Goal: Information Seeking & Learning: Learn about a topic

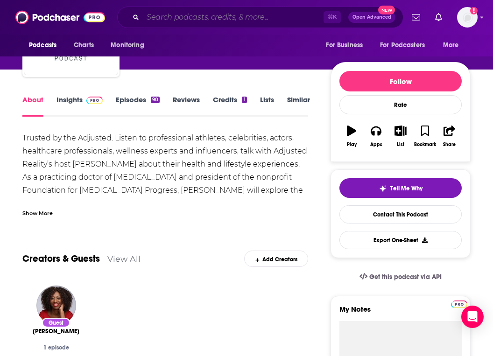
click at [212, 16] on input "Search podcasts, credits, & more..." at bounding box center [233, 17] width 181 height 15
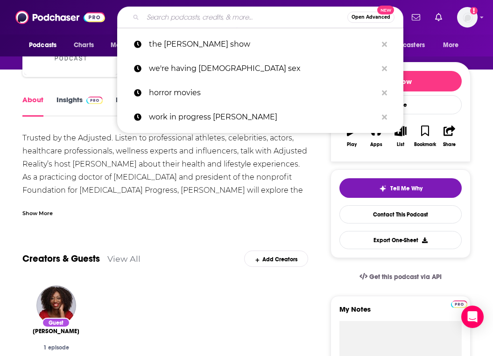
click at [212, 16] on input "Search podcasts, credits, & more..." at bounding box center [245, 17] width 205 height 15
paste input "Everything Happens with Kate Bowler"
type input "Everything Happens with Kate Bowler"
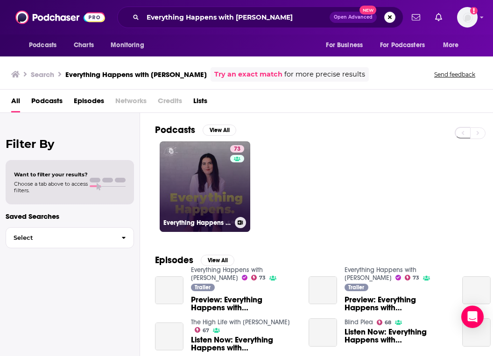
click at [217, 182] on link "73 Everything Happens with Kate Bowler" at bounding box center [205, 186] width 91 height 91
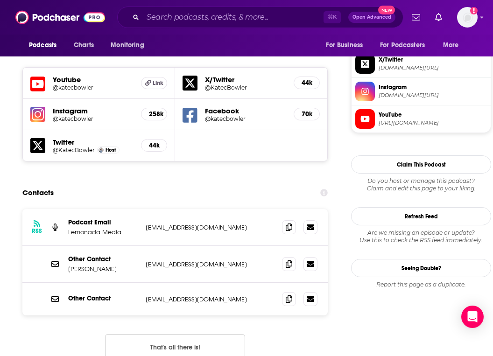
scroll to position [827, 0]
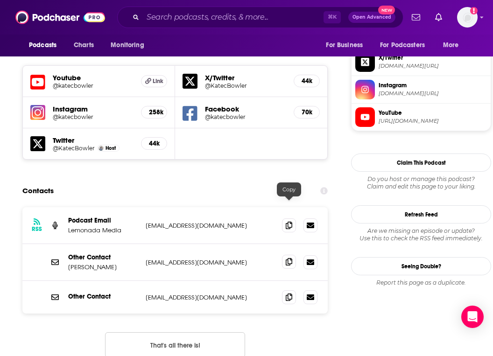
click at [288, 255] on span at bounding box center [289, 262] width 14 height 14
click at [289, 293] on icon at bounding box center [289, 296] width 7 height 7
click at [287, 258] on icon at bounding box center [289, 261] width 7 height 7
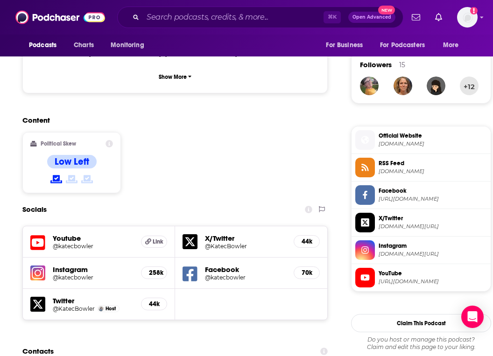
scroll to position [664, 0]
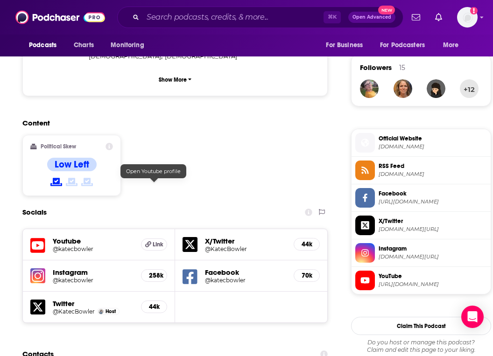
click at [158, 241] on span "Link" at bounding box center [158, 244] width 11 height 7
click at [264, 18] on input "Search podcasts, credits, & more..." at bounding box center [233, 17] width 181 height 15
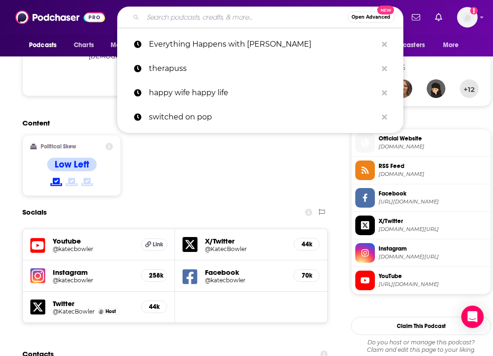
paste input "Hard Conversations - Kelly Corrigan Wonders"
type input "Hard Conversations - Kelly Corrigan Wonders"
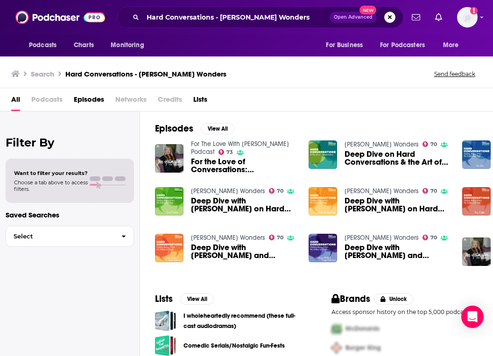
click at [160, 250] on img "Deep Dive with Simon Greer and Saad Soliman on Hard Conversations" at bounding box center [169, 248] width 28 height 28
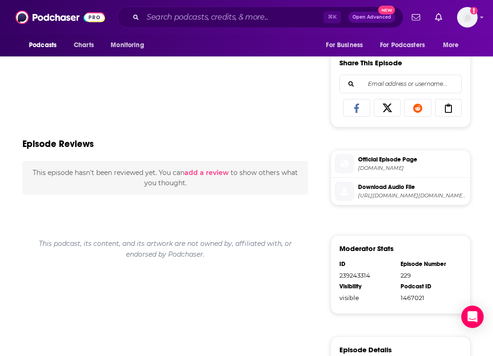
scroll to position [393, 0]
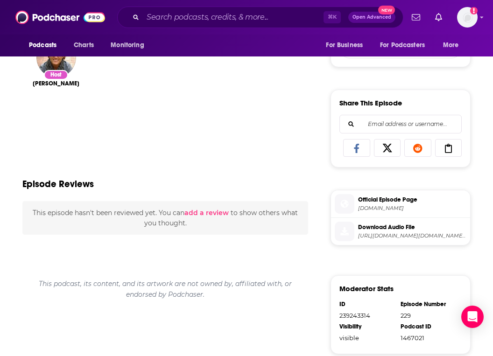
click at [69, 85] on span "Kelly Corrigan" at bounding box center [56, 83] width 47 height 7
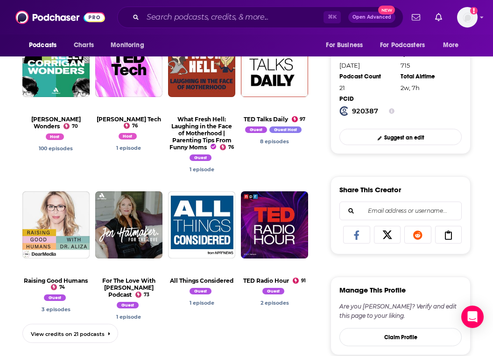
scroll to position [338, 0]
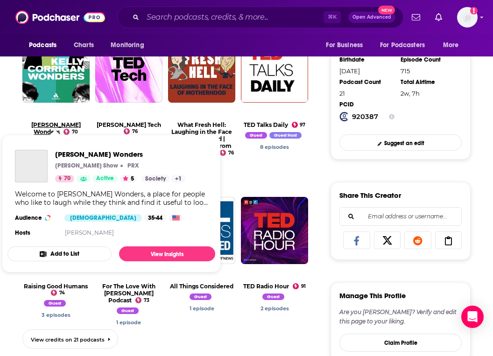
click at [58, 121] on link "Kelly Corrigan Wonders" at bounding box center [56, 128] width 50 height 14
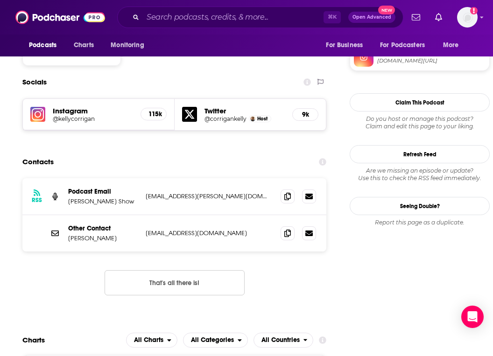
scroll to position [802, 0]
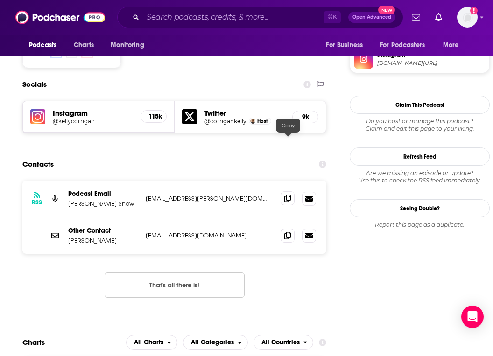
click at [292, 191] on span at bounding box center [288, 198] width 14 height 14
click at [291, 232] on icon at bounding box center [287, 235] width 7 height 7
click at [220, 18] on input "Search podcasts, credits, & more..." at bounding box center [233, 17] width 181 height 15
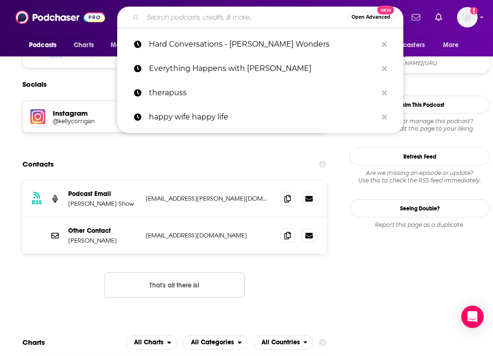
paste input "The Martha Stewart Podcast"
type input "The Martha Stewart Podcast"
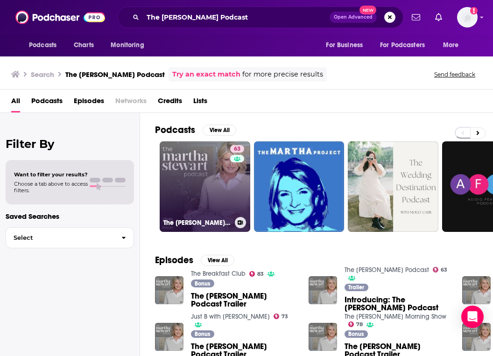
click at [217, 194] on link "63 The Martha Stewart Podcast" at bounding box center [205, 186] width 91 height 91
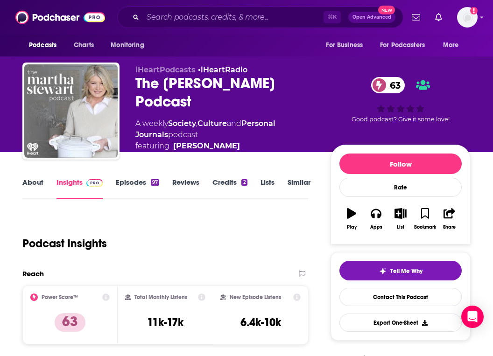
click at [156, 84] on div "The Martha Stewart Podcast 63" at bounding box center [225, 92] width 180 height 36
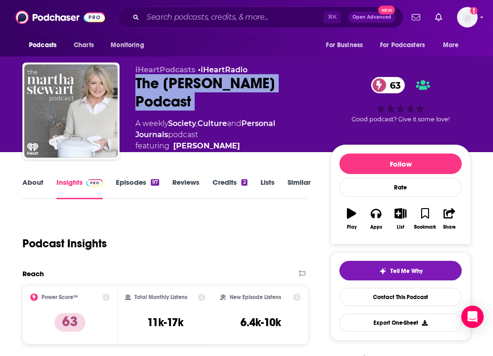
click at [156, 84] on div "The Martha Stewart Podcast 63" at bounding box center [225, 92] width 180 height 36
copy div "The Martha Stewart Podcast 63"
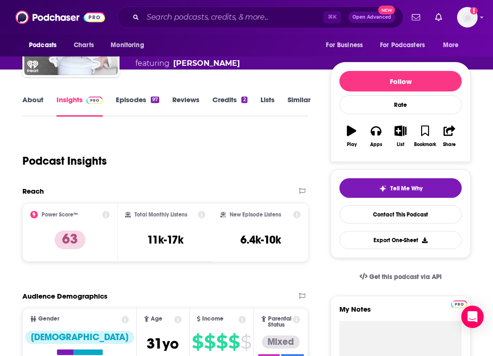
scroll to position [40, 0]
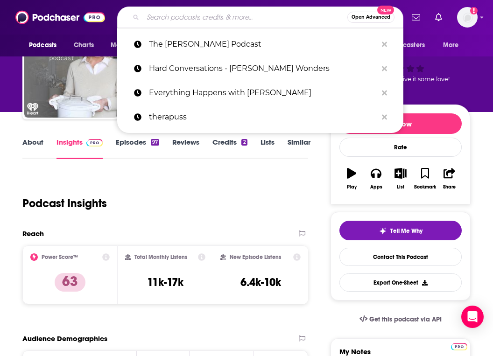
click at [179, 15] on input "Search podcasts, credits, & more..." at bounding box center [245, 17] width 205 height 15
paste input "Here's Where it Gets Interesting"
type input "Here's Where it Gets Interesting"
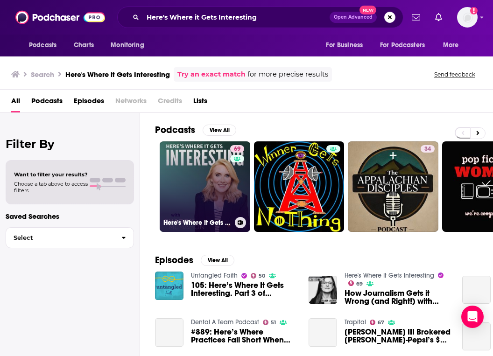
click at [200, 190] on link "69 Here's Where It Gets Interesting" at bounding box center [205, 186] width 91 height 91
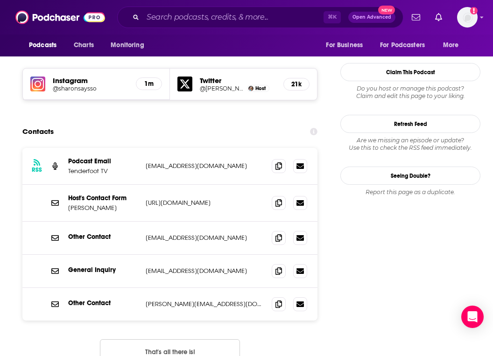
scroll to position [837, 0]
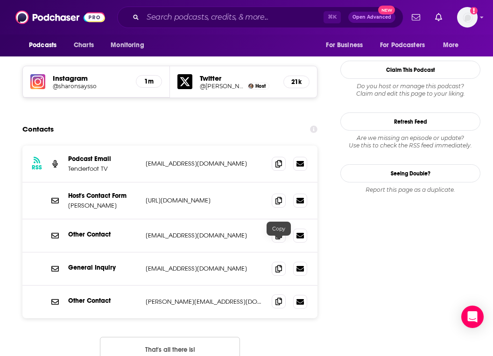
click at [276, 298] on icon at bounding box center [279, 301] width 7 height 7
click at [275, 156] on span at bounding box center [279, 163] width 14 height 14
click at [233, 21] on input "Search podcasts, credits, & more..." at bounding box center [233, 17] width 181 height 15
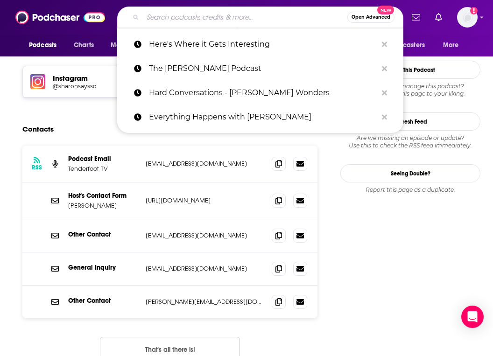
paste input "The Oprah Podcast"
type input "The Oprah Podcast"
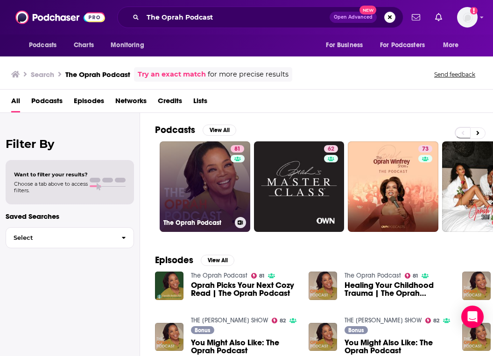
click at [196, 158] on link "81 The Oprah Podcast" at bounding box center [205, 186] width 91 height 91
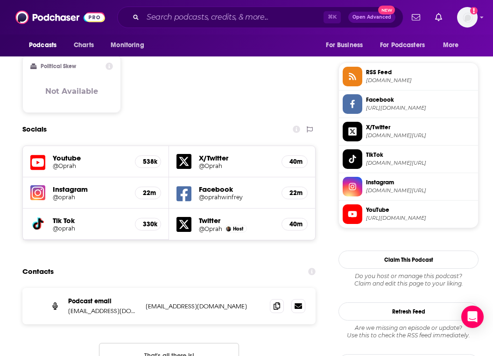
scroll to position [734, 0]
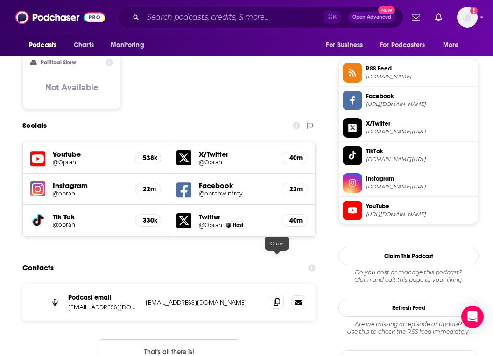
click at [279, 298] on icon at bounding box center [277, 301] width 7 height 7
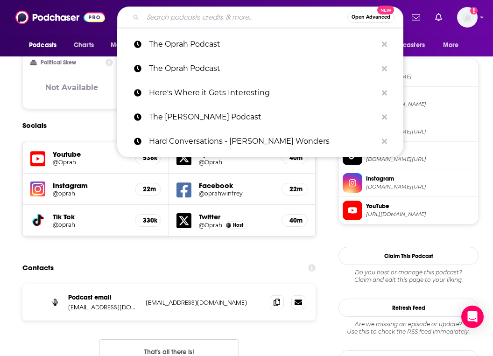
click at [231, 23] on input "Search podcasts, credits, & more..." at bounding box center [245, 17] width 205 height 15
paste input "Beat Autoimmune and Thrive! Podcast"
type input "Beat Autoimmune and Thrive! Podcast"
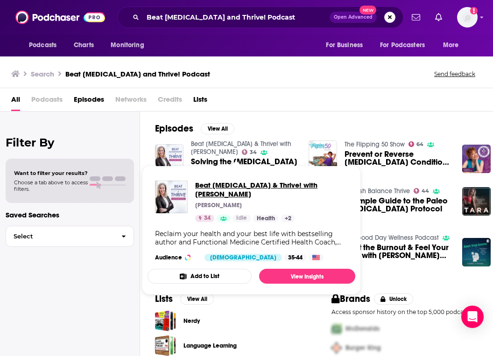
click at [228, 186] on span "Beat Autoimmune & Thrive! with Palmer Kippola" at bounding box center [271, 190] width 153 height 18
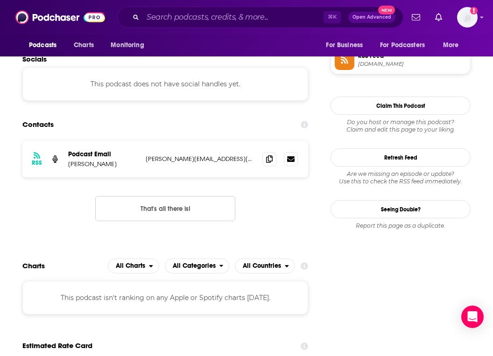
scroll to position [697, 0]
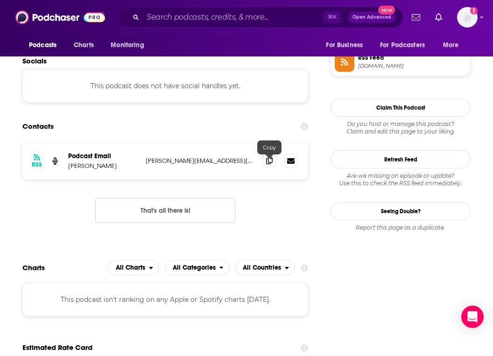
click at [267, 163] on icon at bounding box center [269, 160] width 7 height 7
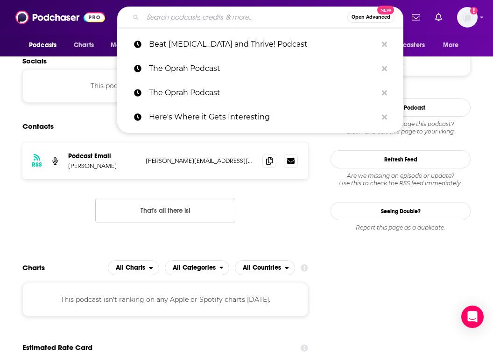
click at [201, 19] on input "Search podcasts, credits, & more..." at bounding box center [245, 17] width 205 height 15
paste input "Adventures Through the Mind"
type input "Adventures Through the Mind"
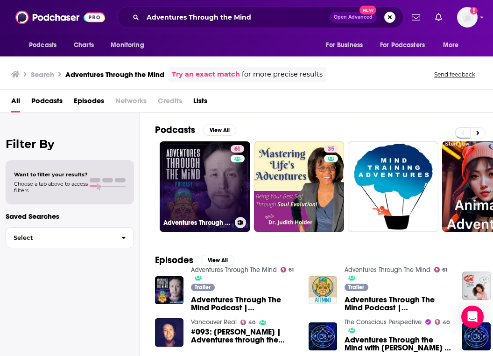
click at [191, 177] on link "61 Adventures Through The Mind" at bounding box center [205, 186] width 91 height 91
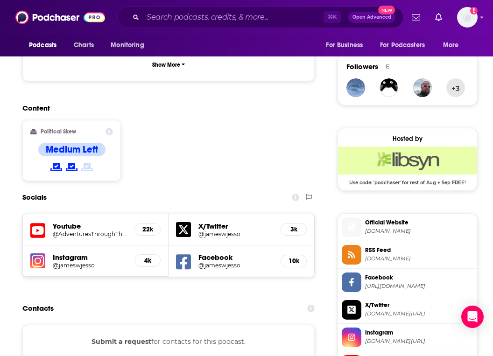
scroll to position [652, 0]
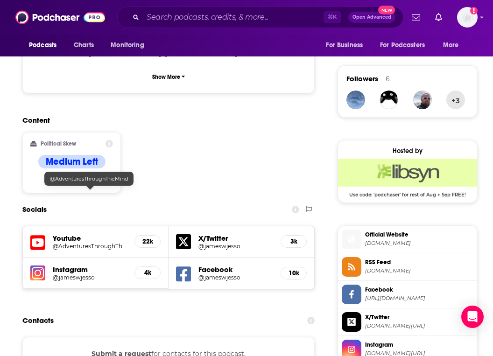
click at [84, 243] on h5 "@AdventuresThroughTheMind" at bounding box center [90, 246] width 74 height 7
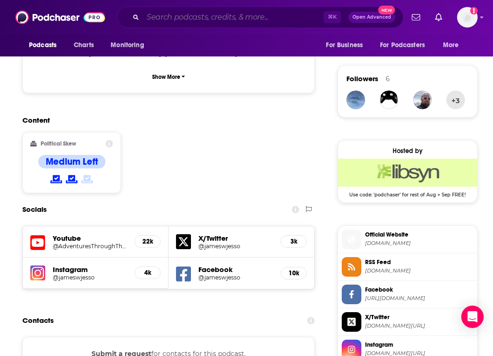
click at [229, 21] on input "Search podcasts, credits, & more..." at bounding box center [233, 17] width 181 height 15
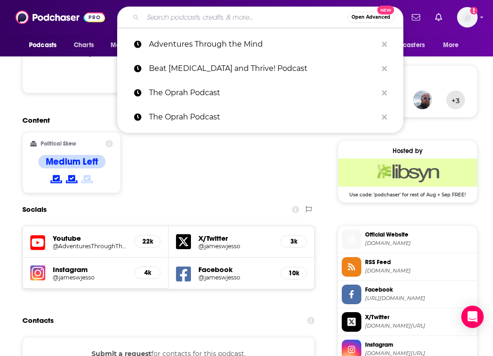
paste input "Wild & Awake with Bridget Neilsen"
type input "Wild & Awake with Bridget Neilsen"
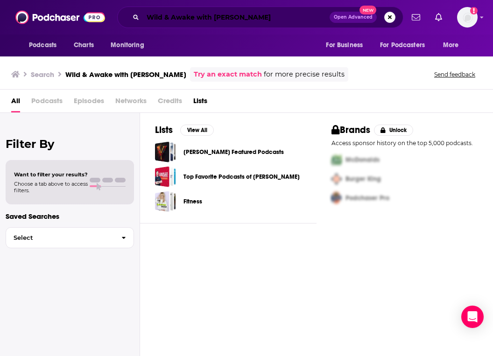
click at [229, 15] on input "Wild & Awake with Bridget Neilsen" at bounding box center [236, 17] width 187 height 15
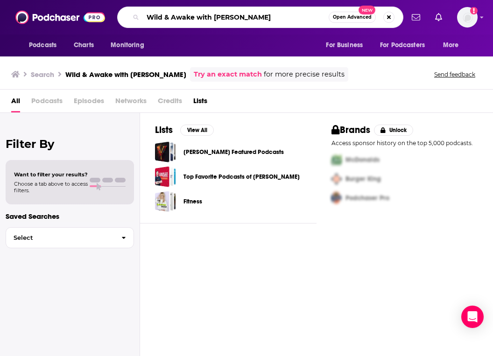
click at [229, 15] on input "Wild & Awake with Bridget Neilsen" at bounding box center [236, 17] width 186 height 15
paste input "ie"
type input "Wild & Awake with Bridget Nielsen"
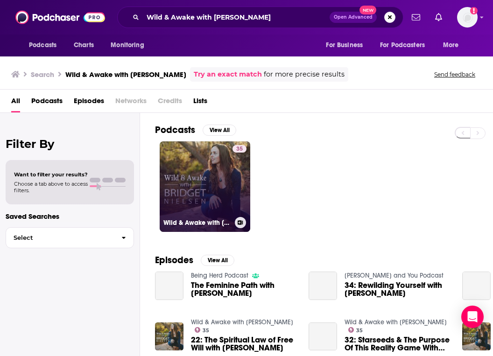
click at [238, 196] on div "35" at bounding box center [240, 181] width 14 height 72
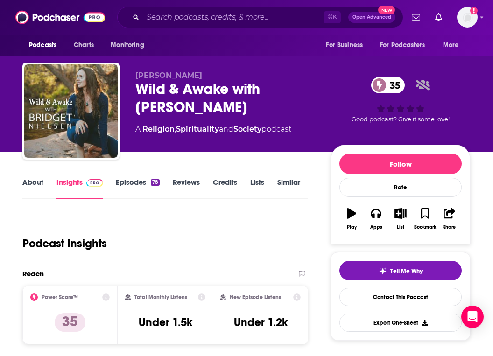
click at [190, 90] on div "Wild & Awake with Bridget Nielsen 35" at bounding box center [225, 98] width 180 height 36
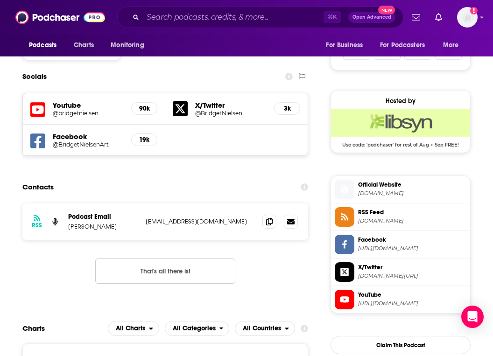
scroll to position [627, 0]
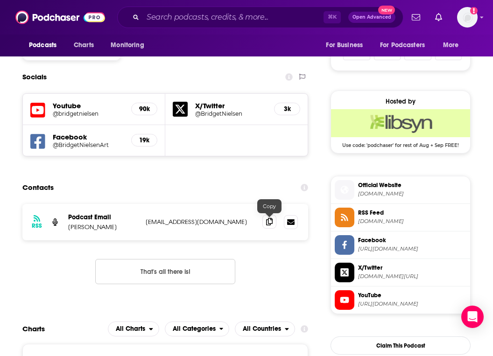
click at [266, 224] on icon at bounding box center [269, 221] width 7 height 7
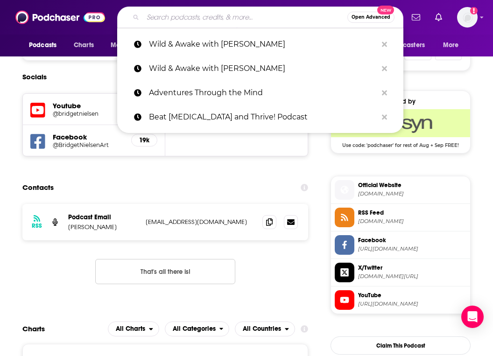
click at [247, 21] on input "Search podcasts, credits, & more..." at bounding box center [245, 17] width 205 height 15
paste input "Holistic Life Navigation"
type input "Holistic Life Navigation"
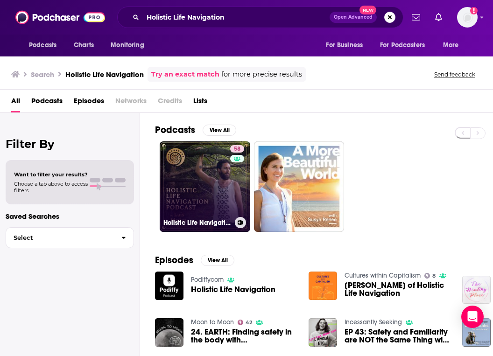
click at [181, 211] on link "58 Holistic Life Navigation" at bounding box center [205, 186] width 91 height 91
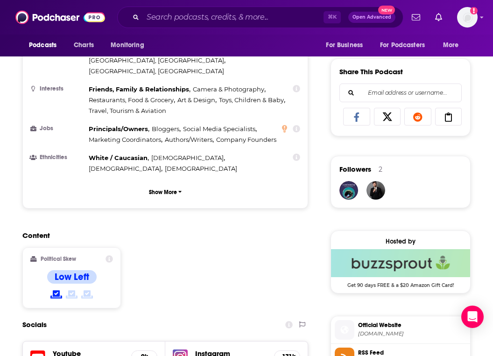
scroll to position [728, 0]
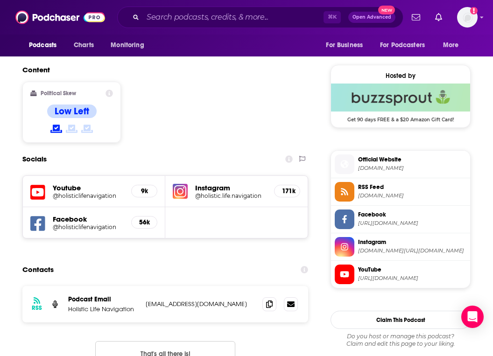
click at [100, 192] on h5 "@holisticlifenavigation" at bounding box center [88, 195] width 71 height 7
click at [243, 11] on input "Search podcasts, credits, & more..." at bounding box center [233, 17] width 181 height 15
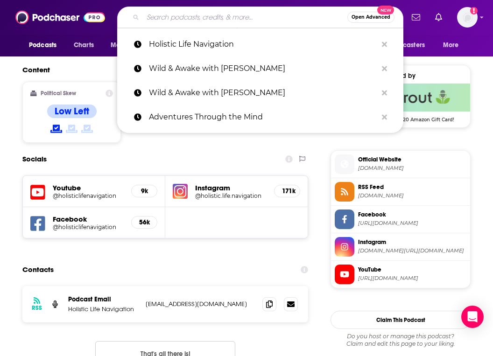
paste input "Better Health Guy Blogcasts"
type input "Better Health Guy Blogcasts"
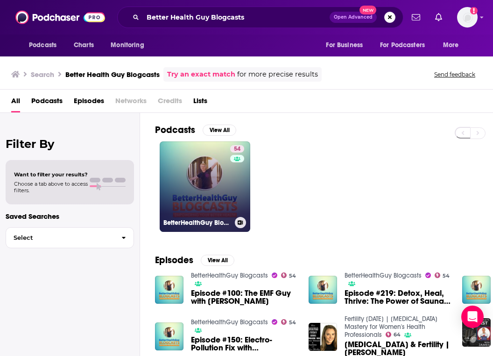
click at [226, 171] on link "54 BetterHealthGuy Blogcasts" at bounding box center [205, 186] width 91 height 91
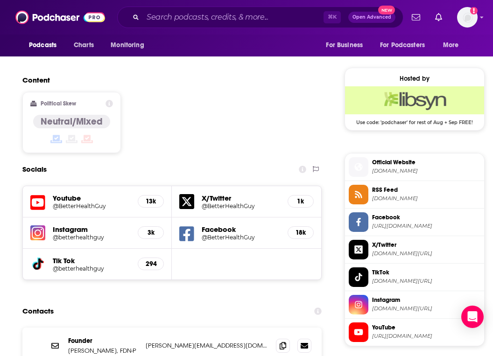
scroll to position [744, 0]
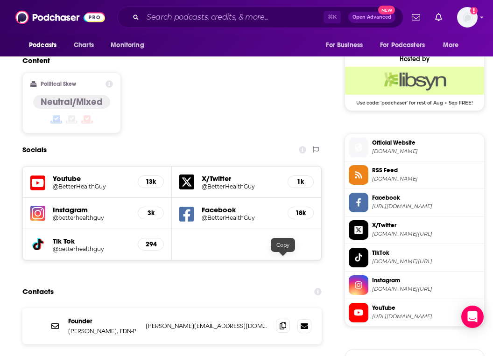
click at [282, 322] on icon at bounding box center [283, 325] width 7 height 7
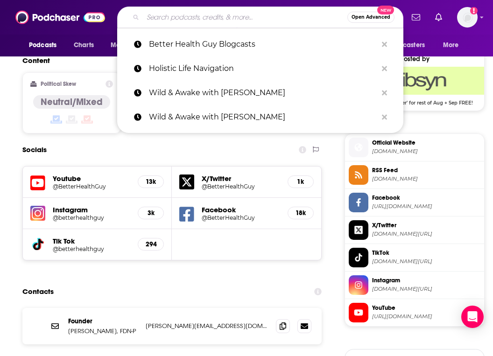
click at [240, 21] on input "Search podcasts, credits, & more..." at bounding box center [245, 17] width 205 height 15
paste input "Stay Grounded with Raj Jana"
type input "Stay Grounded with Raj Jana"
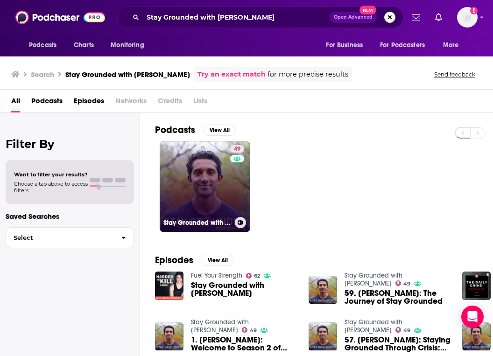
click at [171, 209] on link "49 Stay Grounded with Raj Jana" at bounding box center [205, 186] width 91 height 91
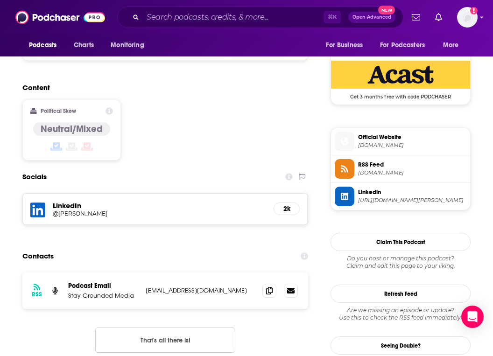
scroll to position [758, 0]
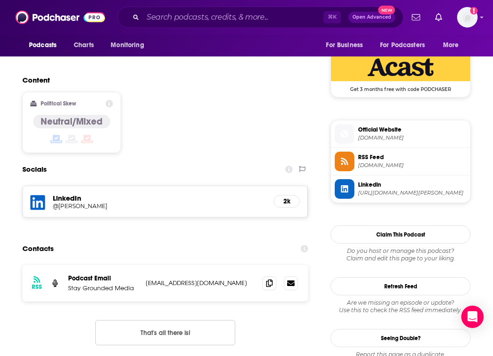
click at [95, 284] on p "Stay Grounded Media" at bounding box center [103, 288] width 70 height 8
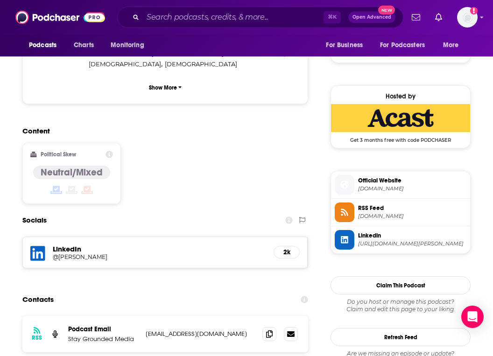
scroll to position [706, 0]
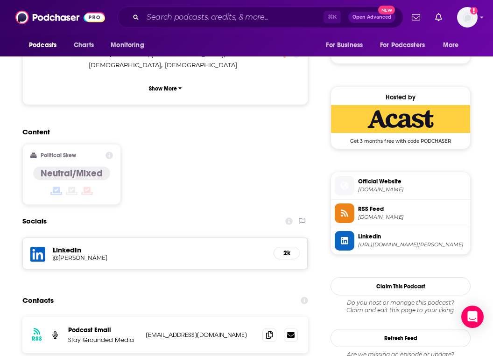
click at [68, 246] on h5 "LinkedIn" at bounding box center [159, 250] width 213 height 9
click at [46, 238] on div "LinkedIn @raj-jana 2k" at bounding box center [165, 253] width 285 height 31
click at [68, 255] on h5 "@raj-jana" at bounding box center [127, 258] width 149 height 7
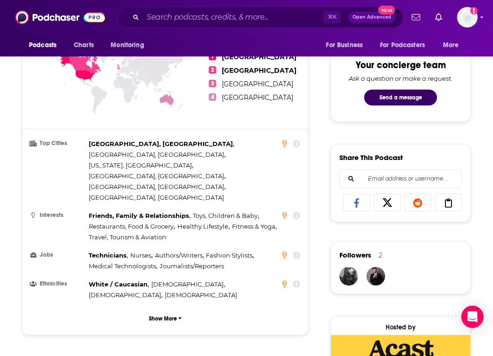
scroll to position [265, 0]
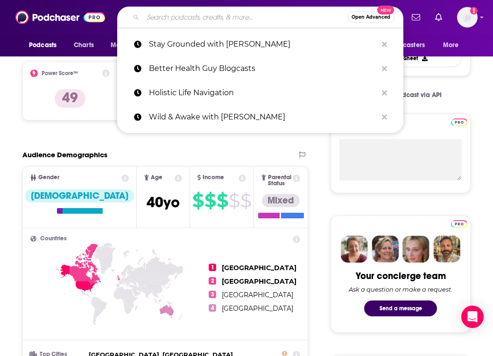
click at [196, 16] on input "Search podcasts, credits, & more..." at bounding box center [245, 17] width 205 height 15
paste input "Therapy Chat"
type input "Therapy Chat"
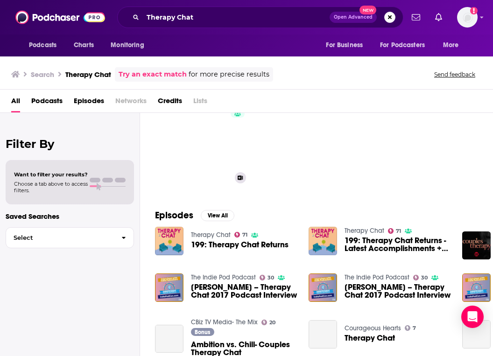
scroll to position [51, 0]
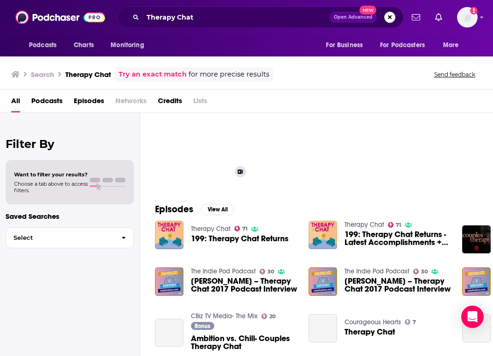
click at [190, 126] on link "71 Therapy Chat" at bounding box center [205, 136] width 91 height 91
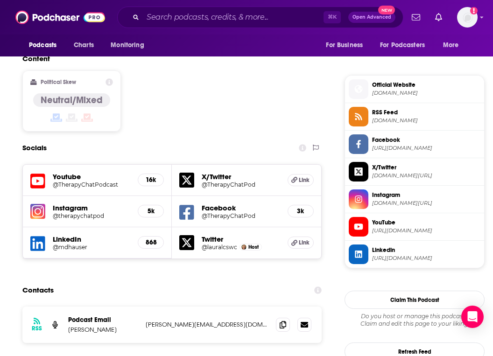
scroll to position [745, 0]
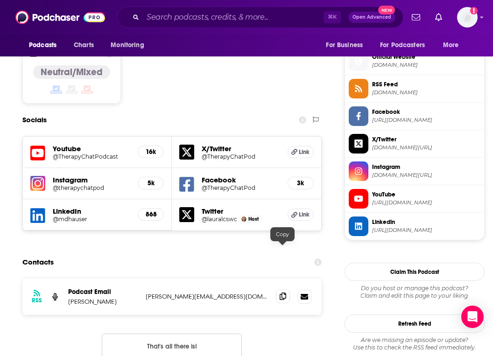
click at [282, 293] on icon at bounding box center [283, 296] width 7 height 7
click at [292, 25] on div "⌘ K Open Advanced New" at bounding box center [260, 17] width 286 height 21
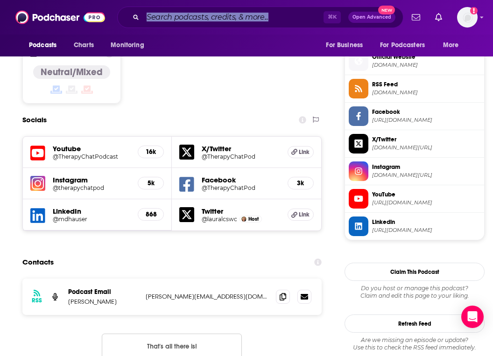
click at [292, 25] on div "⌘ K Open Advanced New" at bounding box center [260, 17] width 286 height 21
click at [290, 20] on input "Search podcasts, credits, & more..." at bounding box center [233, 17] width 181 height 15
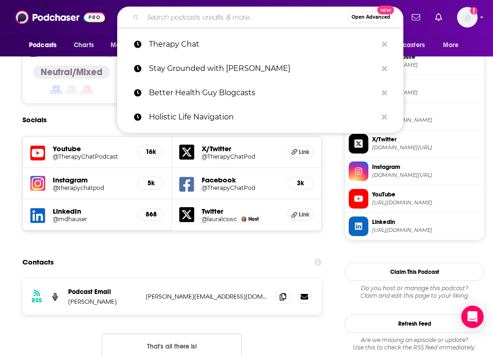
paste input "Salish Wolf"
type input "Salish Wolf"
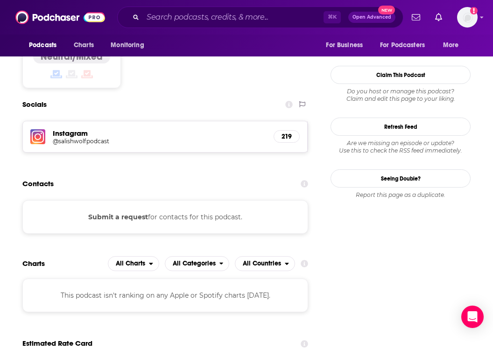
scroll to position [668, 0]
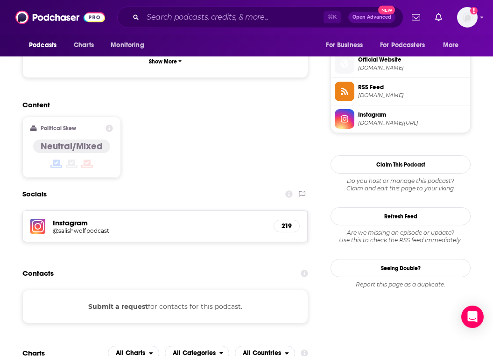
click at [78, 227] on h5 "@salishwolfpodcast" at bounding box center [127, 230] width 149 height 7
click at [257, 24] on div "⌘ K Open Advanced New" at bounding box center [260, 17] width 286 height 21
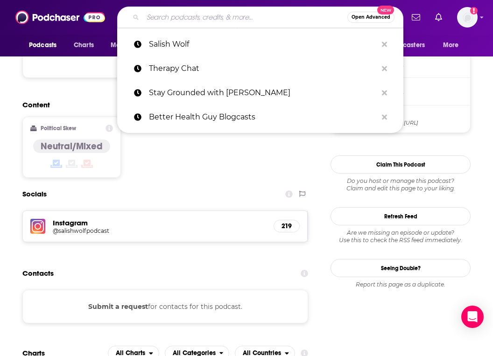
click at [255, 19] on input "Search podcasts, credits, & more..." at bounding box center [245, 17] width 205 height 15
paste input "Change Your Brain Every Day"
type input "Change Your Brain Every Day"
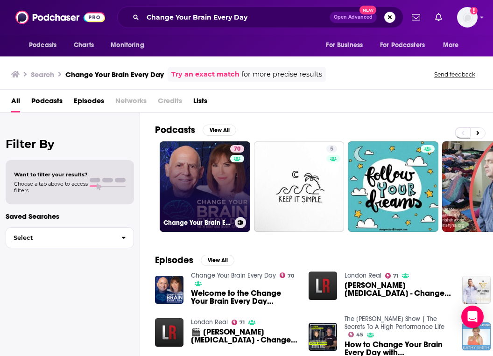
click at [213, 197] on link "70 Change Your Brain Every Day" at bounding box center [205, 186] width 91 height 91
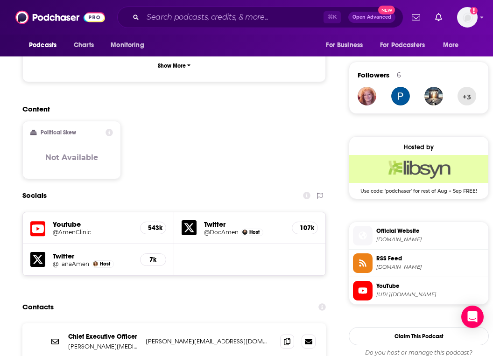
scroll to position [681, 0]
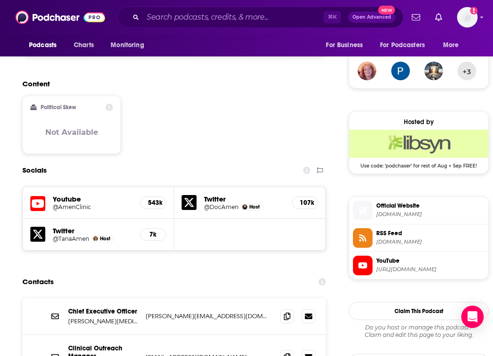
click at [149, 199] on h5 "543k" at bounding box center [153, 203] width 10 height 8
click at [65, 195] on h5 "Youtube" at bounding box center [93, 199] width 80 height 9
click at [48, 187] on div "Youtube @AmenClinic 543k" at bounding box center [98, 203] width 151 height 32
click at [42, 195] on icon at bounding box center [37, 203] width 15 height 17
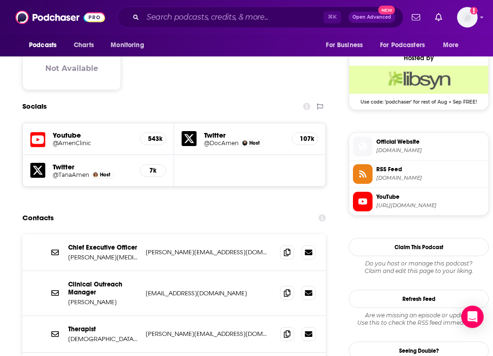
scroll to position [801, 0]
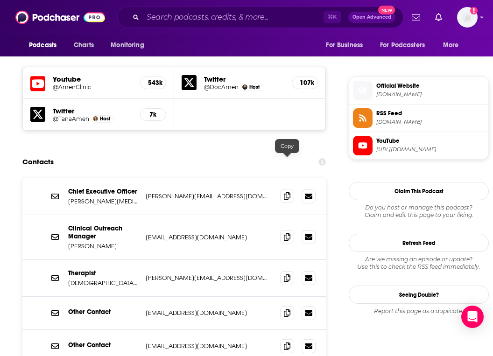
click at [288, 192] on icon at bounding box center [287, 195] width 7 height 7
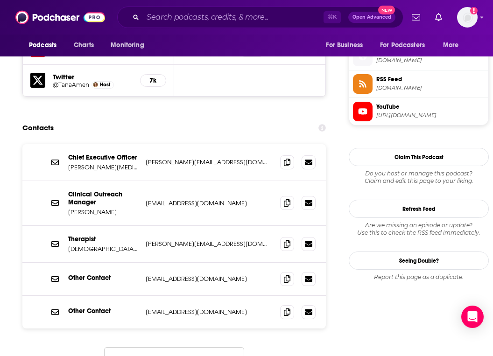
scroll to position [837, 0]
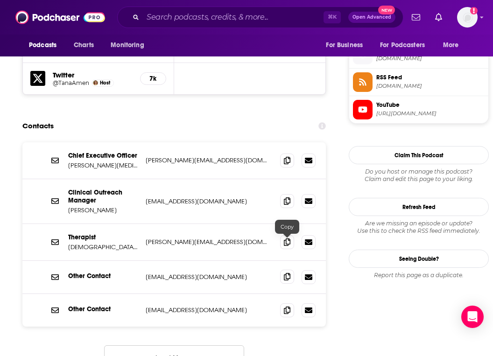
click at [287, 273] on icon at bounding box center [287, 276] width 7 height 7
click at [290, 194] on span at bounding box center [287, 201] width 14 height 14
click at [270, 16] on input "Search podcasts, credits, & more..." at bounding box center [233, 17] width 181 height 15
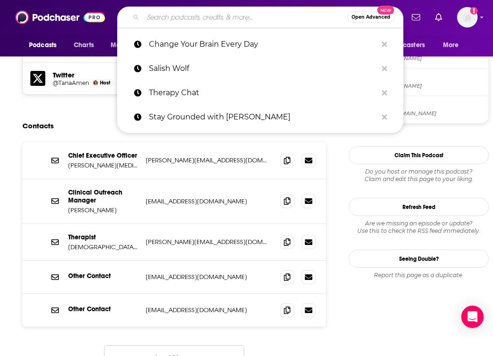
click at [270, 16] on input "Search podcasts, credits, & more..." at bounding box center [245, 17] width 205 height 15
paste input "Spirit Gym with Paul Chek"
type input "Spirit Gym with Paul Chek"
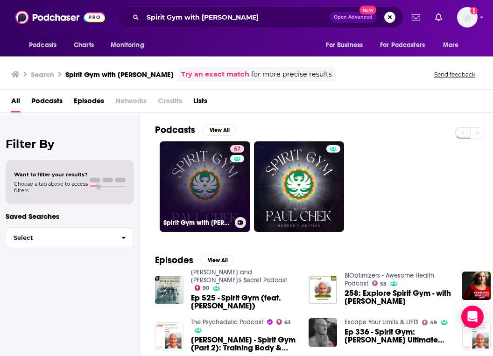
click at [201, 186] on link "67 Spirit Gym with Paul Chek" at bounding box center [205, 186] width 91 height 91
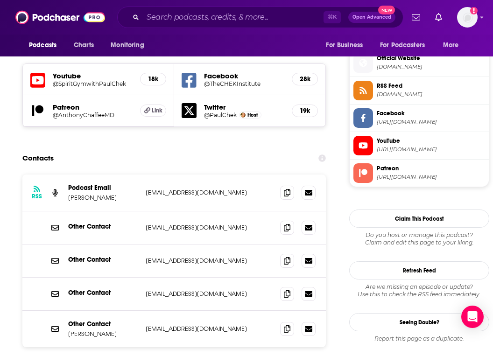
scroll to position [851, 0]
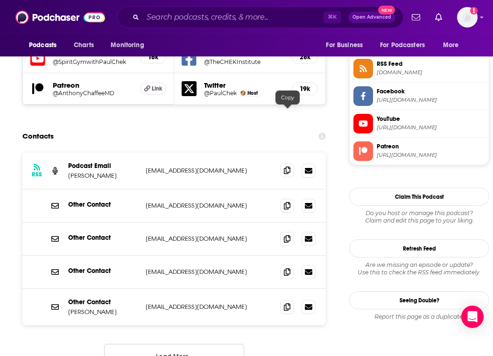
click at [285, 163] on span at bounding box center [287, 170] width 14 height 14
click at [290, 303] on icon at bounding box center [287, 306] width 7 height 7
click at [290, 21] on input "Search podcasts, credits, & more..." at bounding box center [233, 17] width 181 height 15
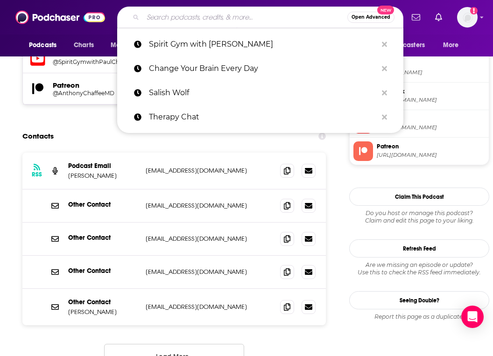
paste input "Soultalk - Kisser Paludan"
type input "Soultalk - Kisser Paludan"
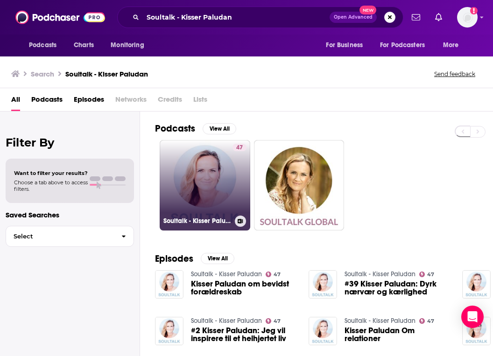
click at [177, 193] on link "47 Soultalk - Kisser Paludan" at bounding box center [205, 185] width 91 height 91
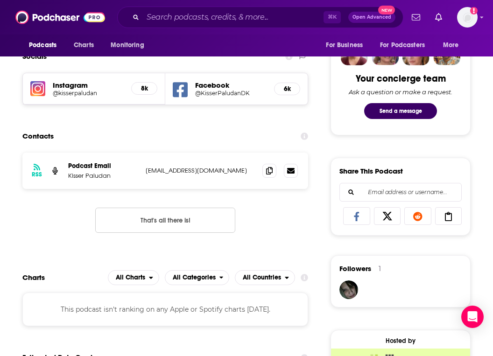
scroll to position [463, 0]
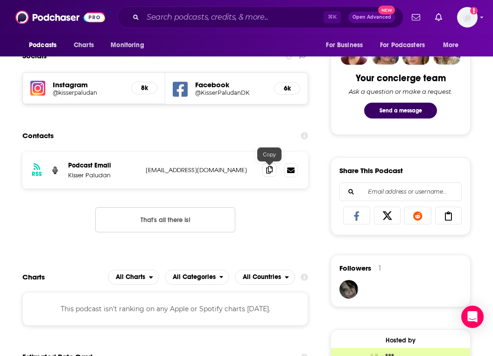
click at [272, 173] on icon at bounding box center [269, 169] width 7 height 7
click at [270, 28] on div "Podcasts Charts Monitoring ⌘ K Open Advanced New For Business For Podcasters Mo…" at bounding box center [246, 17] width 493 height 35
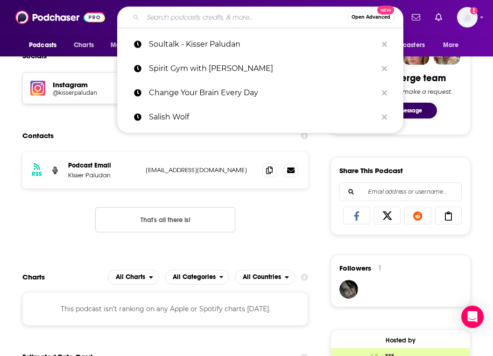
click at [267, 23] on input "Search podcasts, credits, & more..." at bounding box center [245, 17] width 205 height 15
paste input "Sisters Cracking Up"
type input "Sisters Cracking Up"
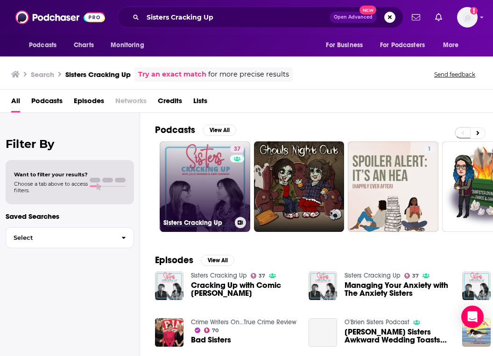
click at [222, 194] on link "37 Sisters Cracking Up" at bounding box center [205, 186] width 91 height 91
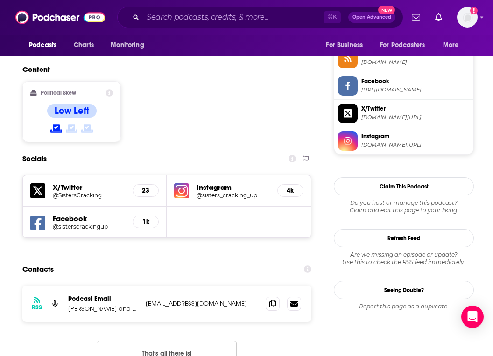
scroll to position [795, 0]
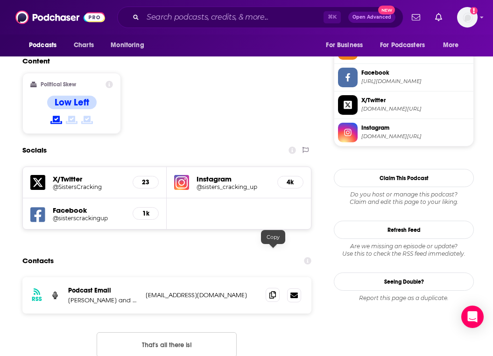
click at [274, 288] on span at bounding box center [273, 295] width 14 height 14
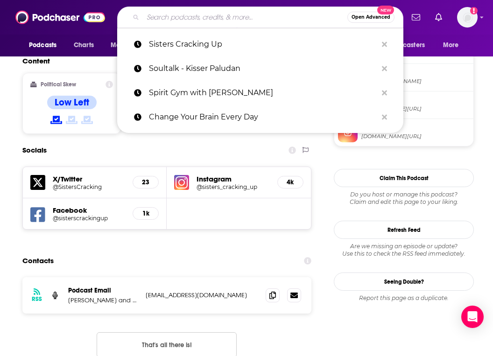
click at [181, 22] on input "Search podcasts, credits, & more..." at bounding box center [245, 17] width 205 height 15
paste input "Sounds True: Insights at the Edge"
type input "Sounds True: Insights at the Edge"
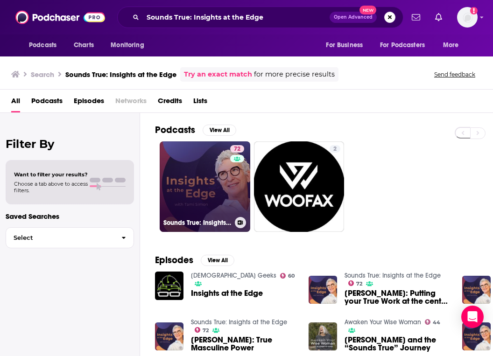
click at [227, 185] on link "72 Sounds True: Insights at the Edge" at bounding box center [205, 186] width 91 height 91
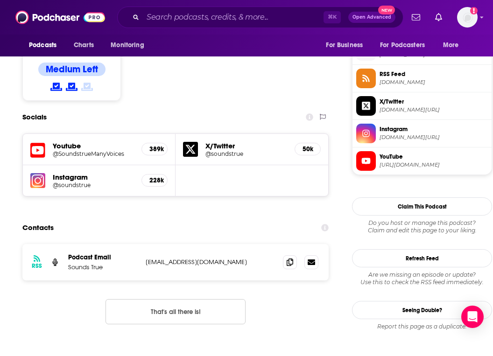
scroll to position [733, 0]
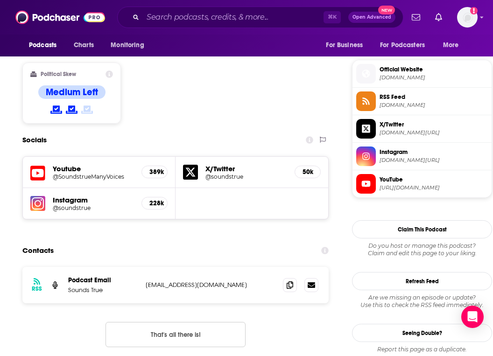
click at [101, 164] on h5 "Youtube" at bounding box center [93, 168] width 81 height 9
click at [85, 164] on h5 "Youtube" at bounding box center [93, 168] width 81 height 9
click at [69, 164] on h5 "Youtube" at bounding box center [93, 168] width 81 height 9
click at [43, 165] on icon at bounding box center [37, 173] width 15 height 17
click at [290, 281] on icon at bounding box center [290, 284] width 7 height 7
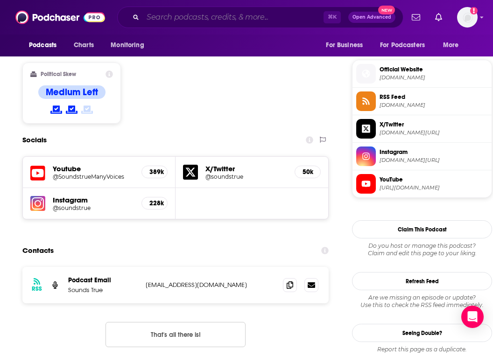
click at [273, 14] on input "Search podcasts, credits, & more..." at bounding box center [233, 17] width 181 height 15
paste input "The Mark Groves Podcast"
type input "The Mark Groves Podcast"
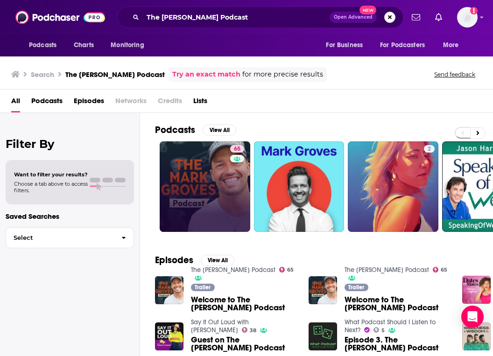
click at [163, 182] on link "65" at bounding box center [205, 186] width 91 height 91
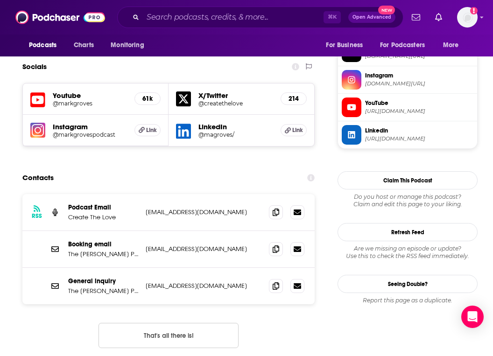
scroll to position [811, 0]
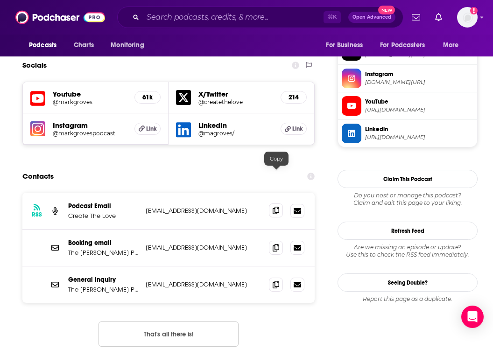
click at [277, 207] on icon at bounding box center [276, 210] width 7 height 7
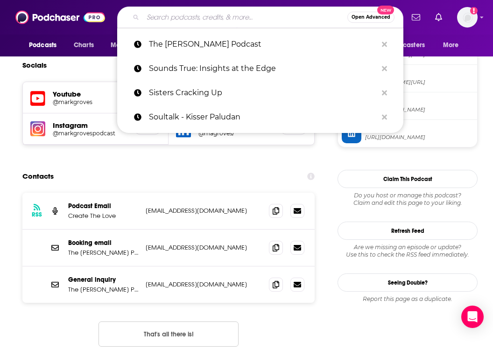
click at [233, 15] on input "Search podcasts, credits, & more..." at bounding box center [245, 17] width 205 height 15
paste input "The Unmistakable Creative Podcast"
type input "The Unmistakable Creative Podcast"
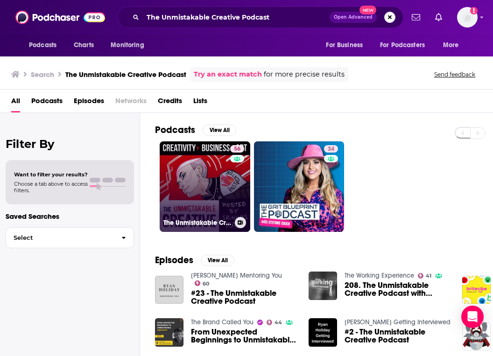
click at [211, 193] on link "56 The Unmistakable Creative Podcast" at bounding box center [205, 186] width 91 height 91
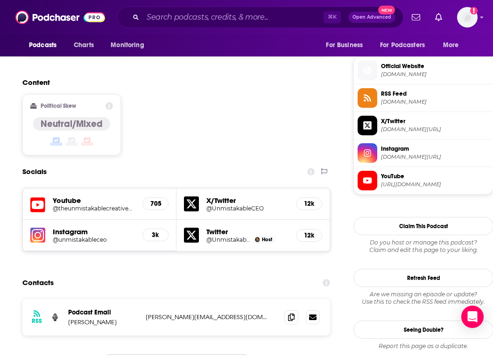
scroll to position [836, 0]
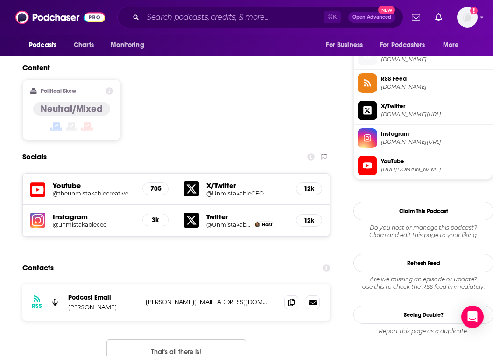
click at [72, 221] on h5 "@unmistakableceo" at bounding box center [94, 224] width 82 height 7
click at [120, 190] on h5 "@theunmistakablecreativepod5266" at bounding box center [94, 193] width 82 height 7
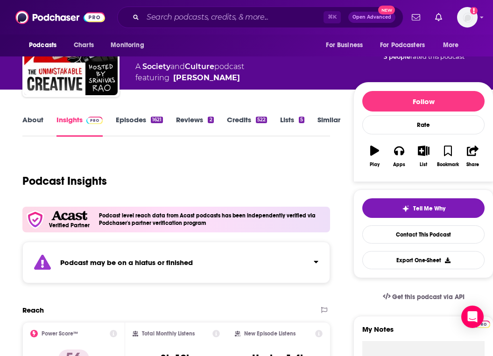
scroll to position [0, 0]
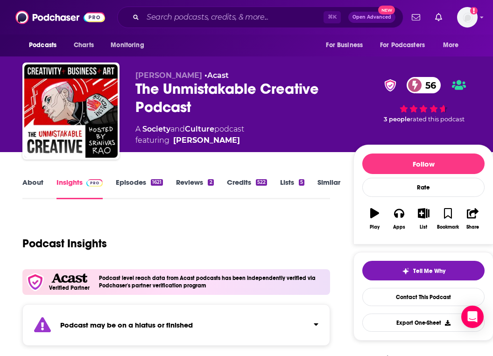
click at [194, 88] on div "The Unmistakable Creative Podcast 56" at bounding box center [236, 98] width 203 height 36
click at [194, 89] on div "The Unmistakable Creative Podcast 56" at bounding box center [236, 98] width 203 height 36
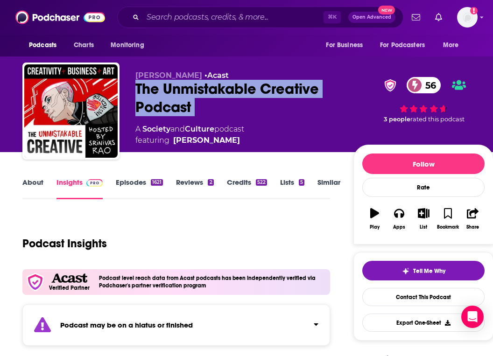
copy div "The Unmistakable Creative Podcast 56"
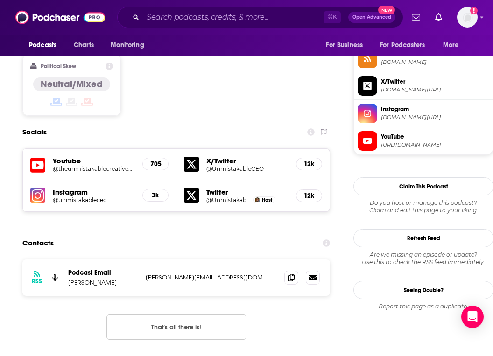
scroll to position [875, 0]
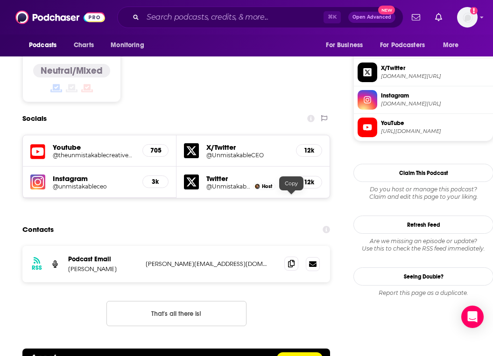
click at [293, 260] on icon at bounding box center [291, 263] width 7 height 7
click at [273, 10] on input "Search podcasts, credits, & more..." at bounding box center [233, 17] width 181 height 15
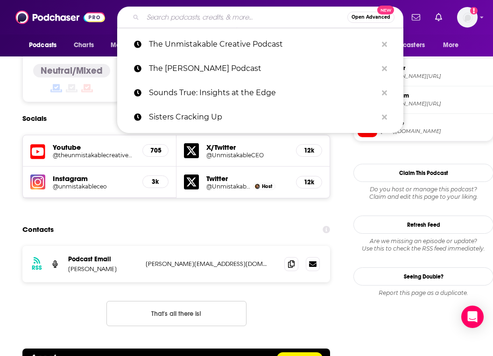
paste input "The Game of Life Podcast"
type input "The Game of Life Podcast"
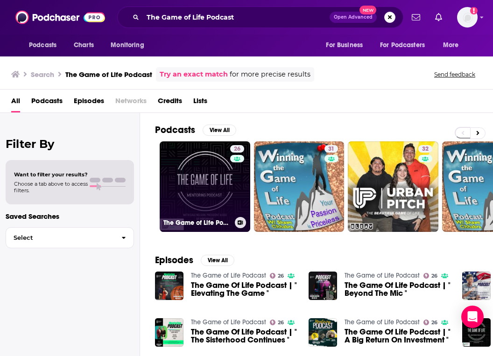
click at [177, 187] on link "26 The Game of Life Podcast" at bounding box center [205, 186] width 91 height 91
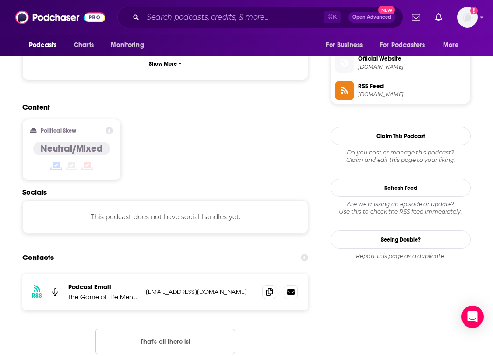
scroll to position [672, 0]
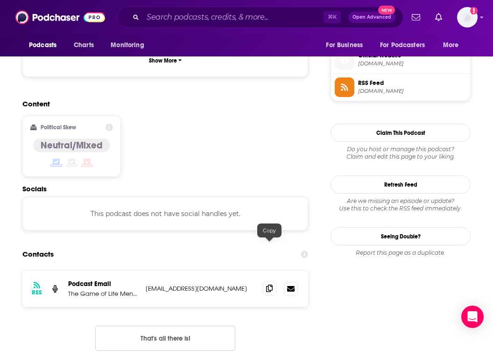
click at [273, 282] on span at bounding box center [269, 289] width 14 height 14
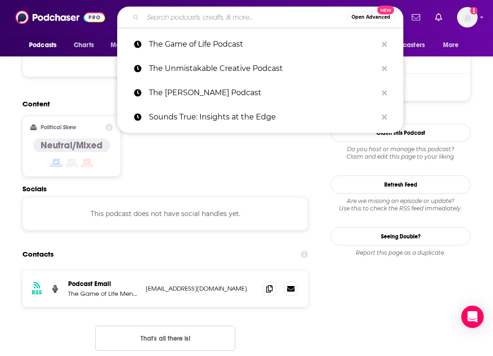
click at [248, 15] on input "Search podcasts, credits, & more..." at bounding box center [245, 17] width 205 height 15
paste input "Sandy K Nutrition - Health & Lifestyle Queen"
type input "Sandy K Nutrition - Health & Lifestyle Queen"
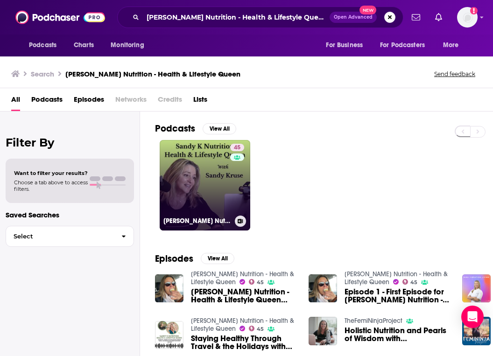
click at [188, 171] on link "45 Sandy K Nutrition - Health & Lifestyle Queen" at bounding box center [205, 185] width 91 height 91
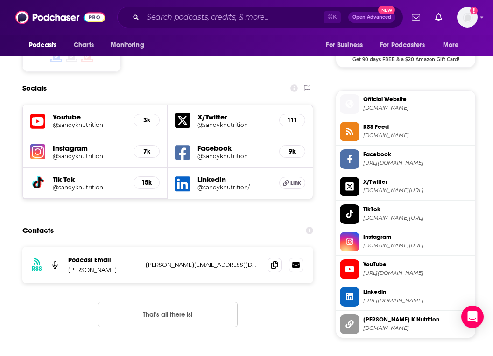
scroll to position [796, 0]
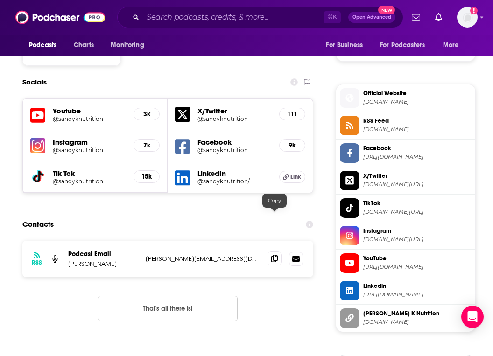
click at [277, 255] on icon at bounding box center [274, 258] width 7 height 7
click at [205, 22] on input "Search podcasts, credits, & more..." at bounding box center [233, 17] width 181 height 15
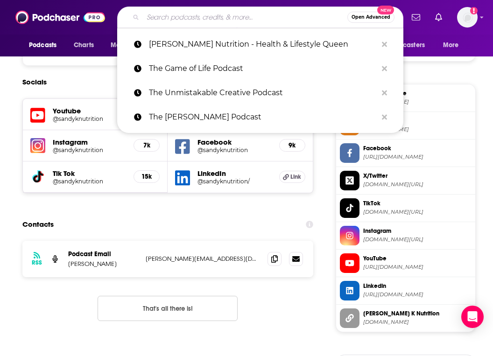
paste input "The Empowering Neurologist Podcast"
type input "The Empowering Neurologist Podcast"
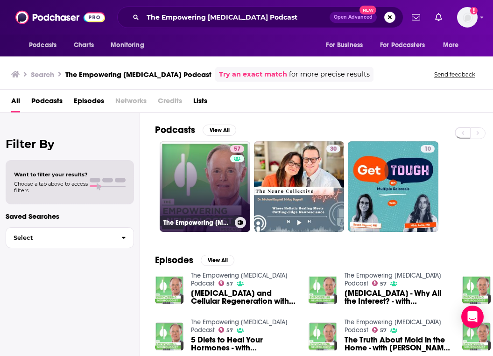
click at [188, 197] on link "57 The Empowering Neurologist Podcast" at bounding box center [205, 186] width 91 height 91
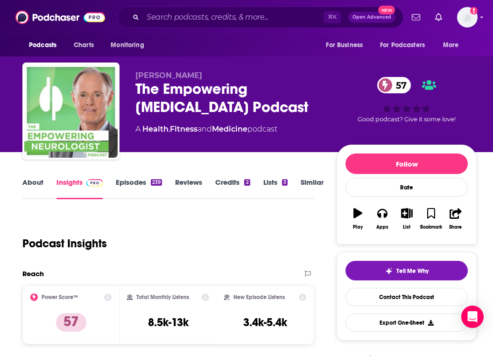
click at [161, 96] on div "The Empowering Neurologist Podcast 57" at bounding box center [228, 98] width 186 height 36
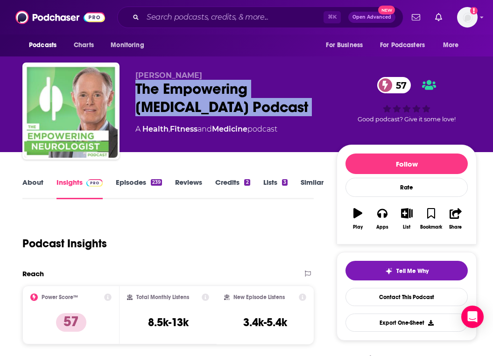
copy div "The Empowering Neurologist Podcast 57"
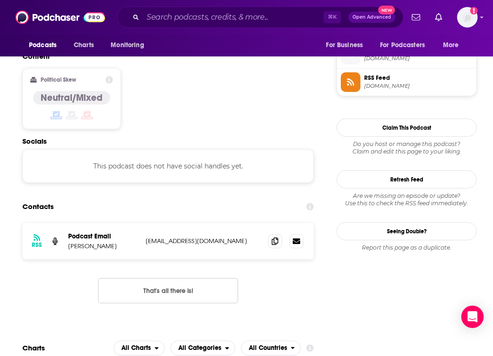
scroll to position [754, 0]
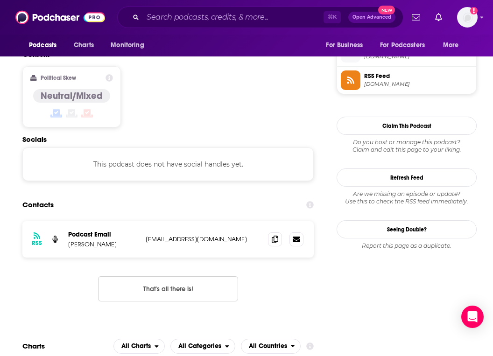
click at [283, 233] on div at bounding box center [285, 240] width 35 height 14
click at [275, 235] on icon at bounding box center [275, 238] width 7 height 7
click at [234, 21] on input "Search podcasts, credits, & more..." at bounding box center [233, 17] width 181 height 15
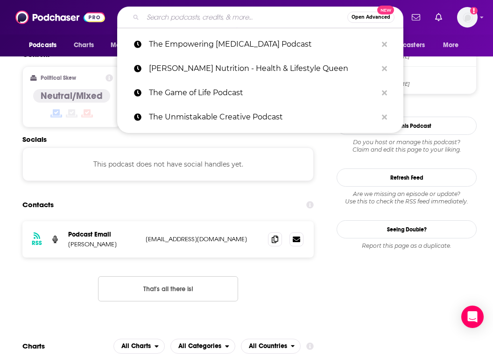
paste input "Inner Healing Paths Podcast"
type input "Inner Healing Paths Podcast"
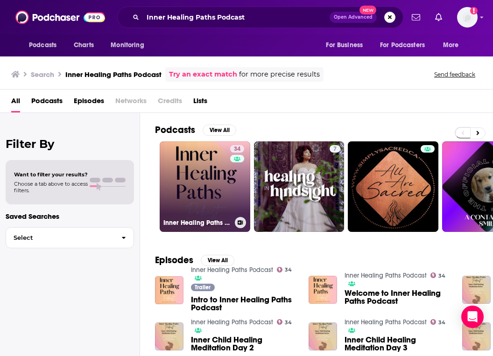
click at [196, 166] on link "34 Inner Healing Paths Podcast" at bounding box center [205, 186] width 91 height 91
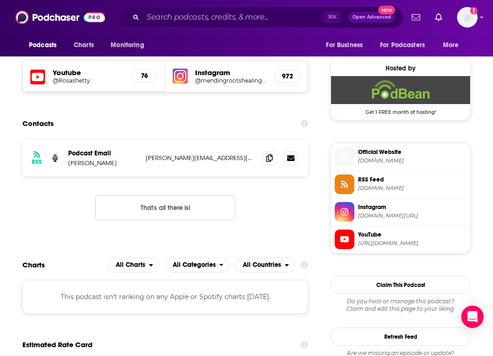
scroll to position [660, 0]
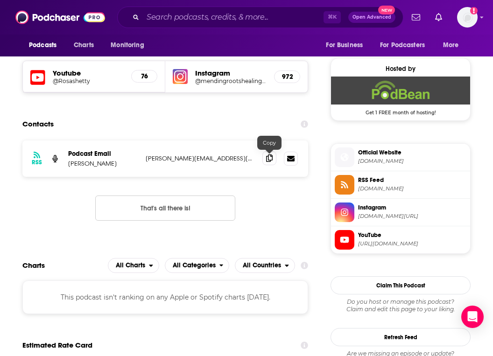
click at [268, 162] on icon at bounding box center [269, 158] width 7 height 7
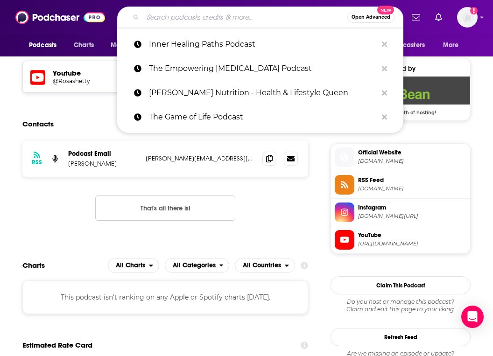
click at [288, 20] on input "Search podcasts, credits, & more..." at bounding box center [245, 17] width 205 height 15
paste input "Wellness + Wisdom Podcast"
type input "Wellness + Wisdom Podcast"
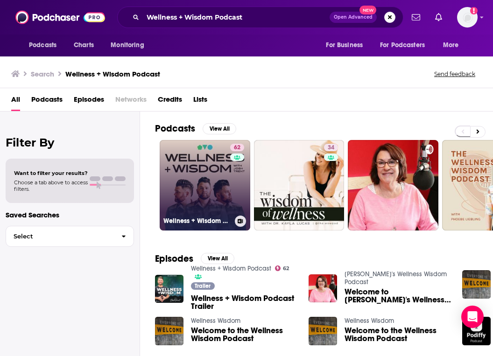
click at [202, 202] on link "62 Wellness + Wisdom Podcast" at bounding box center [205, 185] width 91 height 91
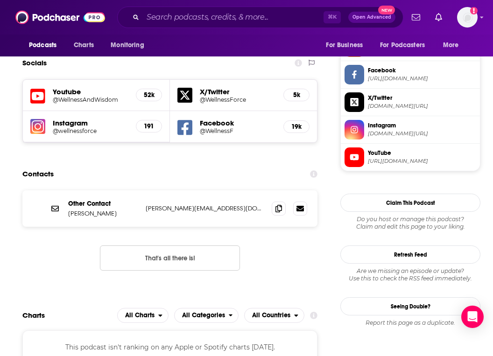
scroll to position [791, 0]
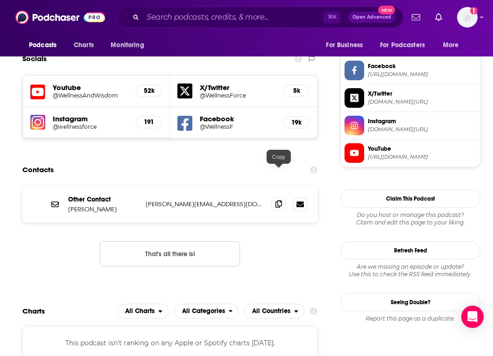
click at [283, 197] on span at bounding box center [279, 204] width 14 height 14
click at [235, 10] on input "Search podcasts, credits, & more..." at bounding box center [233, 17] width 181 height 15
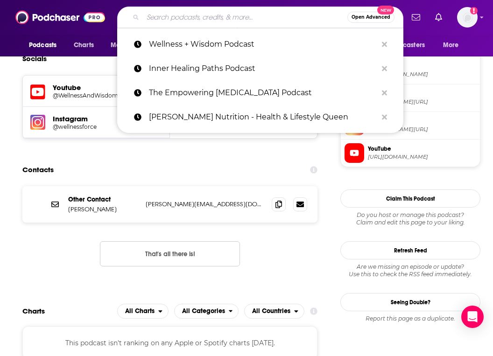
click at [232, 16] on input "Search podcasts, credits, & more..." at bounding box center [245, 17] width 205 height 15
paste input "CIIS Public Programs"
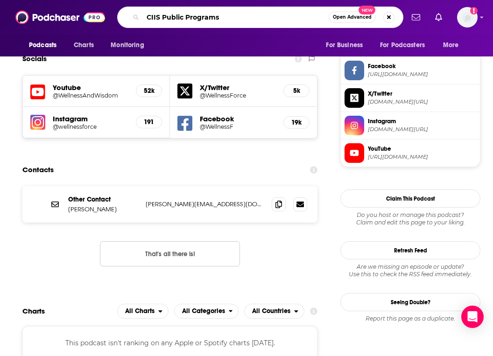
type input "CIIS Public Programs"
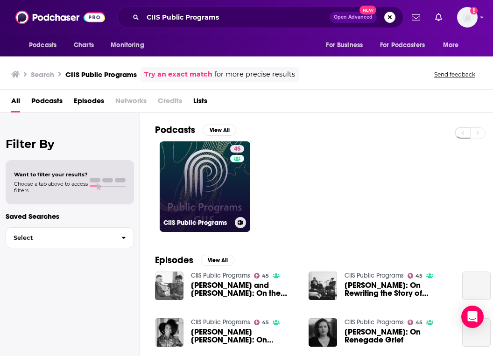
click at [208, 198] on link "45 CIIS Public Programs" at bounding box center [205, 186] width 91 height 91
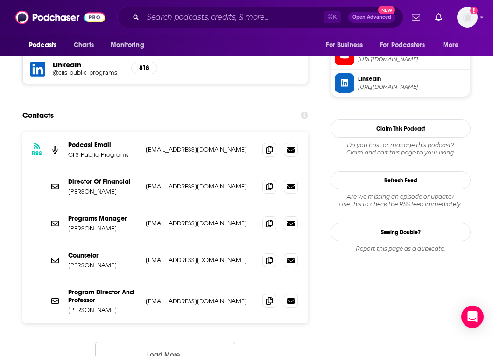
scroll to position [890, 0]
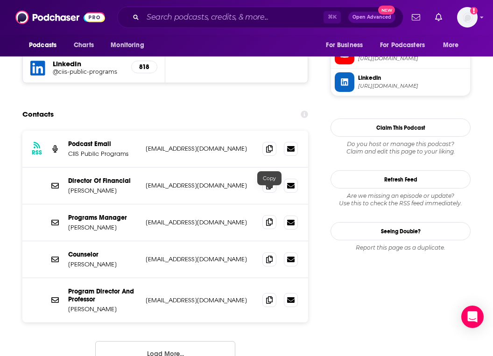
click at [266, 215] on span at bounding box center [269, 222] width 14 height 14
copy p "Darren Farias"
drag, startPoint x: 113, startPoint y: 163, endPoint x: 68, endPoint y: 163, distance: 44.8
click at [68, 187] on p "Darren Farias" at bounding box center [103, 191] width 70 height 8
copy p "Megan Shay"
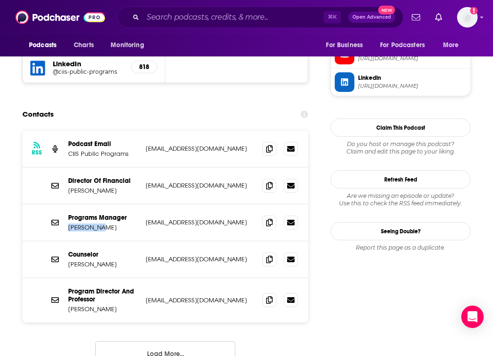
drag, startPoint x: 111, startPoint y: 200, endPoint x: 68, endPoint y: 199, distance: 43.0
click at [68, 205] on div "Programs Manager Megan Shay mshay@ciis.edu mshay@ciis.edu" at bounding box center [165, 223] width 286 height 37
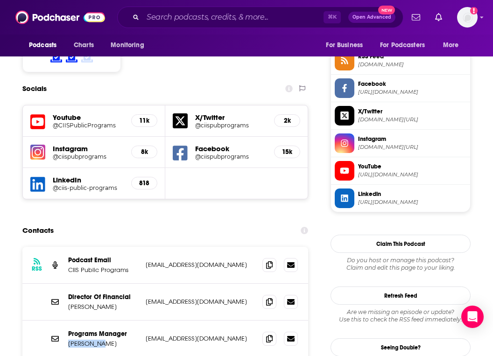
scroll to position [769, 0]
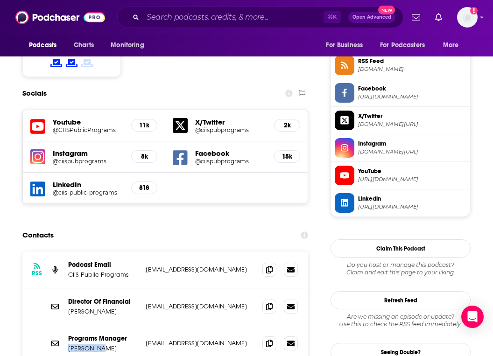
click at [143, 121] on h5 "11k" at bounding box center [144, 125] width 10 height 8
click at [101, 127] on h5 "@CIISPublicPrograms" at bounding box center [88, 130] width 71 height 7
click at [235, 28] on div "Podcasts Charts Monitoring ⌘ K Open Advanced New For Business For Podcasters Mo…" at bounding box center [246, 17] width 493 height 35
click at [235, 28] on div "⌘ K Open Advanced New" at bounding box center [260, 17] width 286 height 21
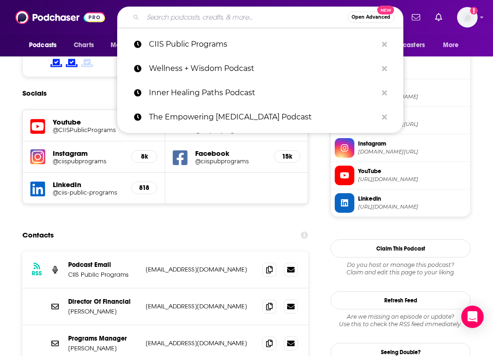
click at [232, 17] on input "Search podcasts, credits, & more..." at bounding box center [245, 17] width 205 height 15
paste input "Alcohol Free Life - Janey Lee Grace"
type input "Alcohol Free Life - Janey Lee Grace"
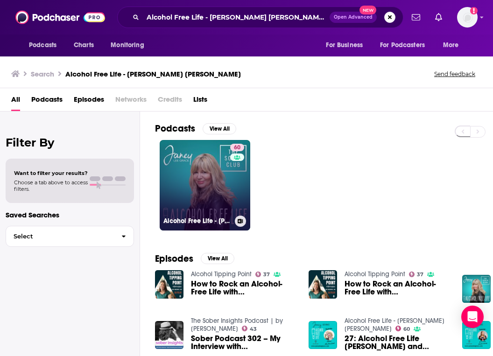
click at [231, 202] on div "60" at bounding box center [238, 180] width 16 height 72
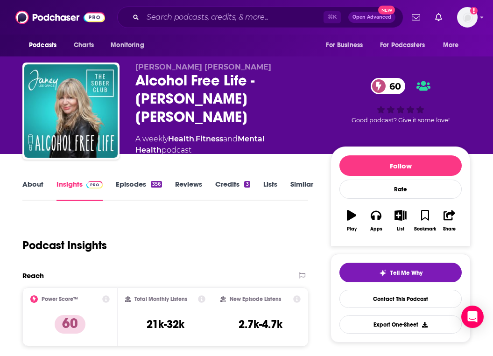
click at [172, 98] on div "Alcohol Free Life - Janey Lee Grace 60" at bounding box center [225, 98] width 180 height 55
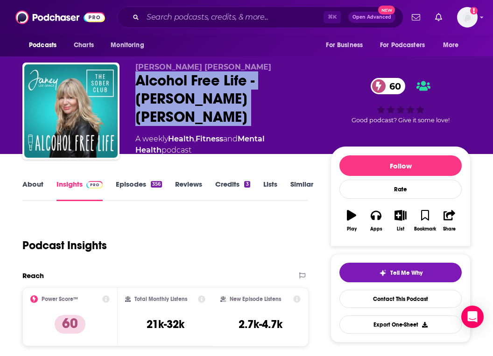
click at [172, 98] on div "Alcohol Free Life - Janey Lee Grace 60" at bounding box center [225, 98] width 180 height 55
copy div "Alcohol Free Life - Janey Lee Grace 60"
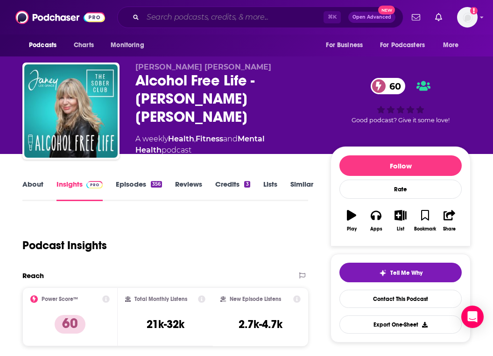
click at [222, 21] on input "Search podcasts, credits, & more..." at bounding box center [233, 17] width 181 height 15
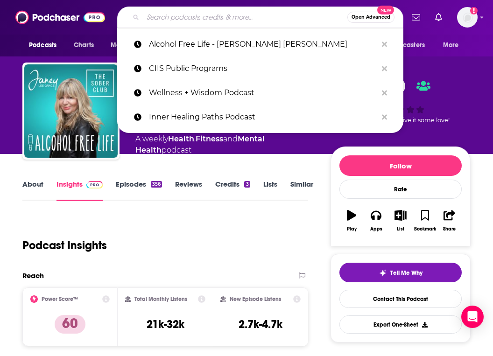
paste input "The Evolving Man Podcast"
type input "The Evolving Man Podcast"
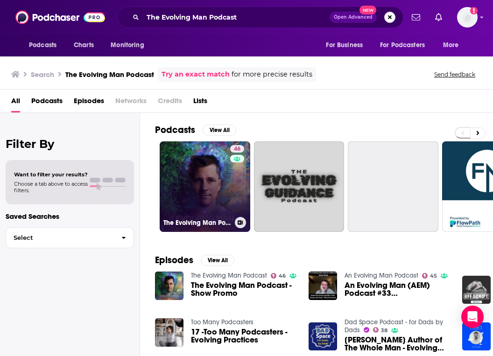
click at [216, 190] on link "46 The Evolving Man Podcast" at bounding box center [205, 186] width 91 height 91
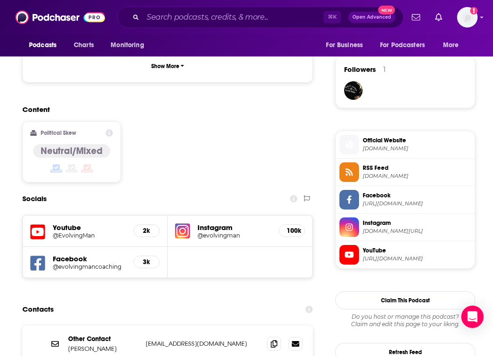
scroll to position [737, 0]
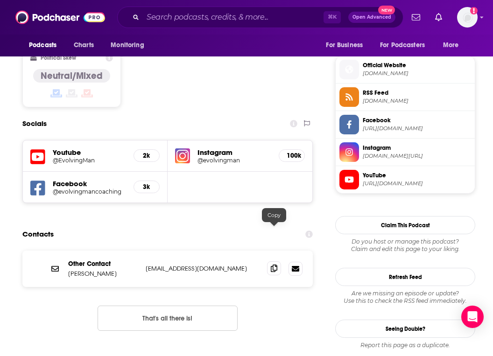
click at [273, 265] on icon at bounding box center [274, 268] width 7 height 7
click at [476, 53] on div "Podcasts Charts Monitoring For Business For Podcasters More" at bounding box center [246, 46] width 493 height 22
click at [212, 15] on input "Search podcasts, credits, & more..." at bounding box center [233, 17] width 181 height 15
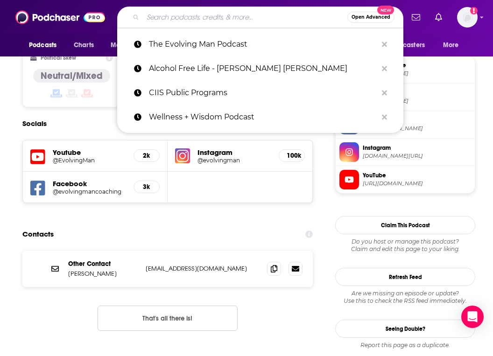
paste input "Welness Reality Check"
type input "Welness Reality Check"
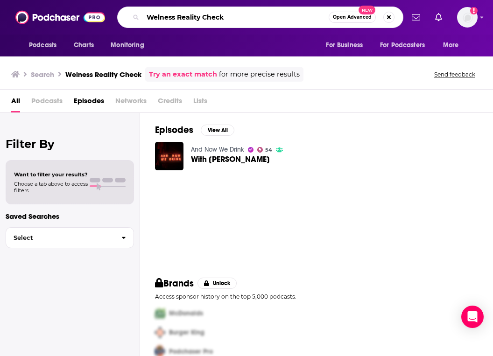
click at [224, 19] on input "Welness Reality Check" at bounding box center [236, 17] width 186 height 15
paste input "l"
type input "Wellness Reality Check"
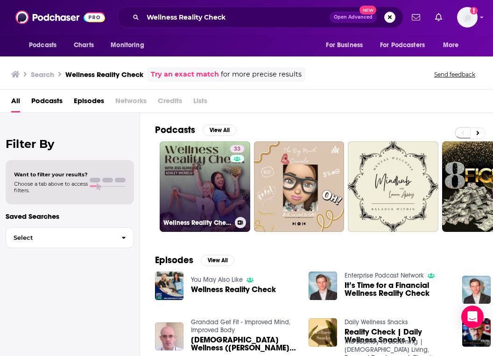
click at [228, 175] on link "33 Wellness Reality Check" at bounding box center [205, 186] width 91 height 91
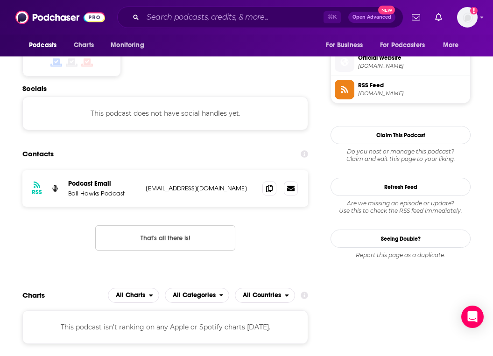
scroll to position [671, 0]
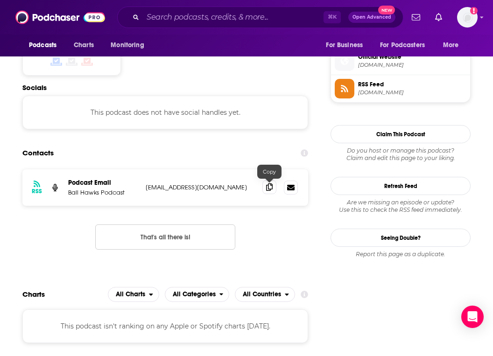
click at [269, 191] on icon at bounding box center [269, 187] width 7 height 7
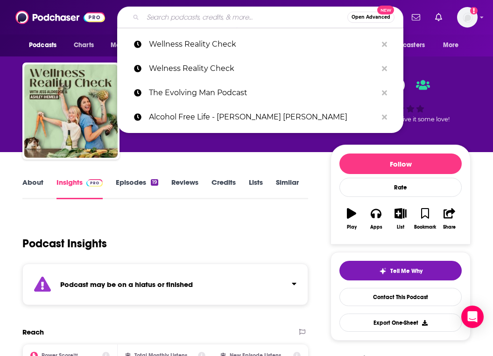
click at [242, 24] on input "Search podcasts, credits, & more..." at bounding box center [245, 17] width 205 height 15
paste input "Authentic Parenting"
type input "Authentic Parenting"
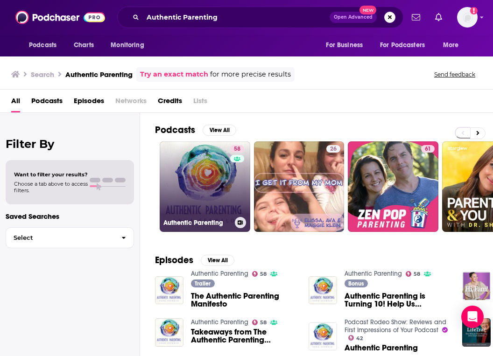
click at [197, 205] on link "58 Authentic Parenting" at bounding box center [205, 186] width 91 height 91
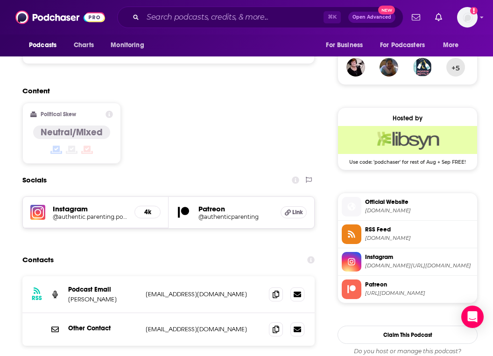
scroll to position [726, 0]
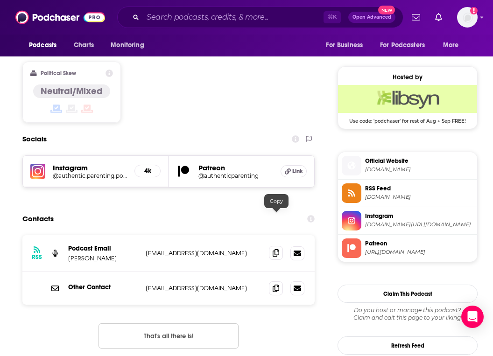
click at [276, 249] on icon at bounding box center [276, 252] width 7 height 7
click at [276, 284] on icon at bounding box center [276, 287] width 7 height 7
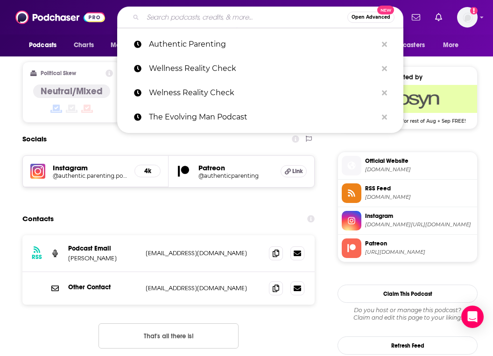
click at [278, 19] on input "Search podcasts, credits, & more..." at bounding box center [245, 17] width 205 height 15
paste input "NPR's Here and Now"
type input "NPR's Here and Now"
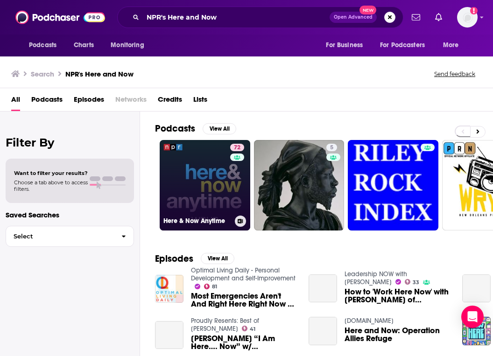
click at [194, 205] on link "72 Here & Now Anytime" at bounding box center [205, 185] width 91 height 91
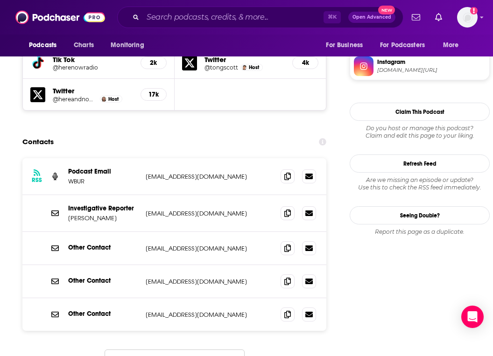
scroll to position [851, 0]
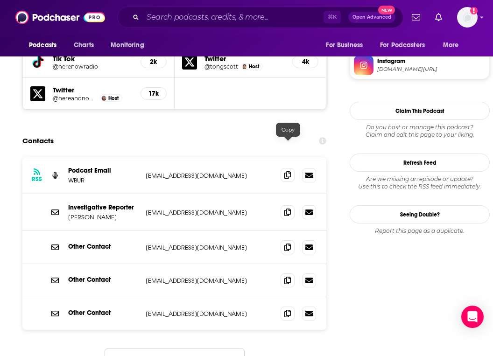
click at [289, 171] on icon at bounding box center [287, 174] width 7 height 7
click at [286, 208] on icon at bounding box center [287, 211] width 7 height 7
click at [286, 243] on icon at bounding box center [287, 246] width 7 height 7
click at [304, 12] on input "Search podcasts, credits, & more..." at bounding box center [233, 17] width 181 height 15
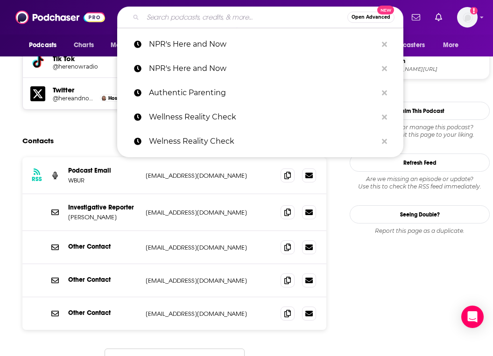
click at [304, 12] on input "Search podcasts, credits, & more..." at bounding box center [245, 17] width 205 height 15
paste input "The Higher Practice Podcast"
type input "The Higher Practice Podcast"
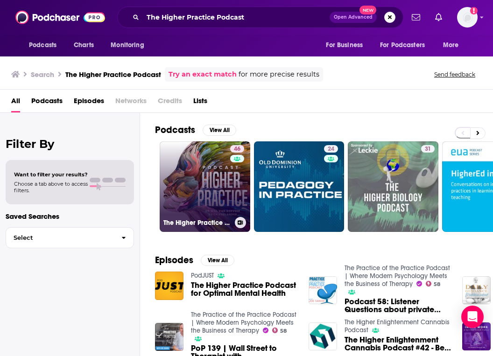
click at [202, 193] on link "46 The Higher Practice Podcast for Optimal Mental Health" at bounding box center [205, 186] width 91 height 91
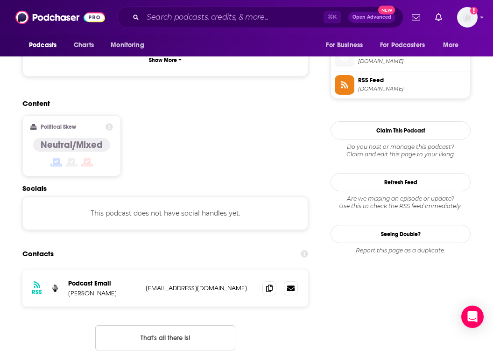
scroll to position [781, 0]
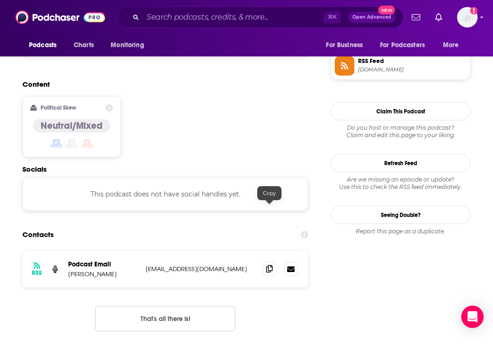
click at [265, 262] on span at bounding box center [269, 269] width 14 height 14
click at [255, 20] on input "Search podcasts, credits, & more..." at bounding box center [233, 17] width 181 height 15
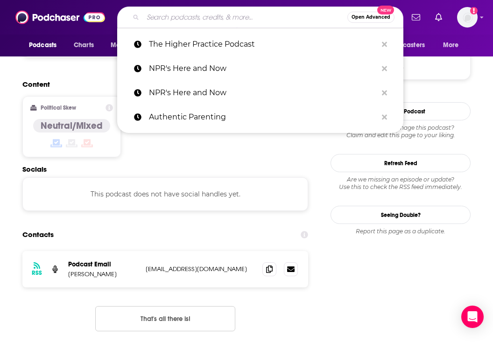
paste input "Feel Better, Live More with [PERSON_NAME]"
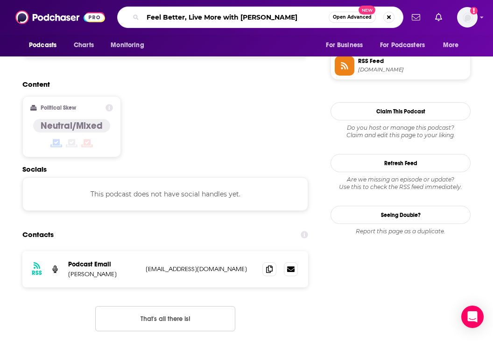
type input "Feel Better, Live More with [PERSON_NAME]"
click at [252, 96] on div "Content Political Skew Neutral/Mixed" at bounding box center [165, 122] width 286 height 85
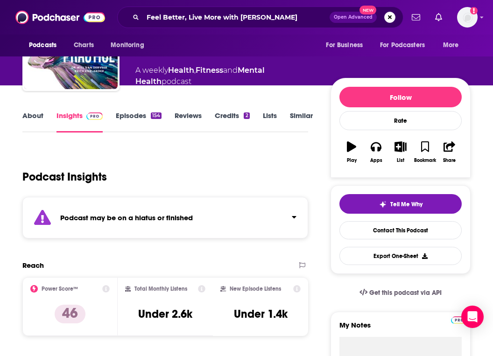
scroll to position [0, 0]
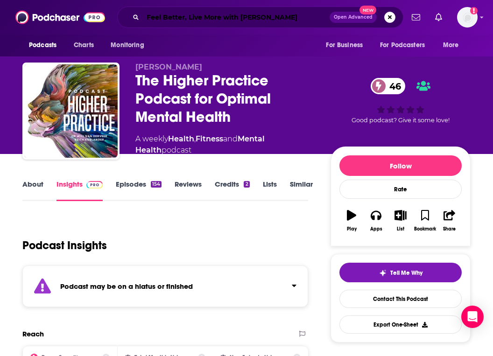
click at [229, 13] on input "Feel Better, Live More with [PERSON_NAME]" at bounding box center [236, 17] width 187 height 15
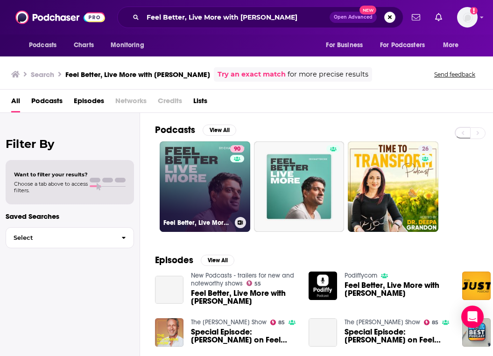
click at [233, 198] on div "90" at bounding box center [238, 181] width 16 height 72
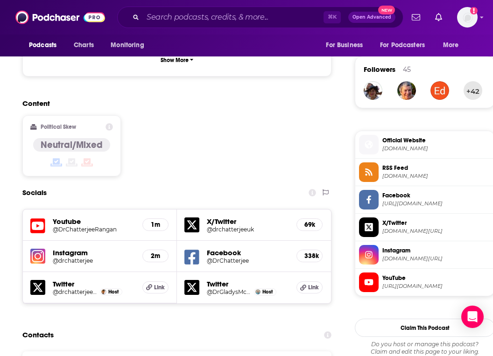
scroll to position [653, 0]
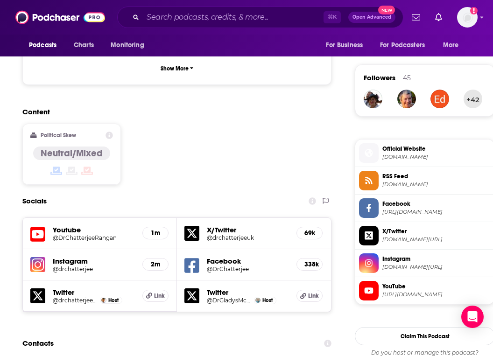
click at [148, 227] on div "1m" at bounding box center [155, 233] width 26 height 13
click at [157, 229] on h5 "1m" at bounding box center [155, 233] width 10 height 8
click at [89, 234] on h5 "@DrChatterjeeRangan" at bounding box center [94, 237] width 82 height 7
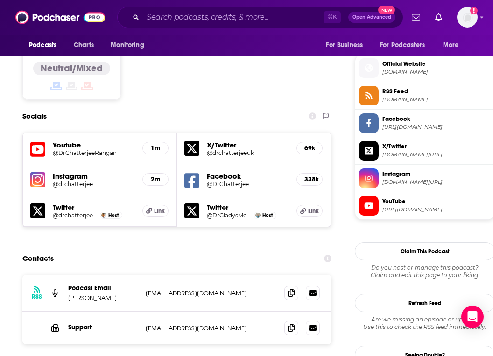
scroll to position [740, 0]
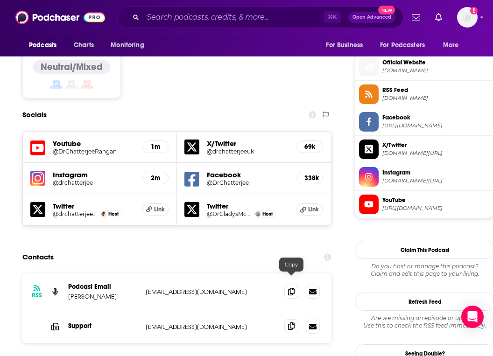
click at [291, 323] on icon at bounding box center [291, 326] width 7 height 7
click at [251, 21] on input "Search podcasts, credits, & more..." at bounding box center [233, 17] width 181 height 15
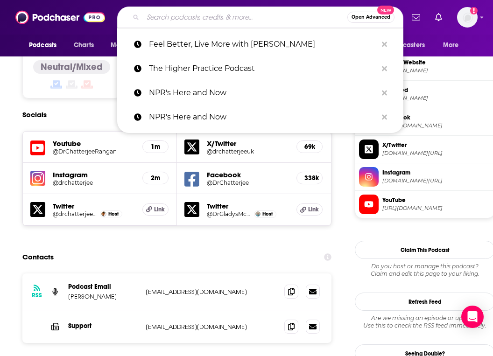
paste input "Solving the [PERSON_NAME] of Being Human"
type input "Solving the [PERSON_NAME] of Being Human"
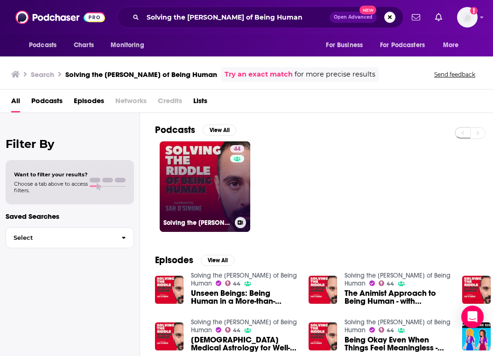
click at [224, 195] on link "44 Solving the Riddle of Being Human" at bounding box center [205, 186] width 91 height 91
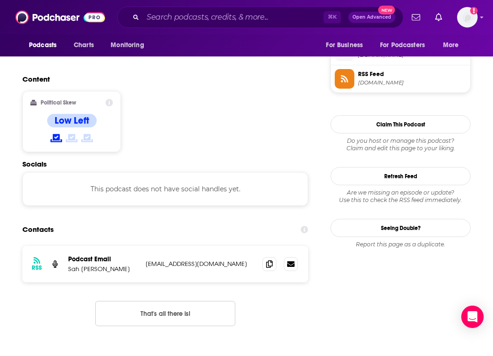
scroll to position [767, 0]
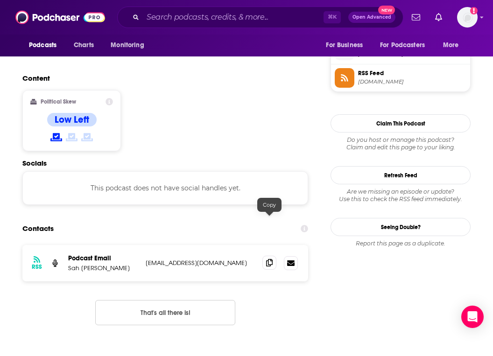
click at [267, 259] on icon at bounding box center [269, 262] width 7 height 7
click at [273, 22] on input "Search podcasts, credits, & more..." at bounding box center [233, 17] width 181 height 15
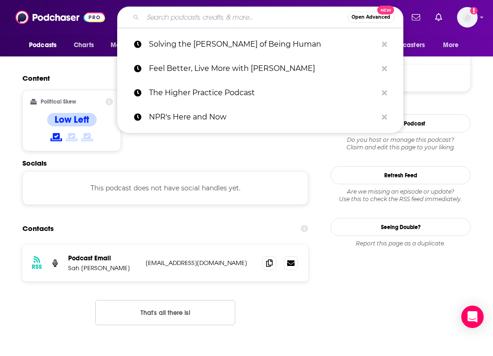
paste input "PSYCHOACTIVE"
type input "PSYCHOACTIVE"
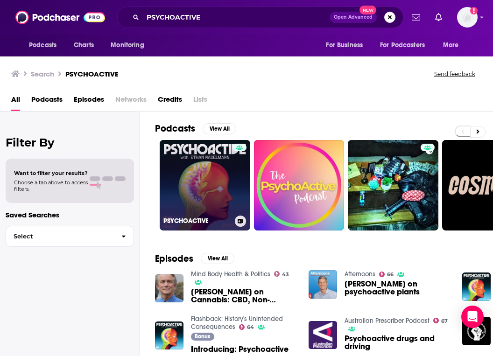
click at [209, 189] on link "PSYCHOACTIVE" at bounding box center [205, 185] width 91 height 91
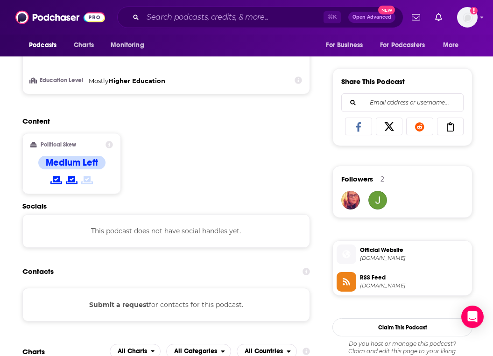
scroll to position [813, 0]
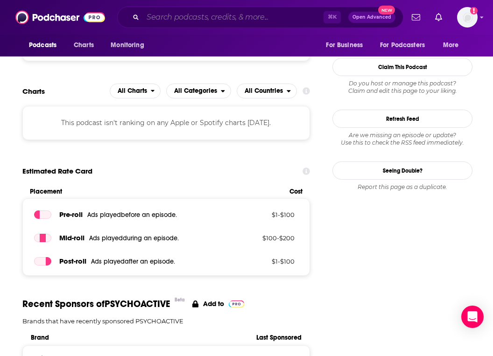
click at [228, 20] on input "Search podcasts, credits, & more..." at bounding box center [233, 17] width 181 height 15
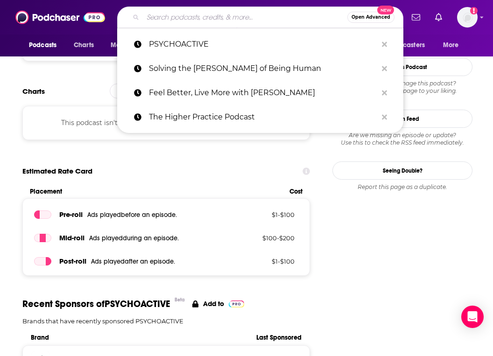
paste input "The [PERSON_NAME] Show"
type input "The [PERSON_NAME] Show"
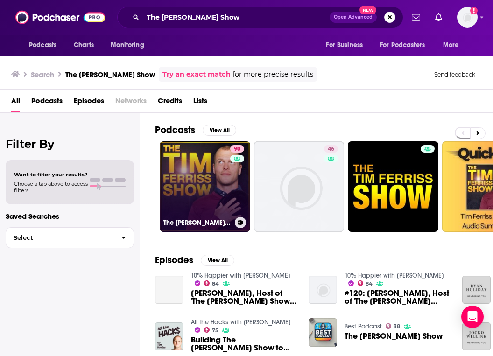
click at [241, 171] on div "90" at bounding box center [238, 181] width 16 height 72
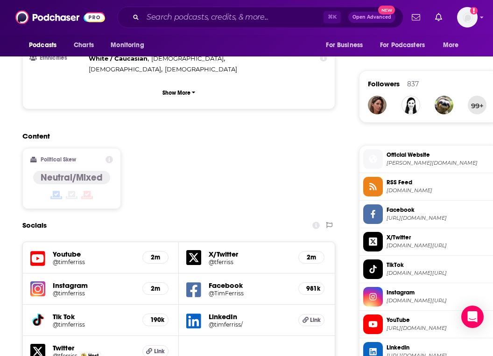
scroll to position [831, 0]
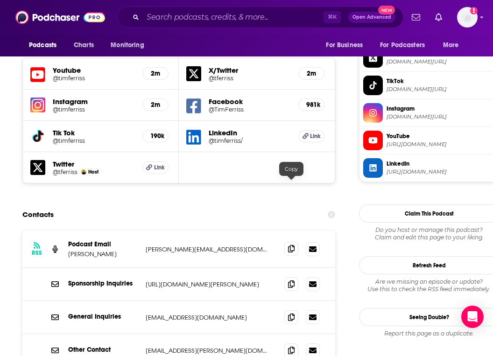
click at [293, 245] on icon at bounding box center [291, 248] width 7 height 7
click at [289, 310] on span at bounding box center [291, 317] width 14 height 14
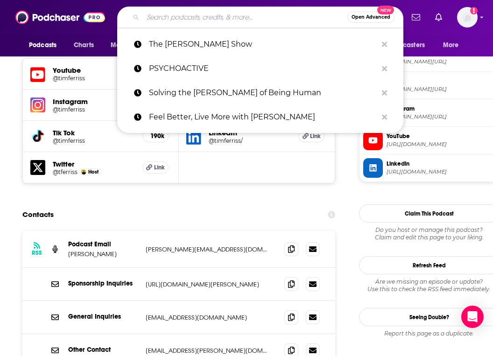
click at [237, 15] on input "Search podcasts, credits, & more..." at bounding box center [245, 17] width 205 height 15
paste input "SelfHealers Soundboard"
type input "SelfHealers Soundboard"
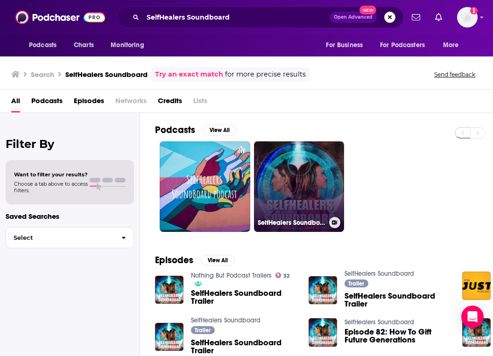
click at [270, 181] on link "SelfHealers Soundboard" at bounding box center [299, 186] width 91 height 91
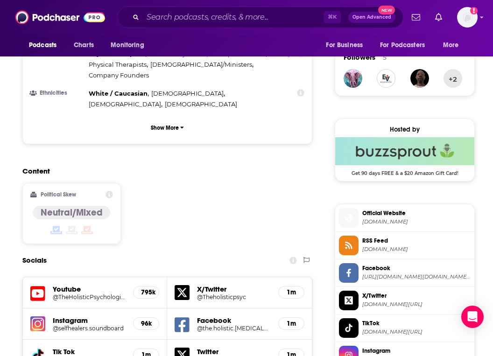
scroll to position [710, 0]
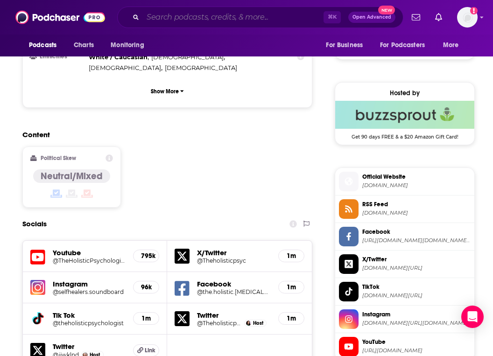
click at [259, 11] on input "Search podcasts, credits, & more..." at bounding box center [233, 17] width 181 height 15
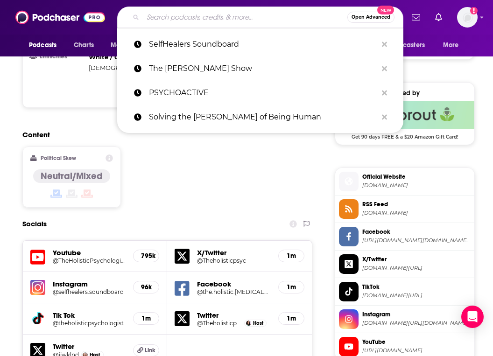
paste input "In the Circle"
type input "In the Circle"
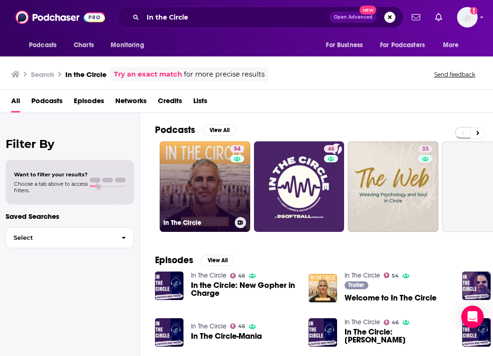
click at [235, 185] on div "54" at bounding box center [238, 181] width 16 height 72
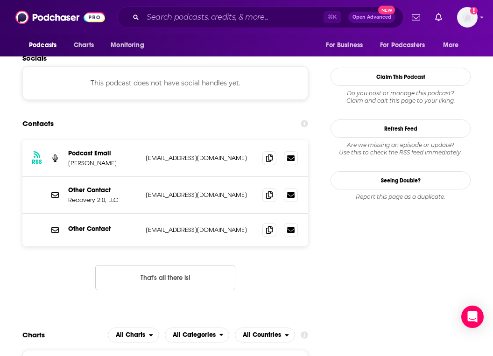
scroll to position [809, 0]
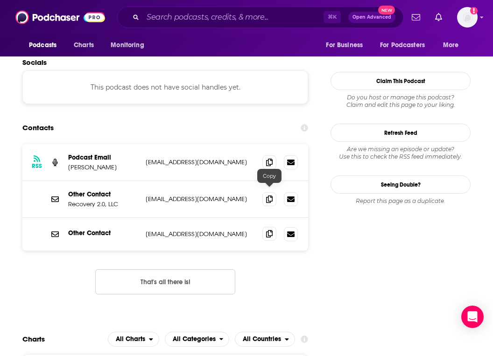
click at [270, 230] on icon at bounding box center [269, 233] width 7 height 7
click at [267, 158] on icon at bounding box center [269, 161] width 7 height 7
drag, startPoint x: 68, startPoint y: 124, endPoint x: 109, endPoint y: 124, distance: 41.1
click at [109, 144] on div "RSS Podcast Email [PERSON_NAME] [EMAIL_ADDRESS][DOMAIN_NAME] [EMAIL_ADDRESS][DO…" at bounding box center [165, 162] width 286 height 37
copy p "[PERSON_NAME]"
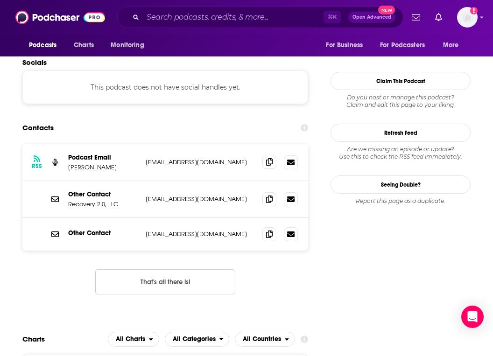
click at [274, 155] on span at bounding box center [269, 162] width 14 height 14
click at [269, 230] on icon at bounding box center [269, 233] width 7 height 7
click at [285, 18] on input "Search podcasts, credits, & more..." at bounding box center [233, 17] width 181 height 15
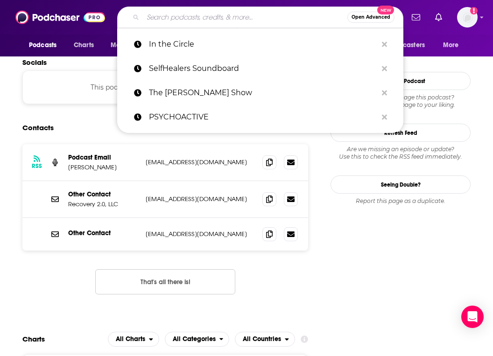
paste input "Hopestream for parenting kids through drug use and additction"
type input "Hopestream for parenting kids through drug use and additction"
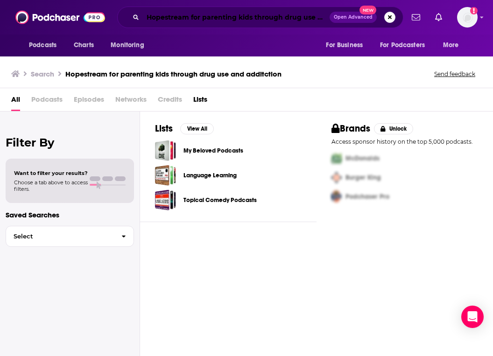
click at [219, 18] on input "Hopestream for parenting kids through drug use and additction" at bounding box center [236, 17] width 187 height 15
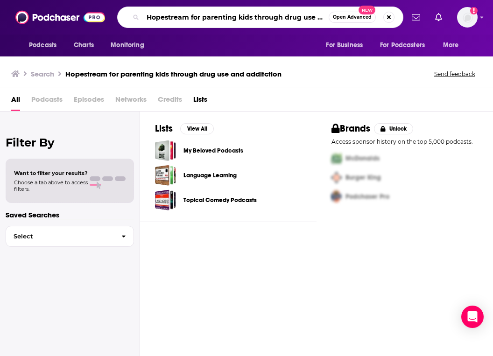
click at [219, 18] on input "Hopestream for parenting kids through drug use and additction" at bounding box center [236, 17] width 186 height 15
paste input "[PERSON_NAME]"
type input "[PERSON_NAME]"
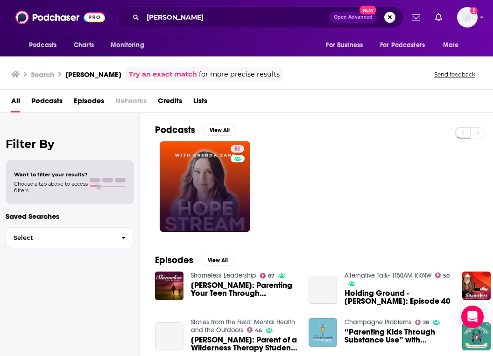
click at [199, 178] on link "51" at bounding box center [205, 186] width 91 height 91
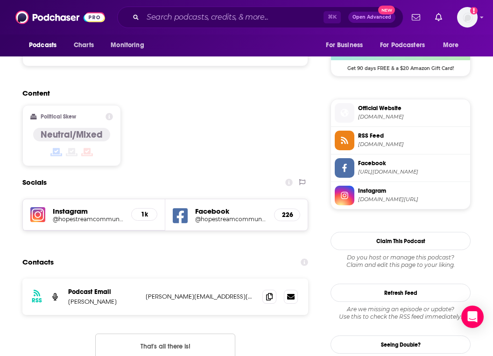
scroll to position [725, 0]
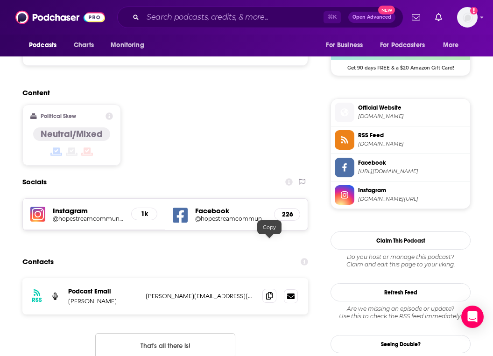
click at [269, 292] on icon at bounding box center [269, 295] width 7 height 7
click at [284, 18] on input "Search podcasts, credits, & more..." at bounding box center [233, 17] width 181 height 15
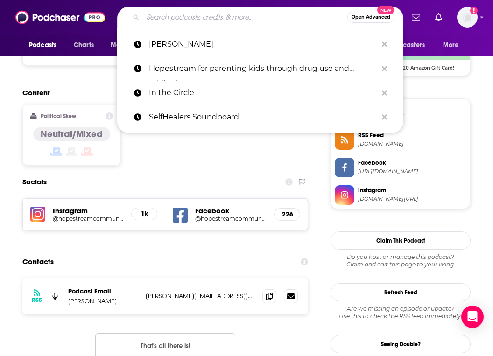
paste input "The Nocturnists"
type input "The Nocturnists"
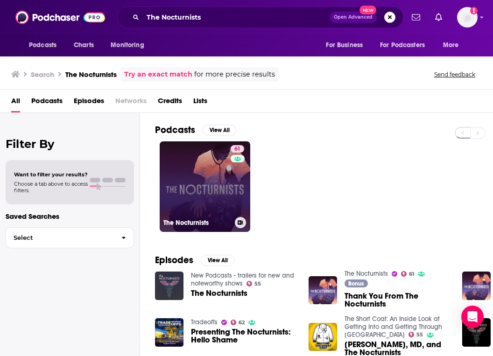
click at [177, 207] on link "61 The Nocturnists" at bounding box center [205, 186] width 91 height 91
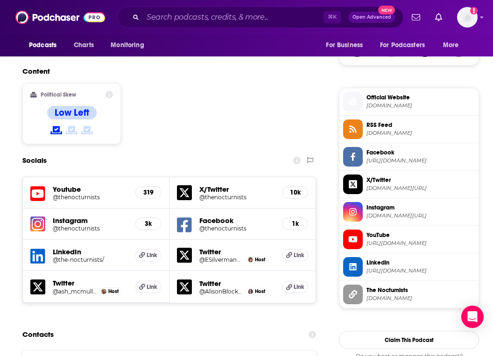
scroll to position [870, 0]
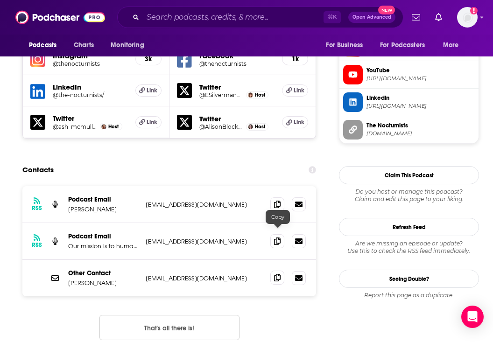
click at [276, 274] on icon at bounding box center [277, 277] width 7 height 7
click at [280, 20] on input "Search podcasts, credits, & more..." at bounding box center [233, 17] width 181 height 15
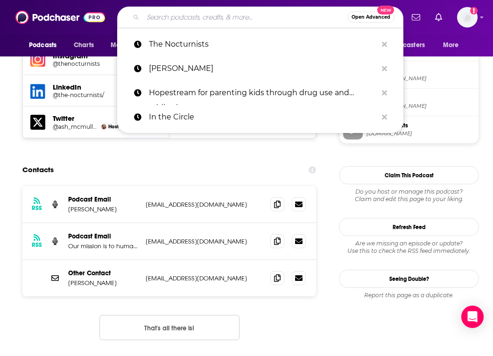
paste input "The Art of Charm"
type input "The Art of Charm"
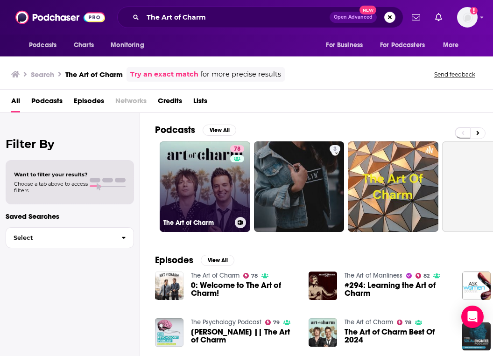
click at [179, 202] on link "78 The Art of Charm" at bounding box center [205, 186] width 91 height 91
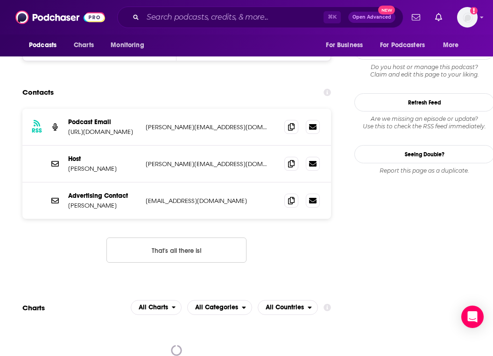
scroll to position [876, 0]
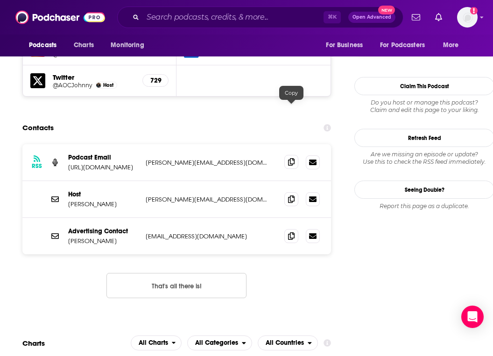
click at [289, 158] on icon at bounding box center [291, 161] width 7 height 7
click at [292, 195] on icon at bounding box center [291, 198] width 7 height 7
click at [249, 21] on input "Search podcasts, credits, & more..." at bounding box center [233, 17] width 181 height 15
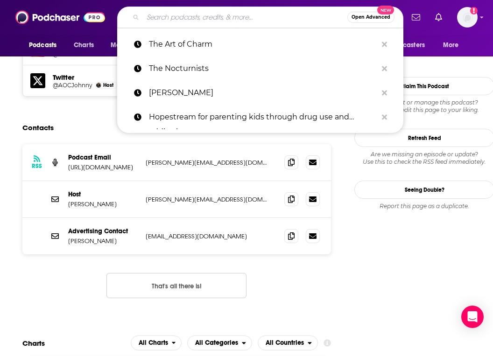
paste input "Mindful Mama Podcast"
type input "Mindful Mama Podcast"
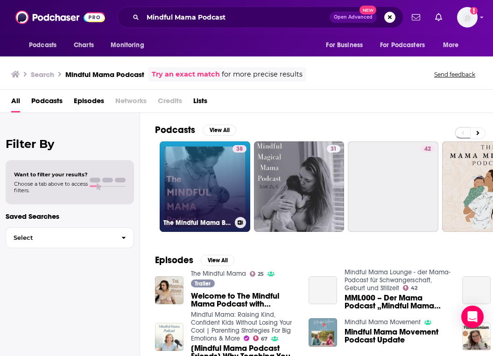
click at [176, 178] on link "38 The Mindful Mama Birth Podcast" at bounding box center [205, 186] width 91 height 91
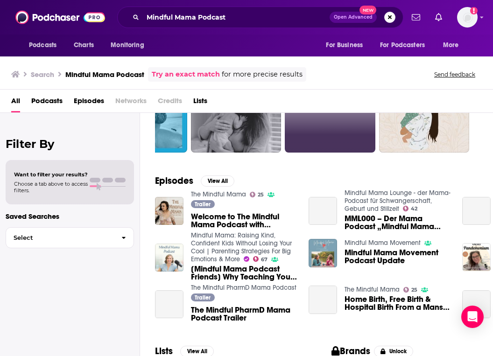
scroll to position [109, 0]
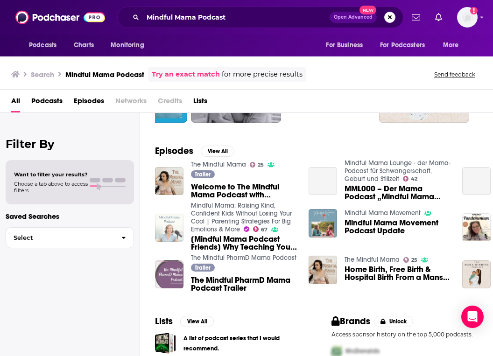
click at [167, 228] on img "[Mindful Mama Podcast Friends] Why Teaching Your Kids Chores and Life Skills Is…" at bounding box center [169, 228] width 28 height 28
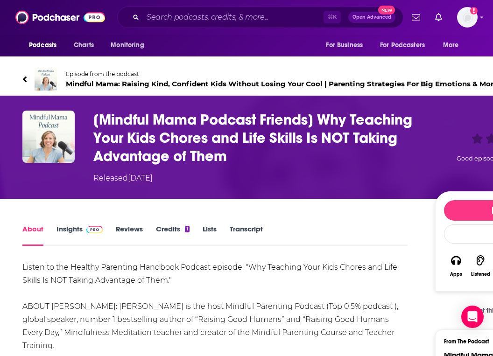
click at [182, 148] on h1 "[Mindful Mama Podcast Friends] Why Teaching Your Kids Chores and Life Skills Is…" at bounding box center [256, 138] width 327 height 55
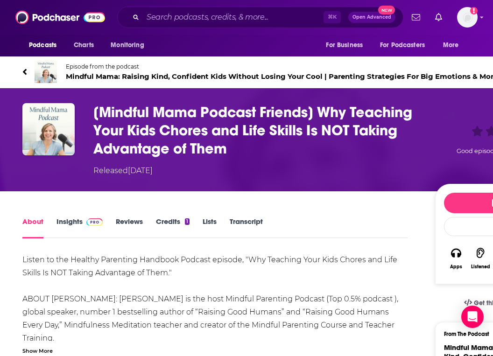
click at [99, 111] on h1 "[Mindful Mama Podcast Friends] Why Teaching Your Kids Chores and Life Skills Is…" at bounding box center [256, 130] width 327 height 55
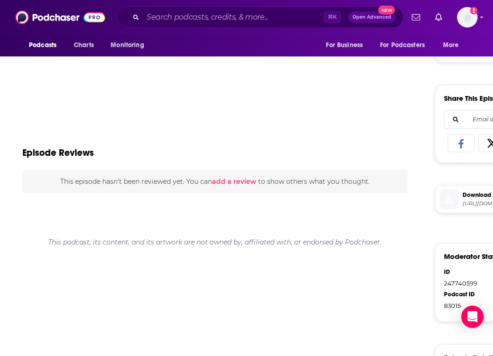
scroll to position [240, 0]
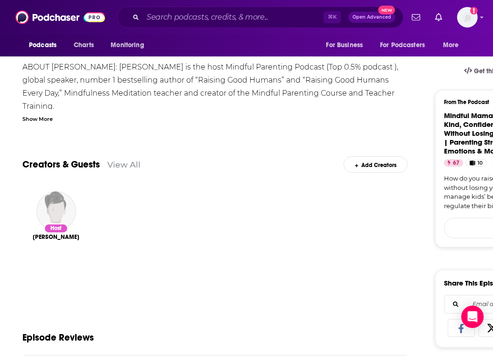
click at [57, 214] on img "Hunter Clarke-Fields" at bounding box center [56, 211] width 40 height 40
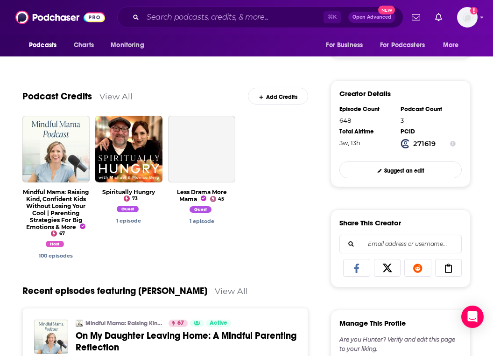
scroll to position [197, 0]
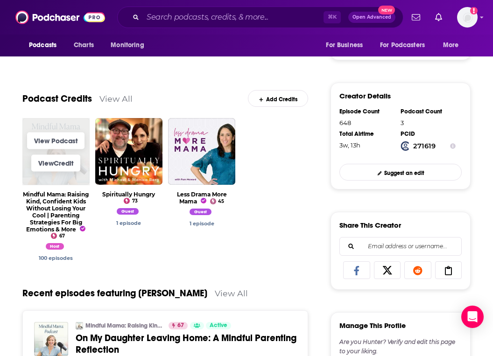
click at [66, 154] on span "View Credit" at bounding box center [55, 163] width 67 height 22
click at [65, 144] on link "View Podcast" at bounding box center [55, 140] width 57 height 17
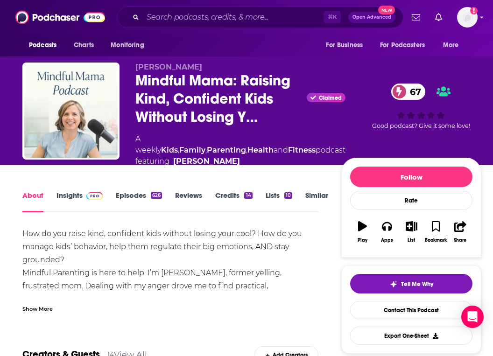
click at [75, 212] on link "Insights" at bounding box center [80, 201] width 46 height 21
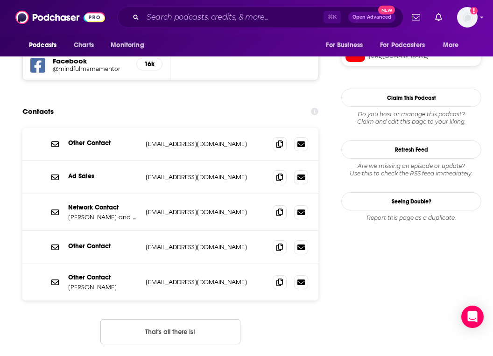
scroll to position [878, 0]
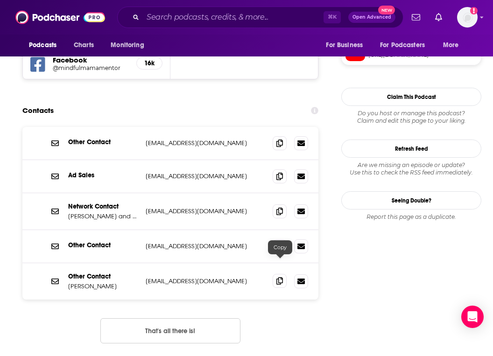
click at [277, 277] on icon at bounding box center [279, 280] width 7 height 7
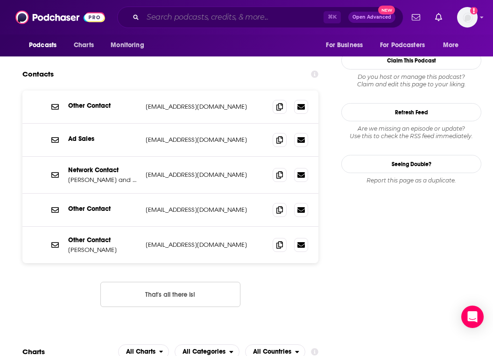
click at [242, 20] on input "Search podcasts, credits, & more..." at bounding box center [233, 17] width 181 height 15
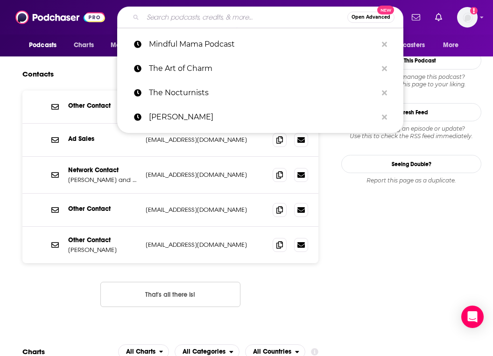
paste input "Transforming Trauma"
type input "Transforming Trauma"
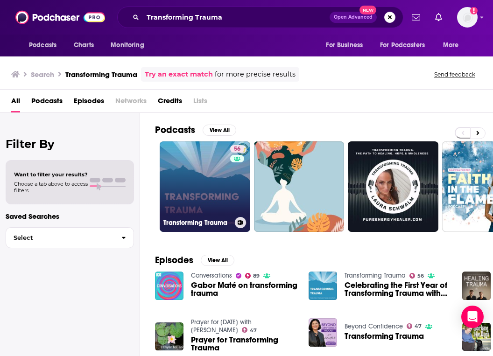
click at [200, 175] on link "56 Transforming Trauma" at bounding box center [205, 186] width 91 height 91
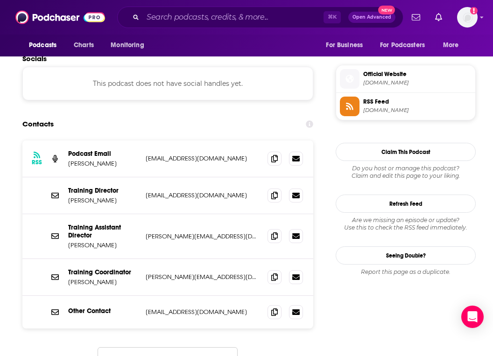
scroll to position [834, 0]
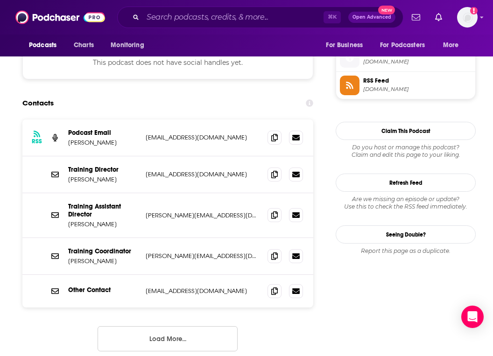
click at [192, 326] on button "Load More..." at bounding box center [168, 338] width 140 height 25
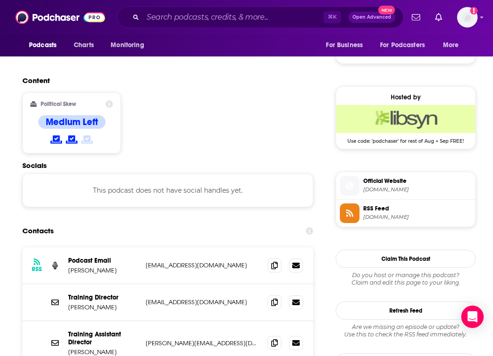
scroll to position [741, 0]
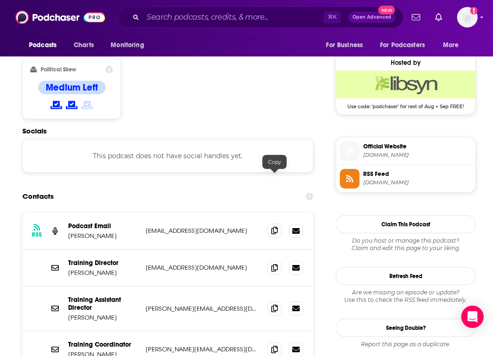
click at [273, 227] on icon at bounding box center [274, 230] width 7 height 7
click at [272, 264] on icon at bounding box center [274, 267] width 7 height 7
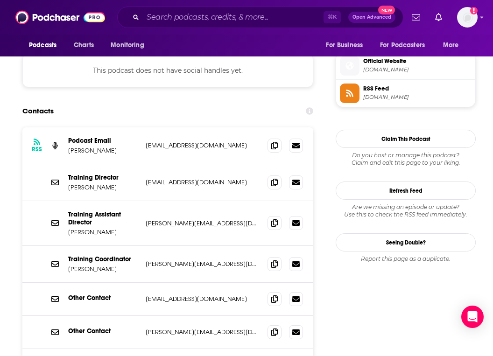
scroll to position [836, 0]
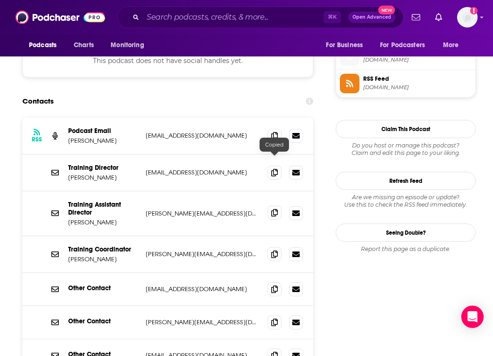
click at [277, 209] on icon at bounding box center [274, 212] width 7 height 7
click at [280, 22] on input "Search podcasts, credits, & more..." at bounding box center [233, 17] width 181 height 15
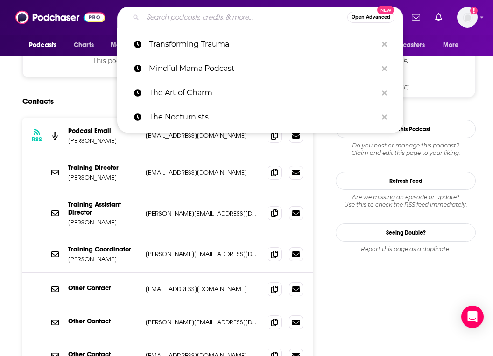
paste input "Unwind with [PERSON_NAME]"
type input "Unwind with [PERSON_NAME]"
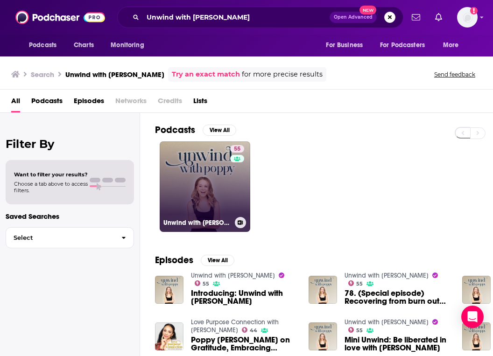
click at [180, 174] on link "55 Unwind with [PERSON_NAME]" at bounding box center [205, 186] width 91 height 91
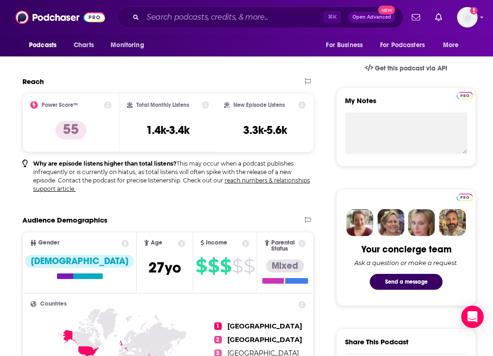
scroll to position [494, 0]
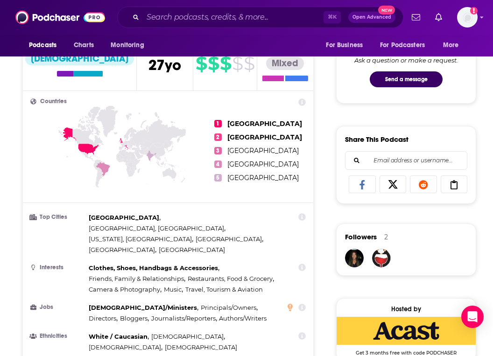
click at [220, 30] on div "Podcasts Charts Monitoring ⌘ K Open Advanced New For Business For Podcasters Mo…" at bounding box center [246, 17] width 493 height 35
click at [228, 20] on input "Search podcasts, credits, & more..." at bounding box center [233, 17] width 181 height 15
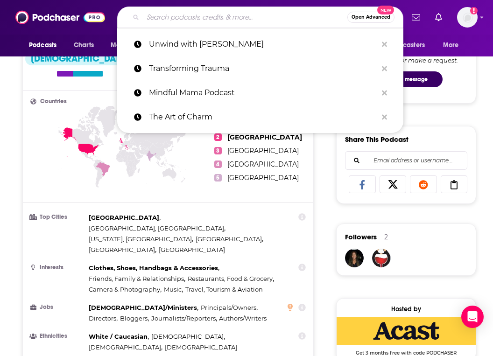
paste input "The Mindvalley Podcast"
type input "The Mindvalley Podcast"
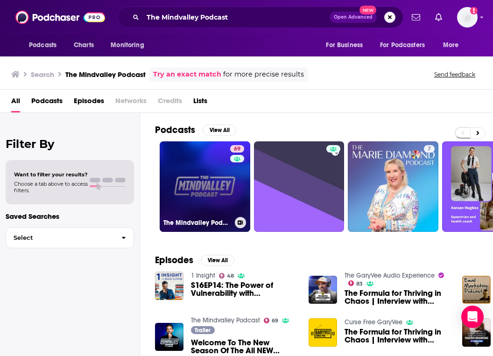
click at [203, 180] on link "69 The Mindvalley Podcast" at bounding box center [205, 186] width 91 height 91
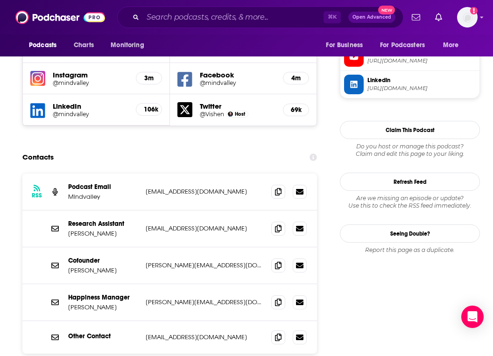
scroll to position [898, 0]
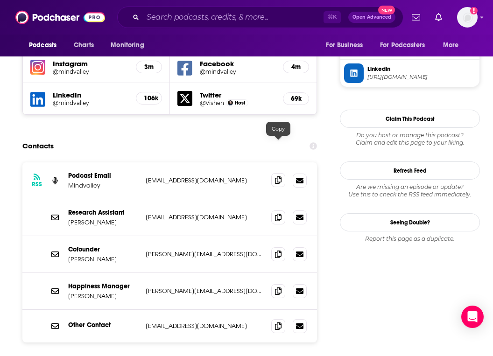
click at [278, 177] on icon at bounding box center [278, 180] width 7 height 7
click at [279, 213] on icon at bounding box center [278, 216] width 7 height 7
click at [249, 18] on input "Search podcasts, credits, & more..." at bounding box center [233, 17] width 181 height 15
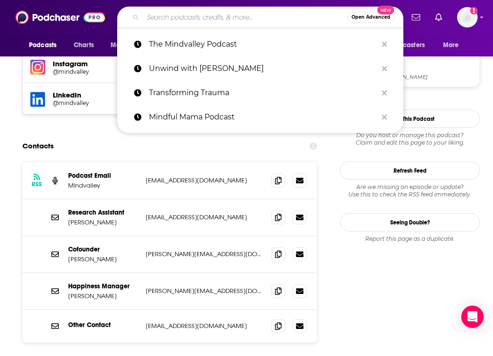
paste input "The Dr. Leaf Show"
type input "The Dr. Leaf Show"
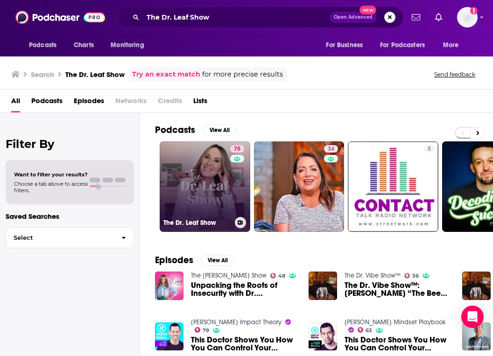
click at [201, 155] on link "75 The Dr. Leaf Show" at bounding box center [205, 186] width 91 height 91
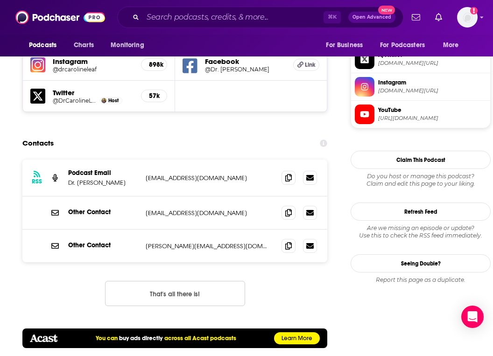
scroll to position [922, 0]
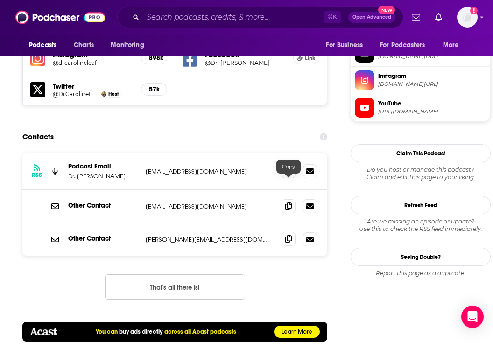
click at [289, 235] on icon at bounding box center [288, 238] width 7 height 7
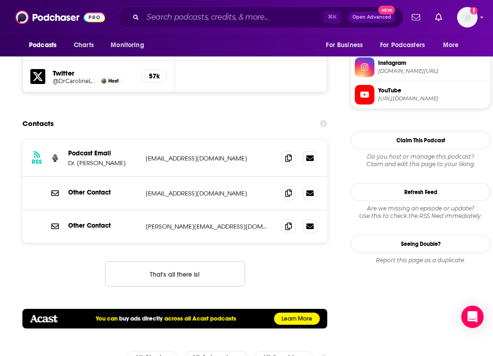
scroll to position [936, 0]
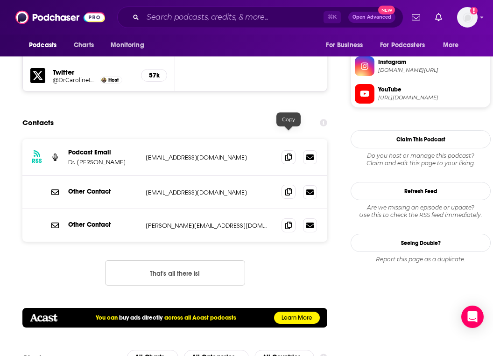
click at [292, 185] on span at bounding box center [289, 192] width 14 height 14
click at [280, 16] on input "Search podcasts, credits, & more..." at bounding box center [233, 17] width 181 height 15
paste input "London Real"
type input "London Real"
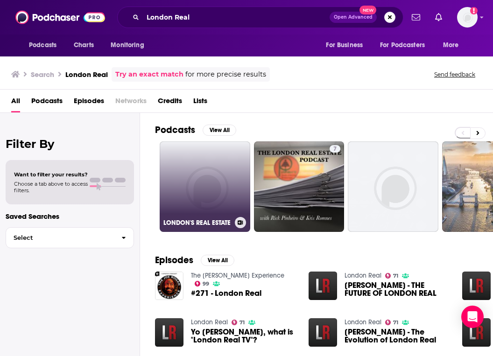
click at [219, 161] on link "LONDON'S REAL ESTATE" at bounding box center [205, 186] width 91 height 91
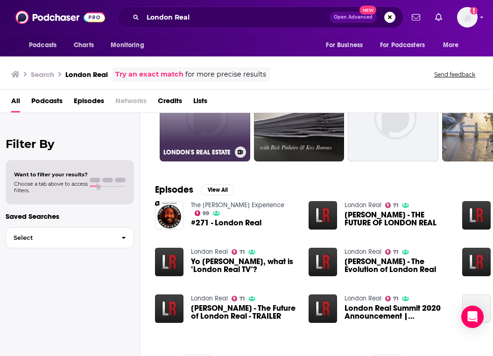
scroll to position [76, 0]
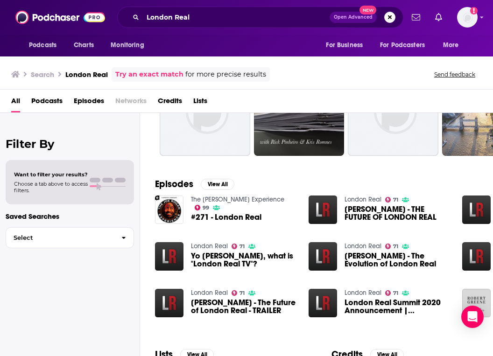
click at [208, 247] on div "Podcasts Charts Monitoring London Real Open Advanced New For Business For Podca…" at bounding box center [246, 178] width 493 height 356
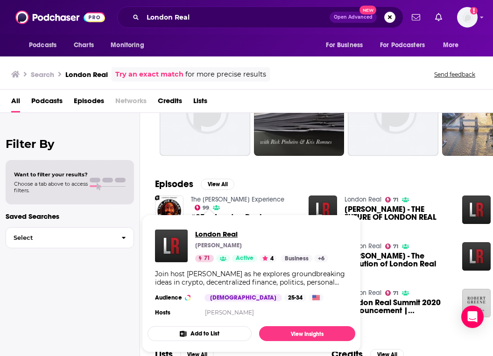
click at [202, 233] on span "London Real" at bounding box center [261, 234] width 133 height 9
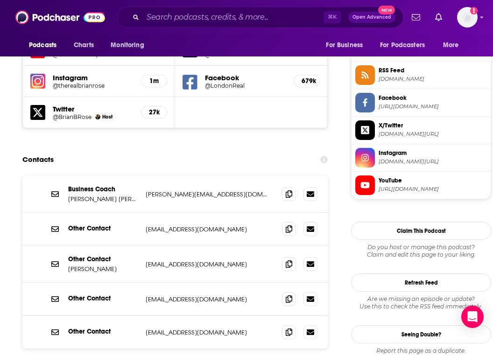
scroll to position [846, 0]
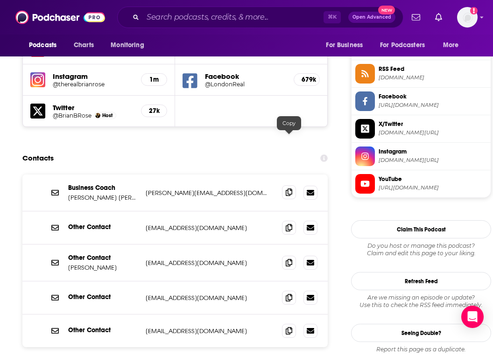
click at [292, 185] on span at bounding box center [289, 192] width 14 height 14
click at [290, 327] on icon at bounding box center [289, 330] width 7 height 7
click at [264, 14] on input "Search podcasts, credits, & more..." at bounding box center [233, 17] width 181 height 15
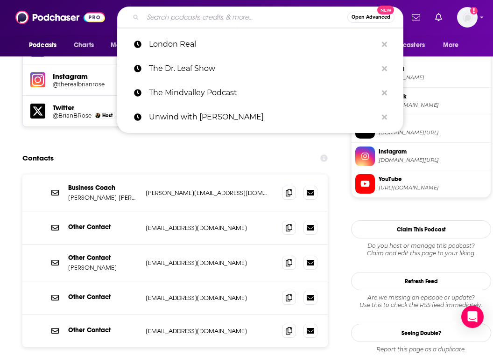
paste input "Everyday Wellness Podcast"
type input "Everyday Wellness Podcast"
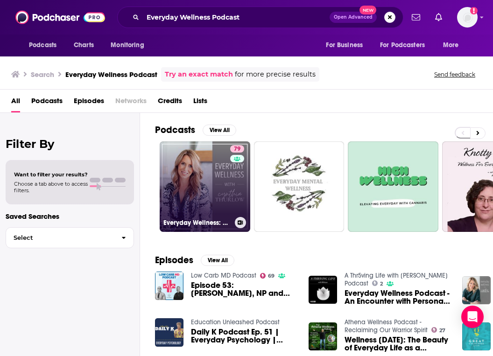
click at [228, 202] on link "79 Everyday Wellness: Midlife Hormones, Health, and Science for Women 35+" at bounding box center [205, 186] width 91 height 91
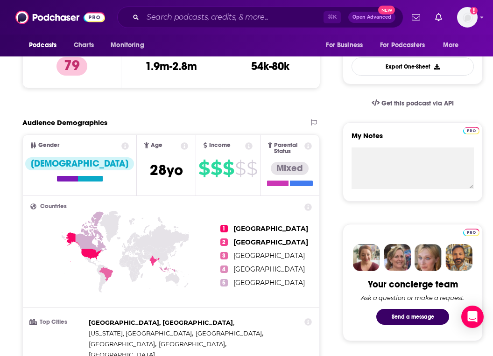
scroll to position [295, 0]
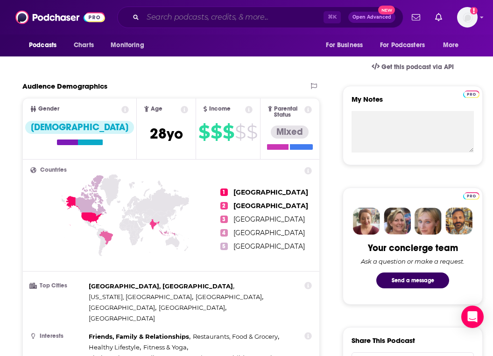
click at [295, 15] on input "Search podcasts, credits, & more..." at bounding box center [233, 17] width 181 height 15
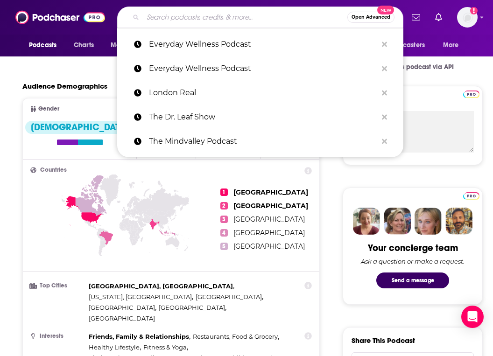
click at [295, 15] on input "Search podcasts, credits, & more..." at bounding box center [245, 17] width 205 height 15
paste input "In Search of More with [PERSON_NAME]"
type input "In Search of More with [PERSON_NAME]"
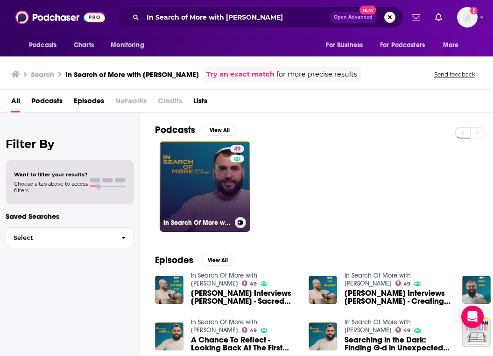
click at [235, 172] on div "49" at bounding box center [238, 181] width 16 height 72
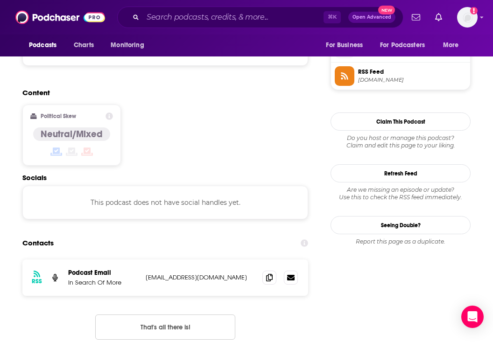
scroll to position [704, 0]
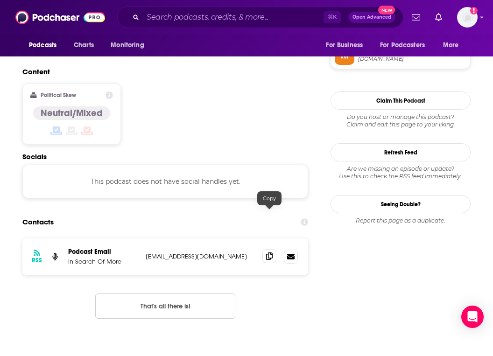
click at [270, 253] on icon at bounding box center [269, 256] width 7 height 7
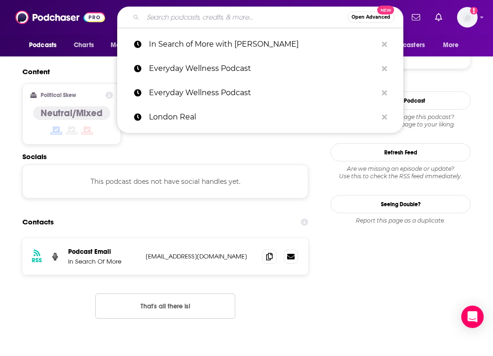
click at [262, 15] on input "Search podcasts, credits, & more..." at bounding box center [245, 17] width 205 height 15
paste input "The Psychology Podcast"
type input "The Psychology Podcast"
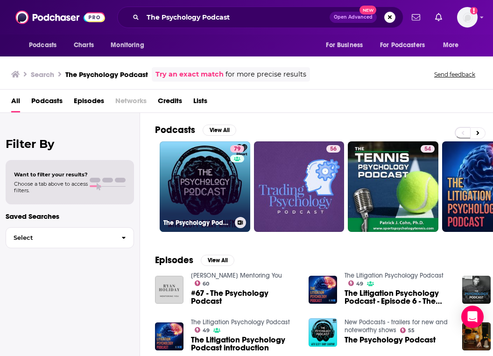
click at [224, 184] on link "79 The Psychology Podcast" at bounding box center [205, 186] width 91 height 91
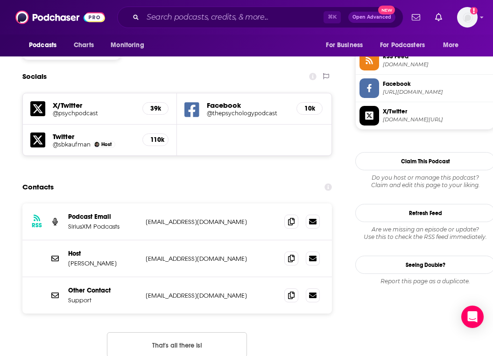
scroll to position [785, 0]
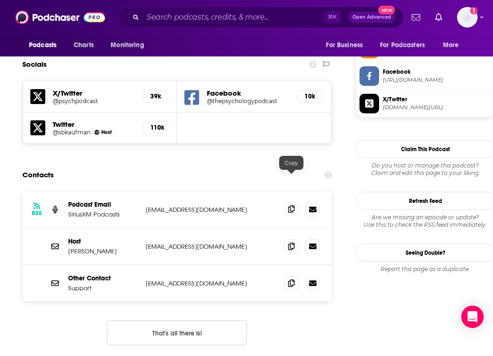
click at [290, 205] on icon at bounding box center [291, 208] width 7 height 7
click at [291, 239] on span at bounding box center [291, 246] width 14 height 14
click at [251, 17] on input "Search podcasts, credits, & more..." at bounding box center [233, 17] width 181 height 15
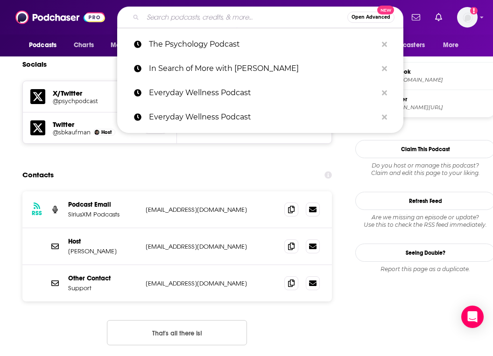
paste input "Where is My Mind?"
type input "Where is My Mind?"
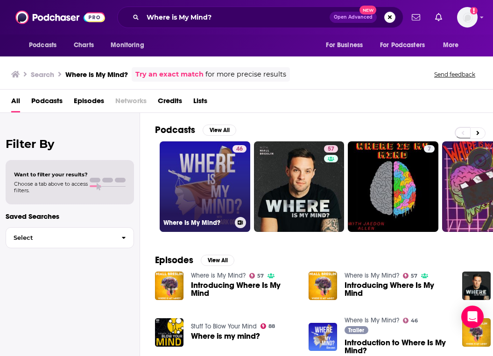
click at [197, 151] on link "46 Where Is My Mind?" at bounding box center [205, 186] width 91 height 91
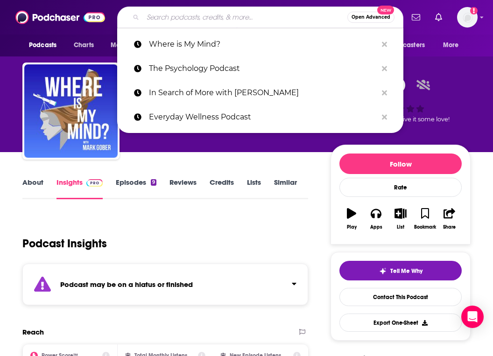
click at [199, 18] on input "Search podcasts, credits, & more..." at bounding box center [245, 17] width 205 height 15
paste input "Where is My Mind?"
type input "Where is My Mind?"
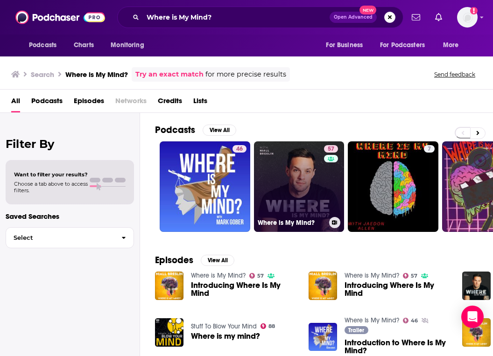
click at [307, 198] on link "57 Where is My Mind?" at bounding box center [299, 186] width 91 height 91
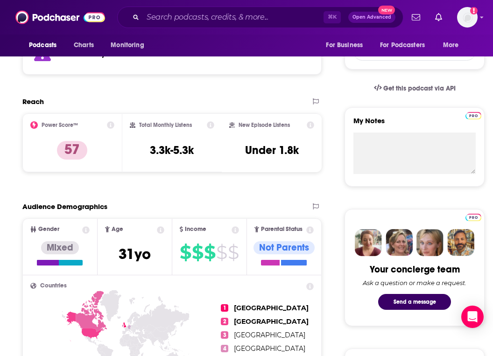
scroll to position [222, 0]
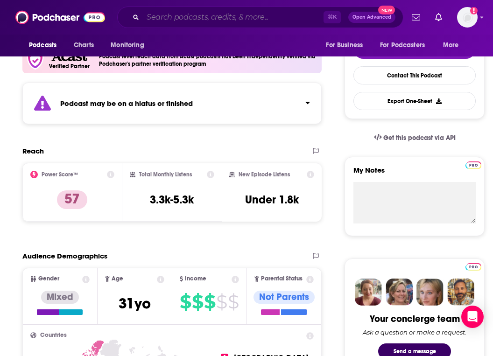
click at [222, 21] on input "Search podcasts, credits, & more..." at bounding box center [233, 17] width 181 height 15
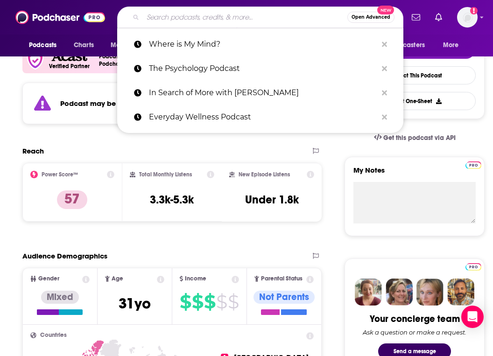
paste input "Finding You: with [PERSON_NAME]"
type input "Finding You: with [PERSON_NAME]"
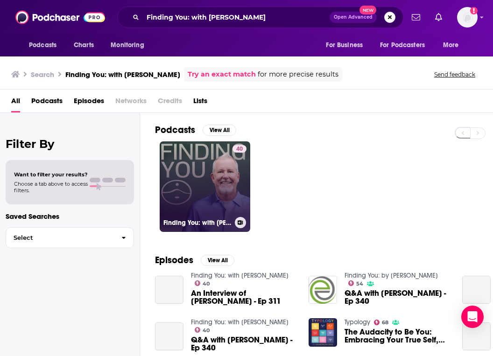
click at [194, 176] on link "40 Finding You: with [PERSON_NAME]" at bounding box center [205, 186] width 91 height 91
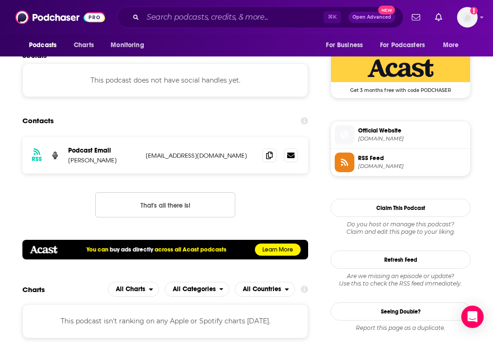
scroll to position [712, 0]
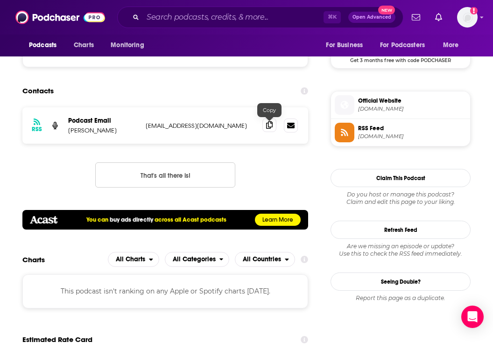
click at [268, 129] on icon at bounding box center [269, 124] width 7 height 7
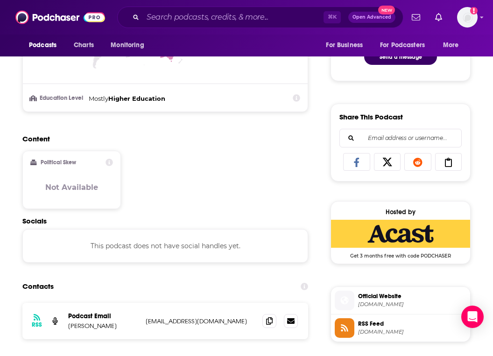
scroll to position [0, 0]
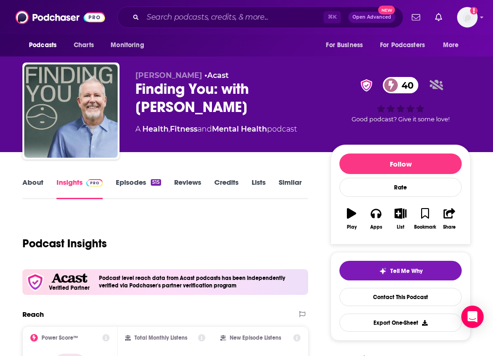
click at [174, 93] on div "Finding You: with [PERSON_NAME] 40" at bounding box center [225, 98] width 180 height 36
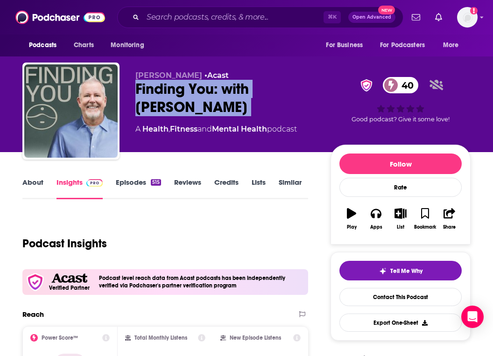
click at [174, 93] on div "Finding You: with [PERSON_NAME] 40" at bounding box center [225, 98] width 180 height 36
copy div "Finding You: with [PERSON_NAME] 40"
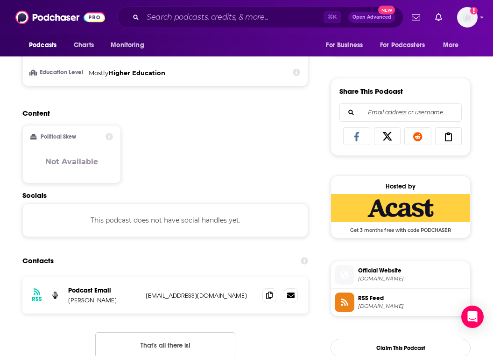
scroll to position [556, 0]
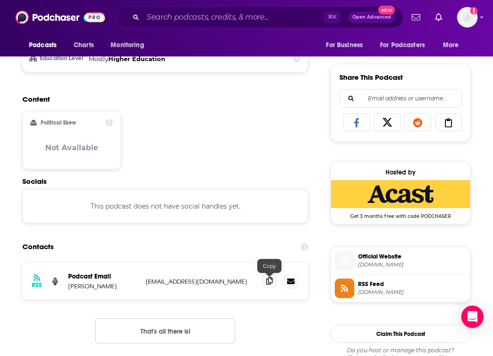
click at [269, 282] on icon at bounding box center [269, 280] width 7 height 7
click at [209, 20] on input "Search podcasts, credits, & more..." at bounding box center [233, 17] width 181 height 15
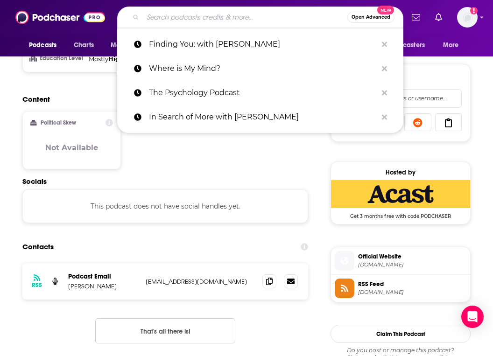
paste input "[PERSON_NAME] Nonzero"
type input "[PERSON_NAME] Nonzero"
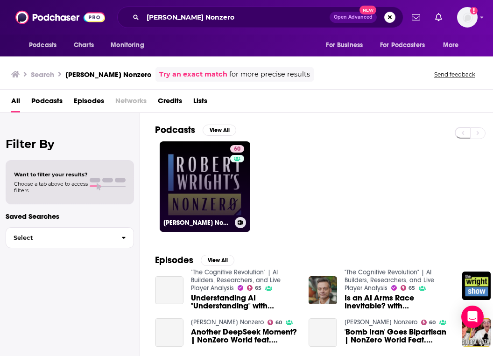
click at [220, 199] on link "60 [PERSON_NAME] Nonzero" at bounding box center [205, 186] width 91 height 91
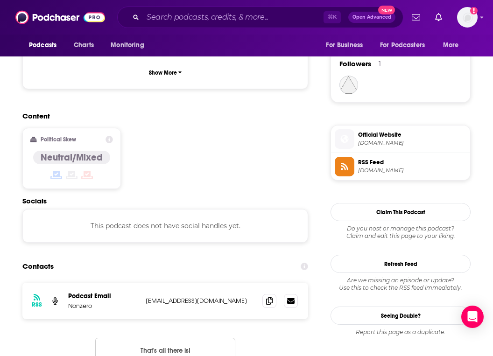
scroll to position [714, 0]
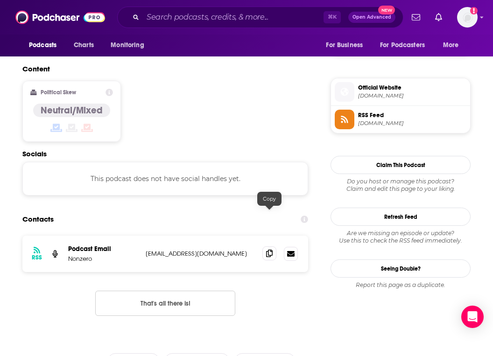
click at [266, 250] on icon at bounding box center [269, 253] width 7 height 7
click at [290, 13] on input "Search podcasts, credits, & more..." at bounding box center [233, 17] width 181 height 15
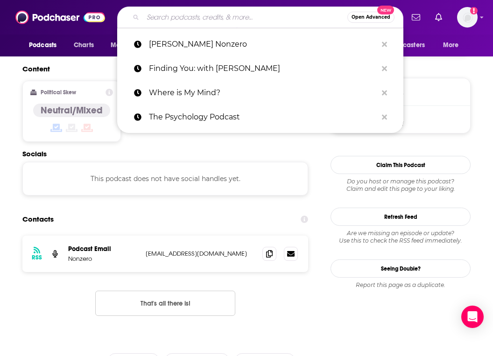
paste input "Motivational daily by I am worthy club"
type input "Motivational daily by I am worthy club"
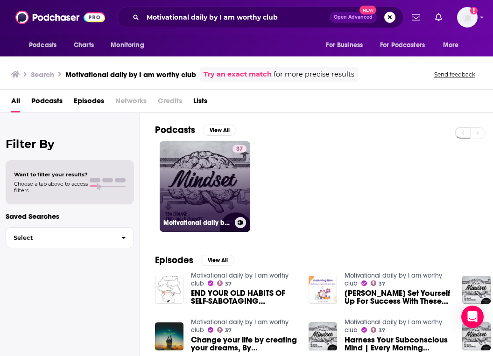
click at [235, 207] on div "37" at bounding box center [240, 181] width 14 height 72
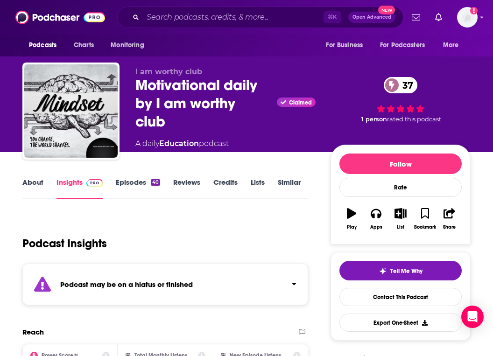
scroll to position [316, 0]
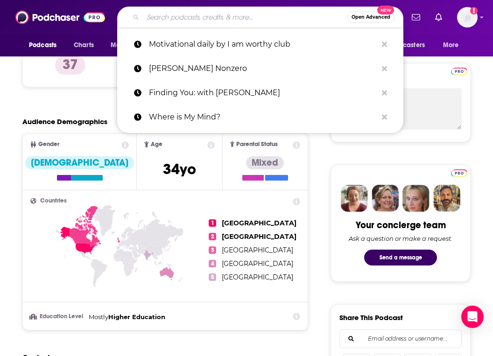
click at [176, 22] on input "Search podcasts, credits, & more..." at bounding box center [245, 17] width 205 height 15
paste input "Let It Be Easy with [PERSON_NAME]"
type input "Let It Be Easy with [PERSON_NAME]"
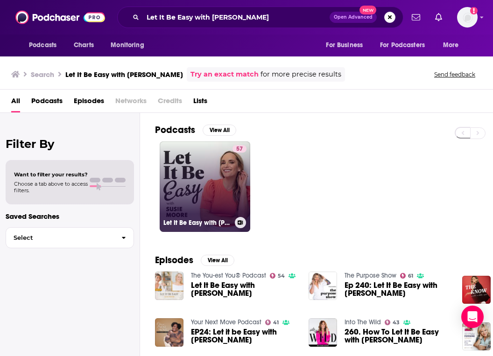
click at [174, 185] on link "57 Let It Be Easy with [PERSON_NAME]" at bounding box center [205, 186] width 91 height 91
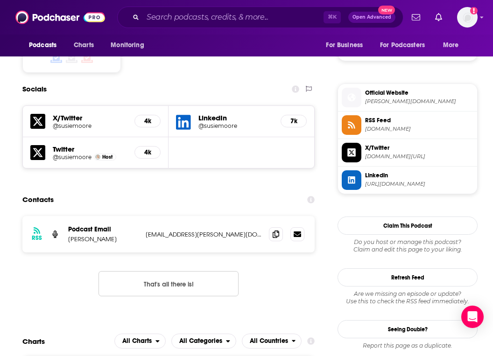
scroll to position [786, 0]
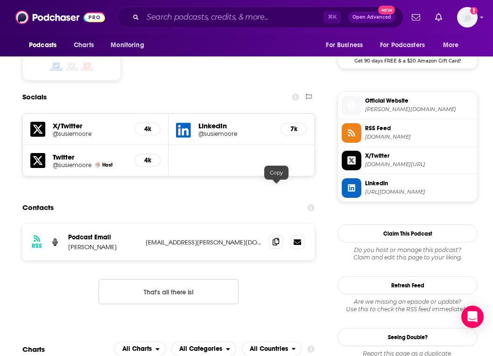
click at [279, 238] on icon at bounding box center [276, 241] width 7 height 7
click at [277, 238] on icon at bounding box center [276, 241] width 7 height 7
click at [236, 21] on input "Search podcasts, credits, & more..." at bounding box center [233, 17] width 181 height 15
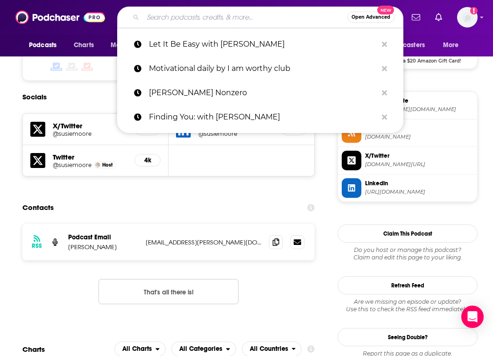
paste input "Thriving Minds Podcast"
type input "Thriving Minds Podcast"
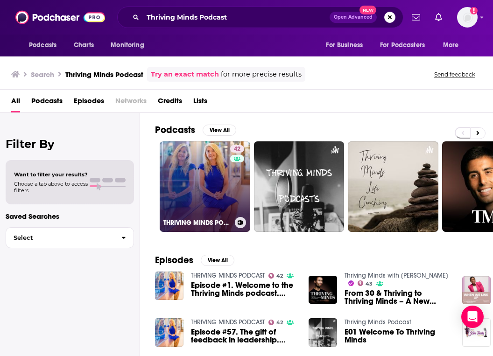
click at [175, 186] on link "42 THRIVING MINDS PODCAST" at bounding box center [205, 186] width 91 height 91
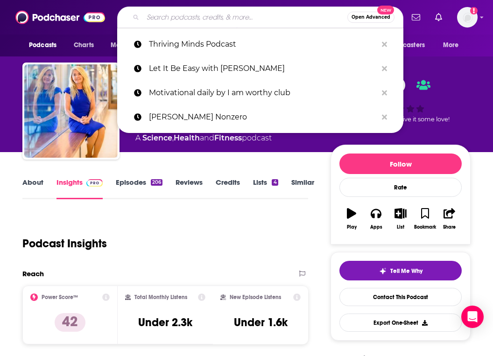
click at [186, 17] on input "Search podcasts, credits, & more..." at bounding box center [245, 17] width 205 height 15
paste input "Think Unbroken with [PERSON_NAME] Unbroken"
type input "Think Unbroken with [PERSON_NAME] Unbroken"
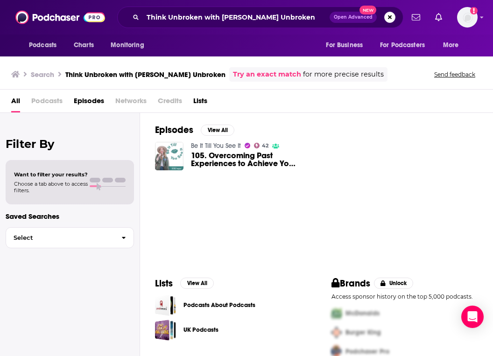
click at [175, 149] on img "105. Overcoming Past Experiences to Achieve Your Dream Life" at bounding box center [169, 156] width 28 height 28
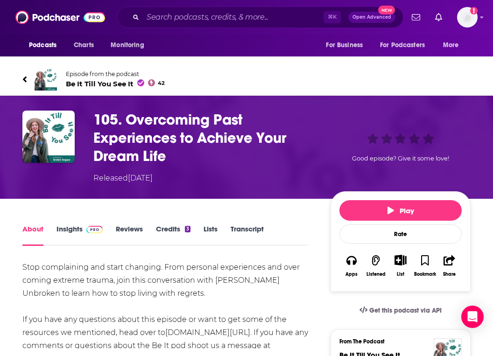
scroll to position [26, 0]
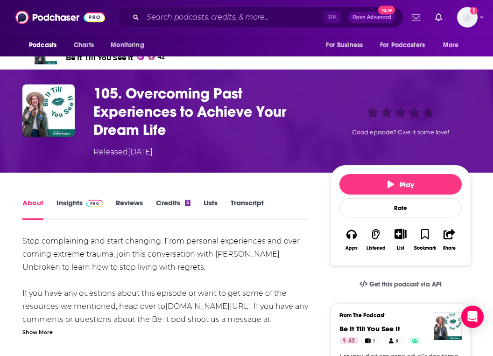
click at [92, 202] on img at bounding box center [94, 203] width 16 height 7
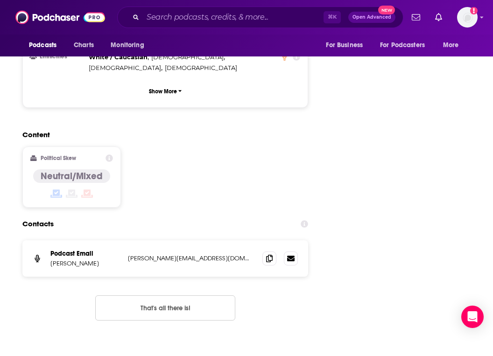
scroll to position [1021, 0]
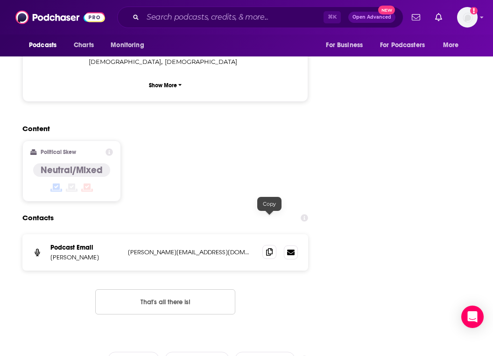
click at [270, 248] on icon at bounding box center [269, 251] width 7 height 7
click at [168, 18] on input "Search podcasts, credits, & more..." at bounding box center [233, 17] width 181 height 15
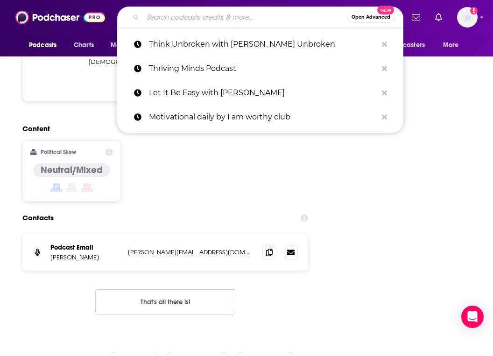
paste input "The [PERSON_NAME] Show"
type input "The [PERSON_NAME] Show"
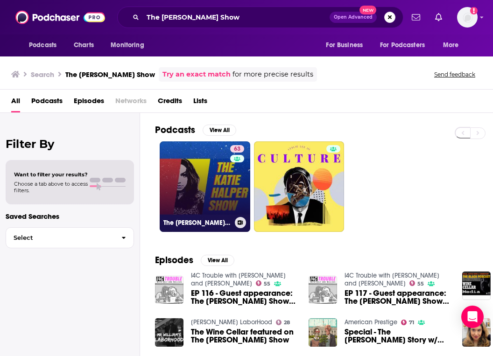
click at [170, 146] on link "63 The [PERSON_NAME] Show" at bounding box center [205, 186] width 91 height 91
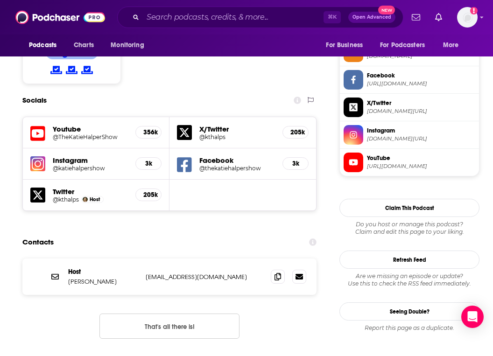
scroll to position [799, 0]
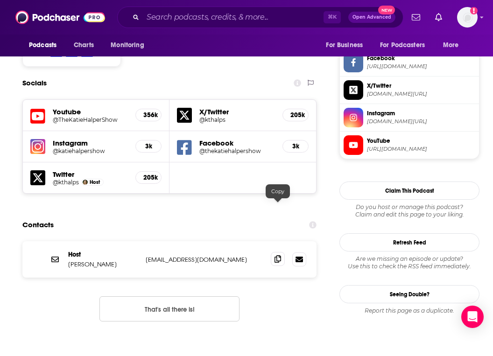
click at [277, 255] on icon at bounding box center [278, 258] width 7 height 7
click at [273, 17] on input "Search podcasts, credits, & more..." at bounding box center [233, 17] width 181 height 15
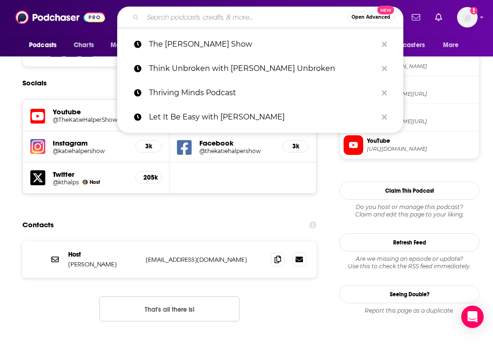
paste input "Better Me"
type input "Better Me"
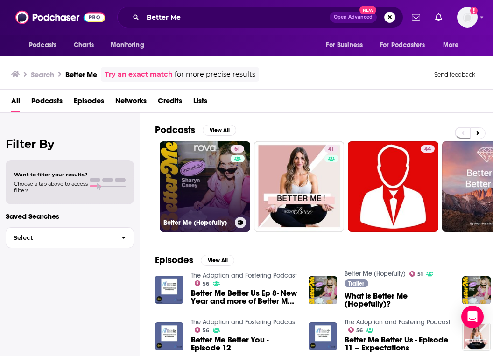
click at [202, 169] on link "51 Better Me (Hopefully)" at bounding box center [205, 186] width 91 height 91
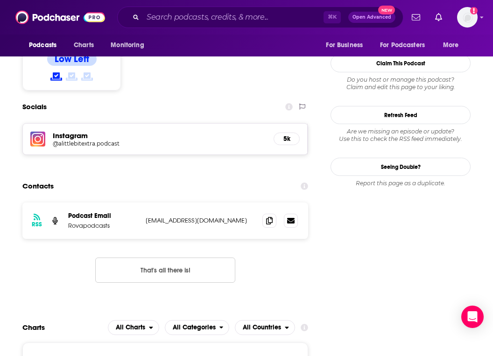
scroll to position [757, 0]
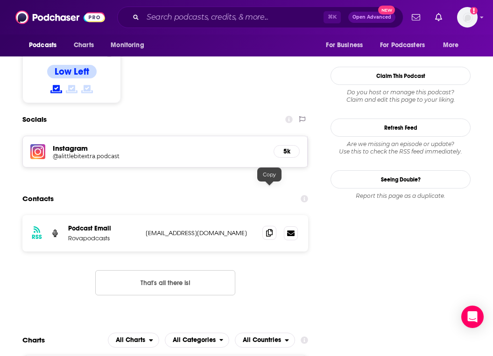
click at [270, 226] on span at bounding box center [269, 233] width 14 height 14
click at [106, 153] on h5 "@alittlebitextra.podcast" at bounding box center [127, 156] width 149 height 7
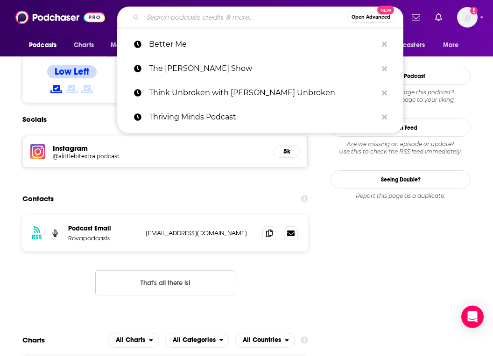
click at [185, 17] on input "Search podcasts, credits, & more..." at bounding box center [245, 17] width 205 height 15
paste input "[EMAIL_ADDRESS][DOMAIN_NAME]"
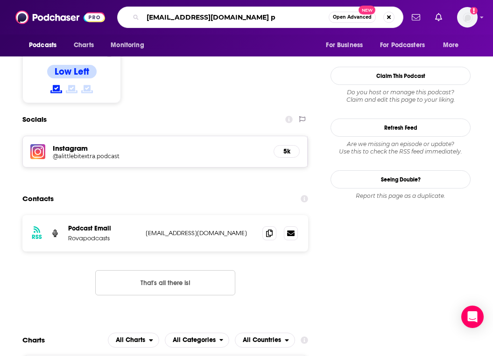
click at [185, 17] on input "[EMAIL_ADDRESS][DOMAIN_NAME] p" at bounding box center [236, 17] width 186 height 15
type input "better me podcasrt"
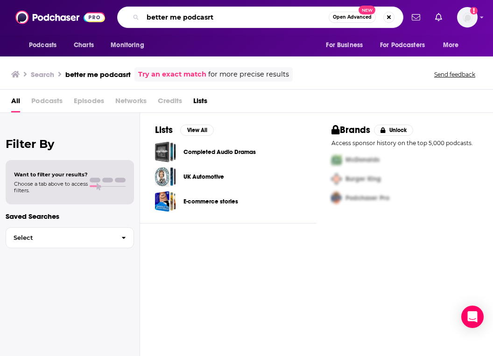
click at [207, 16] on input "better me podcasrt" at bounding box center [236, 17] width 186 height 15
click at [210, 19] on input "better me podcasrt" at bounding box center [236, 17] width 186 height 15
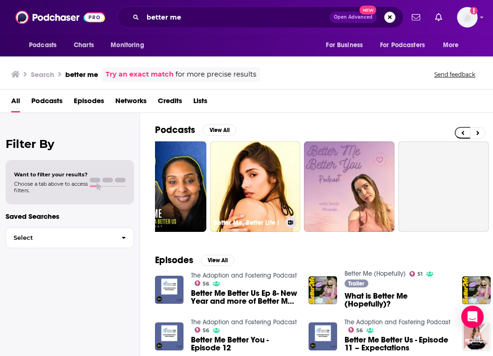
scroll to position [0, 520]
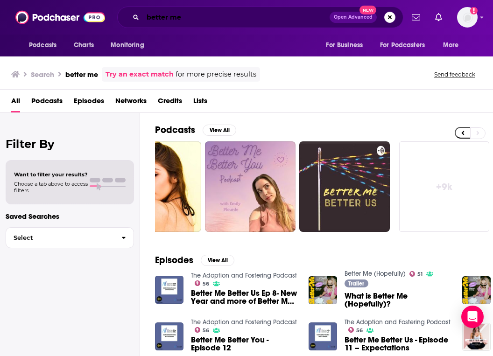
click at [265, 19] on input "better me" at bounding box center [236, 17] width 187 height 15
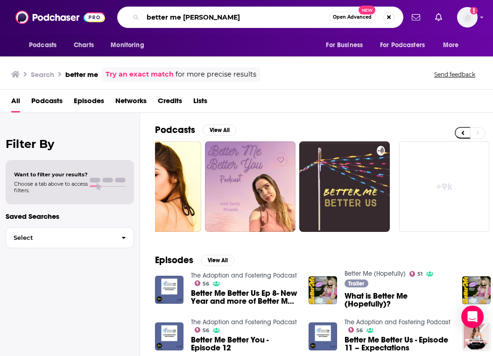
type input "better me [PERSON_NAME]"
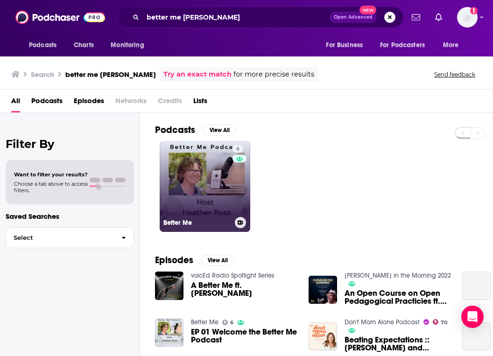
click at [179, 195] on link "6 Better Me" at bounding box center [205, 186] width 91 height 91
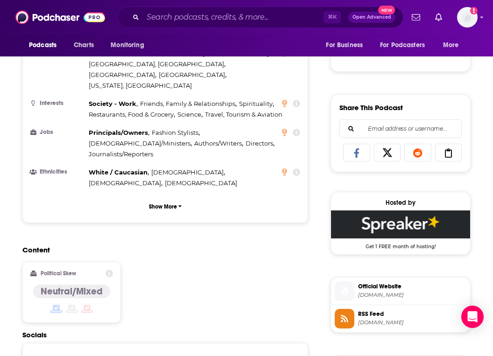
scroll to position [755, 0]
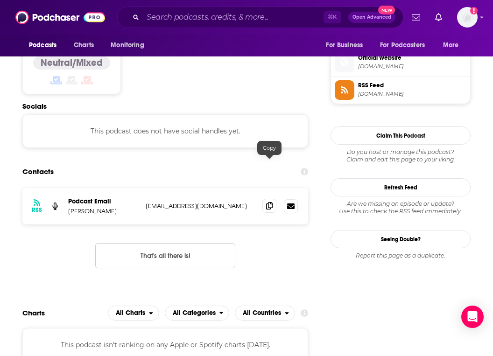
click at [269, 199] on span at bounding box center [269, 206] width 14 height 14
click at [206, 18] on input "Search podcasts, credits, & more..." at bounding box center [233, 17] width 181 height 15
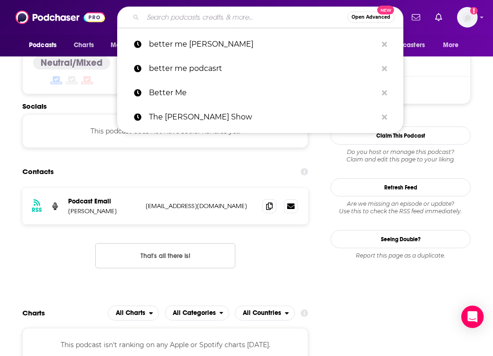
paste input "The Long Exhale"
type input "The Long Exhale"
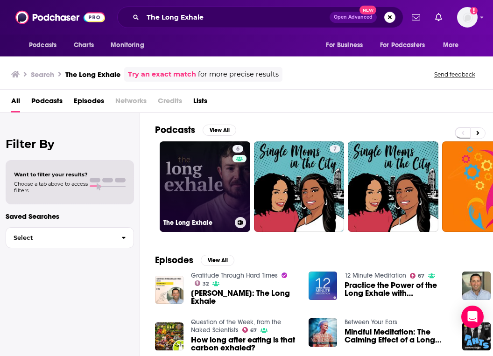
click at [221, 181] on link "6 The Long Exhale" at bounding box center [205, 186] width 91 height 91
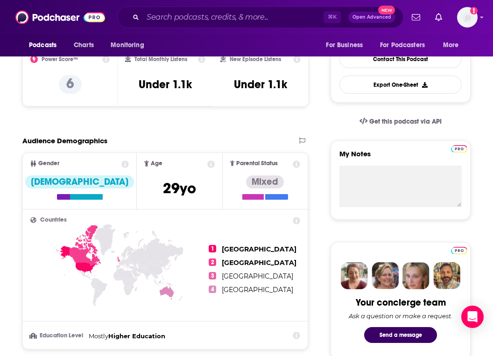
scroll to position [696, 0]
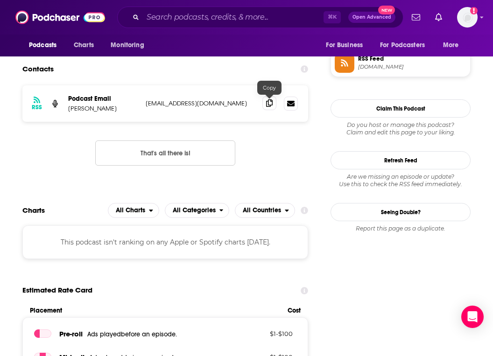
click at [267, 105] on icon at bounding box center [269, 102] width 7 height 7
click at [217, 20] on input "Search podcasts, credits, & more..." at bounding box center [233, 17] width 181 height 15
paste input "Conversations"
type input "Conversations"
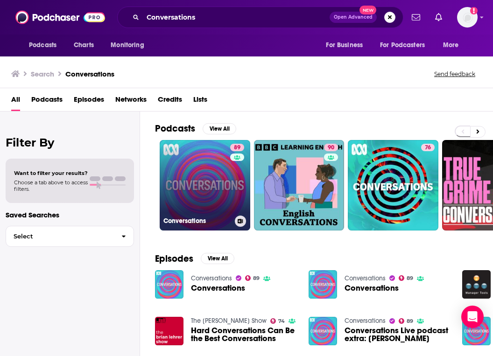
click at [191, 197] on link "89 Conversations" at bounding box center [205, 185] width 91 height 91
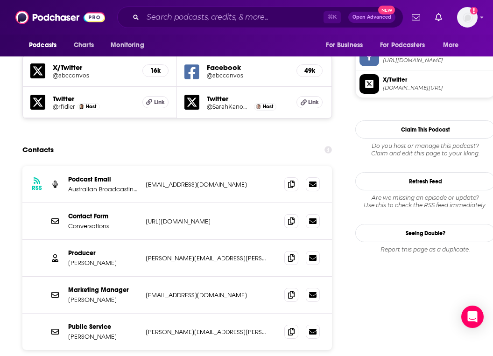
scroll to position [814, 0]
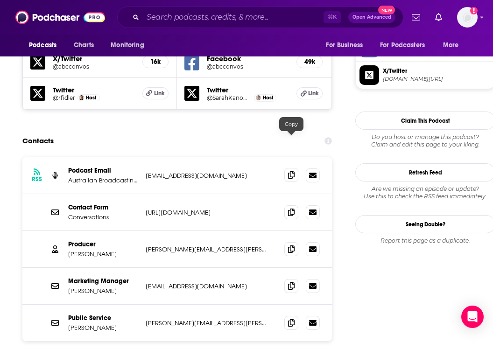
click at [290, 171] on icon at bounding box center [291, 174] width 7 height 7
click at [290, 245] on icon at bounding box center [291, 248] width 7 height 7
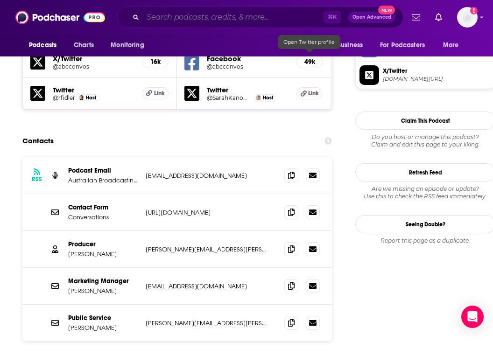
click at [262, 19] on input "Search podcasts, credits, & more..." at bounding box center [233, 17] width 181 height 15
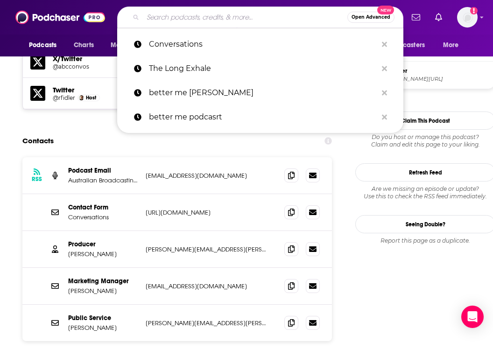
paste input "BBC's Young Again"
type input "BBC's Young Again"
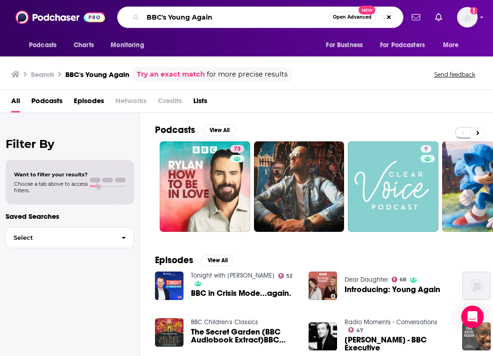
drag, startPoint x: 169, startPoint y: 14, endPoint x: 143, endPoint y: 13, distance: 26.2
click at [143, 14] on input "BBC's Young Again" at bounding box center [236, 17] width 186 height 15
type input "Young Again"
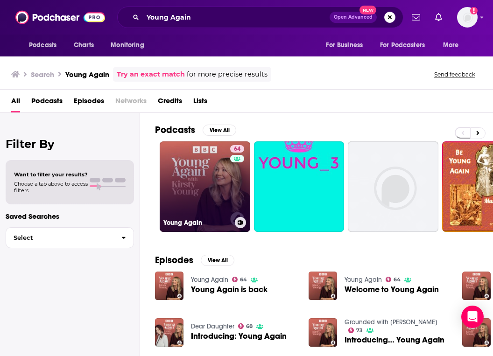
click at [212, 195] on link "64 Young Again" at bounding box center [205, 186] width 91 height 91
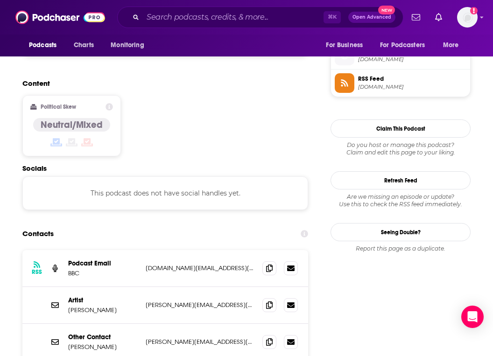
scroll to position [829, 0]
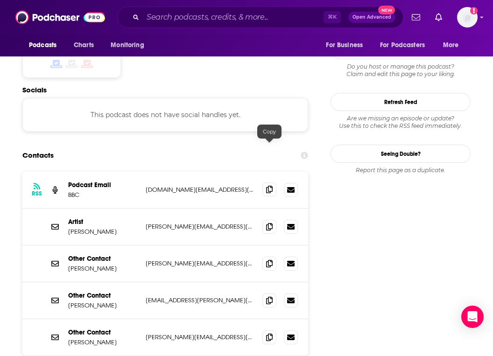
click at [266, 183] on span at bounding box center [269, 190] width 14 height 14
click at [266, 223] on icon at bounding box center [269, 226] width 7 height 7
click at [269, 260] on icon at bounding box center [269, 263] width 7 height 7
click at [272, 297] on icon at bounding box center [269, 300] width 7 height 7
click at [271, 333] on icon at bounding box center [269, 336] width 7 height 7
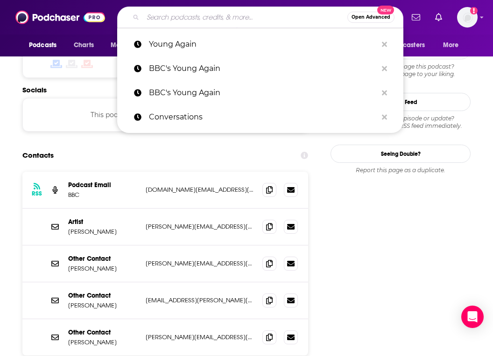
click at [218, 17] on input "Search podcasts, credits, & more..." at bounding box center [245, 17] width 205 height 15
paste input "Win the Day"
type input "Win the Day"
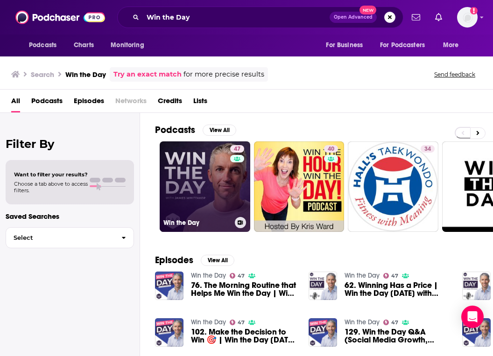
click at [186, 174] on link "47 Win the Day" at bounding box center [205, 186] width 91 height 91
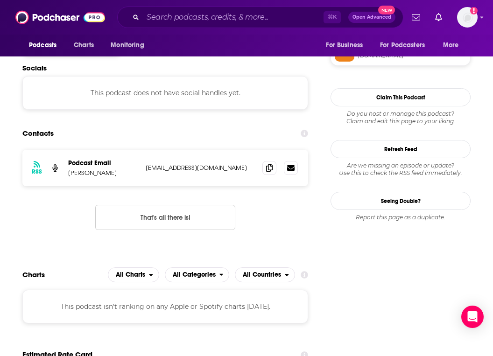
scroll to position [795, 0]
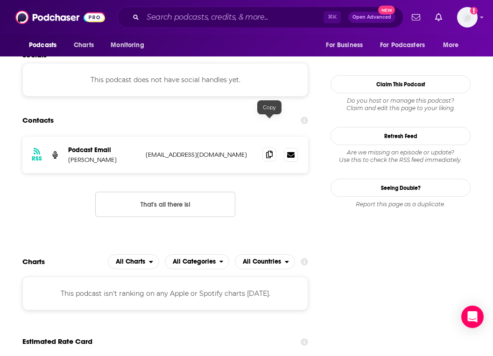
click at [268, 151] on icon at bounding box center [269, 154] width 7 height 7
click at [225, 18] on input "Search podcasts, credits, & more..." at bounding box center [233, 17] width 181 height 15
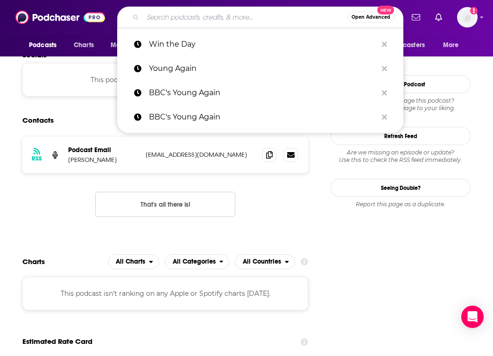
paste input "This Past Weekend w/ [PERSON_NAME]"
type input "This Past Weekend w/ [PERSON_NAME]"
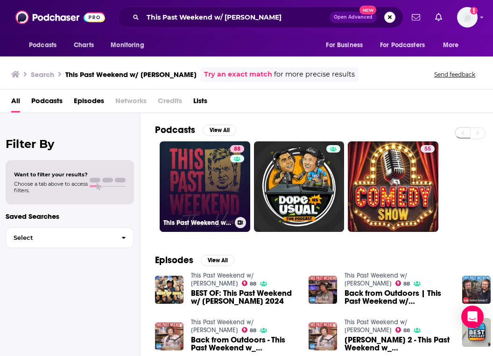
click at [164, 152] on link "88 This Past Weekend w/ [PERSON_NAME]" at bounding box center [205, 186] width 91 height 91
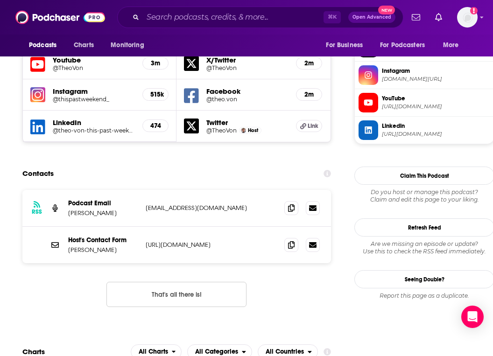
scroll to position [844, 0]
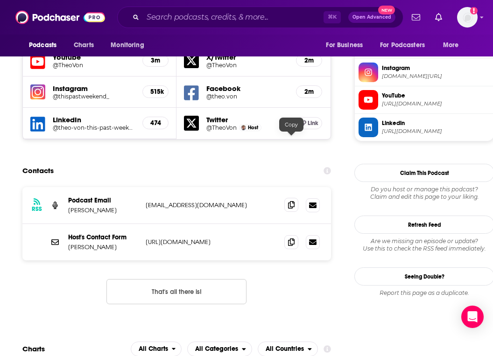
click at [289, 201] on icon at bounding box center [291, 204] width 7 height 7
click at [271, 28] on div "Podcasts Charts Monitoring ⌘ K Open Advanced New For Business For Podcasters Mo…" at bounding box center [246, 17] width 493 height 35
click at [270, 22] on input "Search podcasts, credits, & more..." at bounding box center [233, 17] width 181 height 15
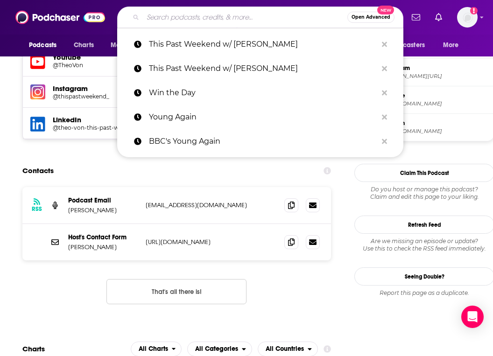
paste input "[PERSON_NAME] Doesn't Know"
type input "[PERSON_NAME] Doesn't Know"
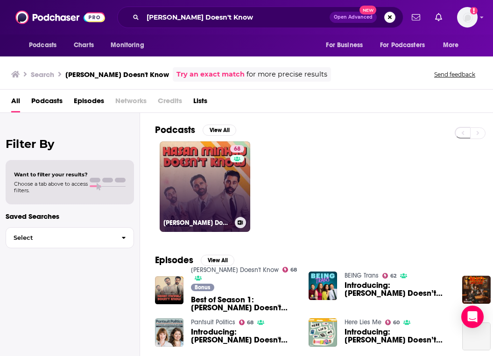
click at [212, 204] on link "68 [PERSON_NAME] Doesn't Know" at bounding box center [205, 186] width 91 height 91
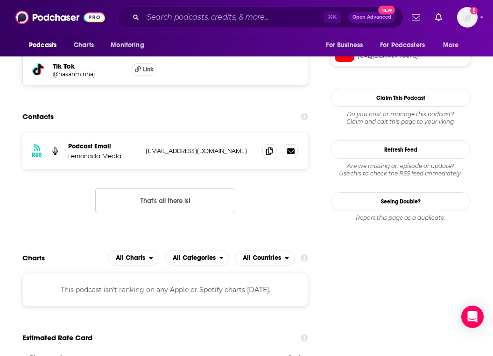
scroll to position [824, 0]
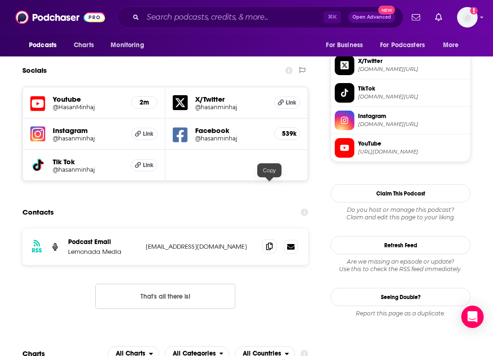
click at [267, 240] on span at bounding box center [269, 247] width 14 height 14
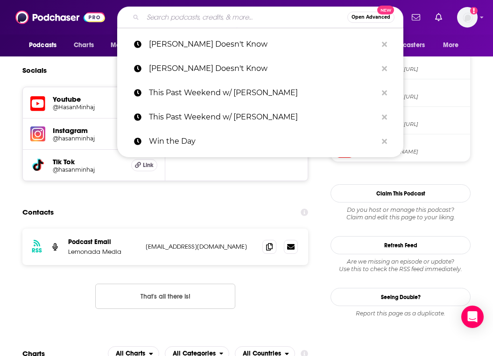
click at [229, 15] on input "Search podcasts, credits, & more..." at bounding box center [245, 17] width 205 height 15
paste input "Know Thyself"
type input "Know Thyself"
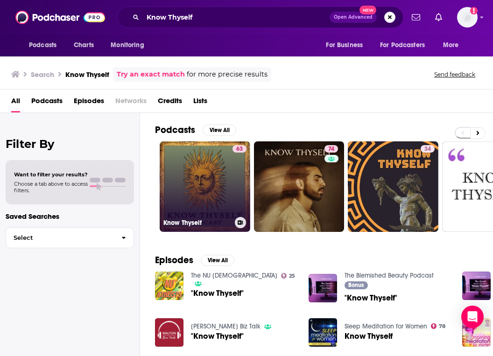
click at [183, 200] on link "63 Know Thyself" at bounding box center [205, 186] width 91 height 91
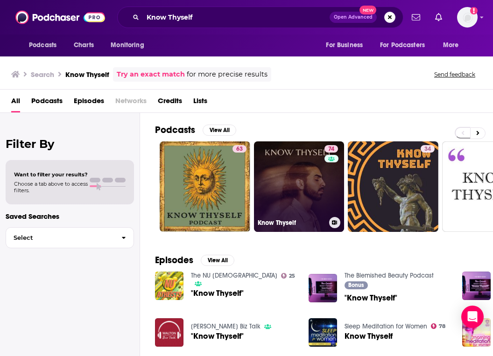
click at [271, 178] on link "74 Know Thyself" at bounding box center [299, 186] width 91 height 91
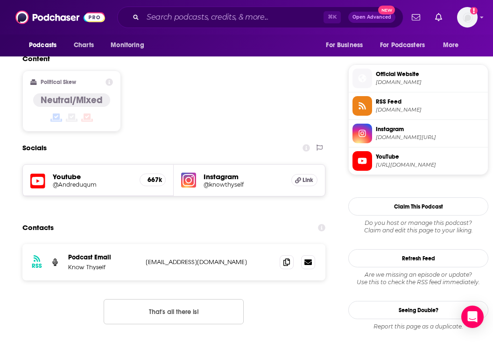
scroll to position [753, 0]
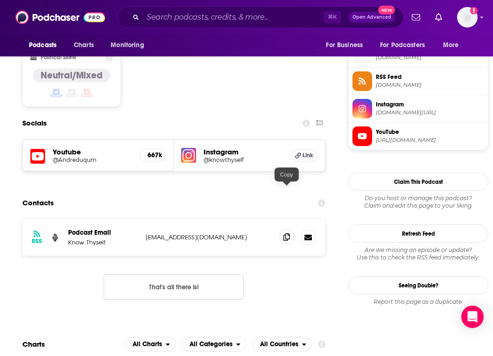
click at [288, 233] on icon at bounding box center [286, 236] width 7 height 7
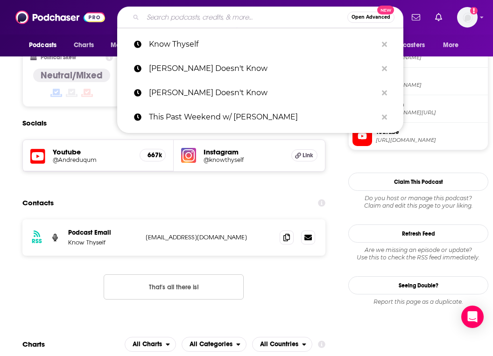
click at [290, 17] on input "Search podcasts, credits, & more..." at bounding box center [245, 17] width 205 height 15
paste input "We Need to Talk"
type input "We Need to Talk"
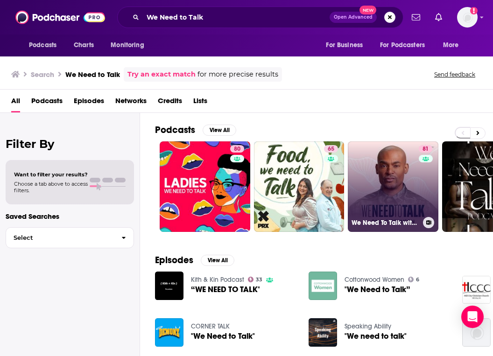
click at [412, 177] on link "81 We Need To Talk with [PERSON_NAME]" at bounding box center [393, 186] width 91 height 91
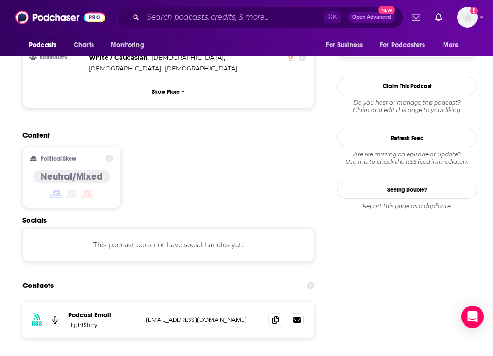
scroll to position [745, 0]
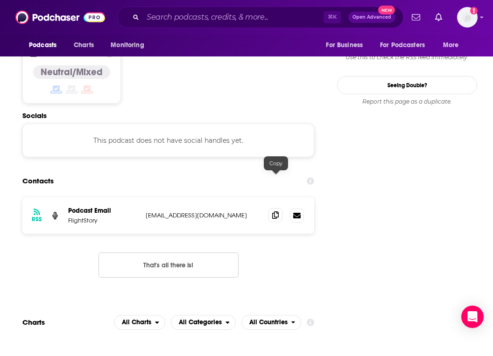
click at [276, 212] on icon at bounding box center [275, 215] width 7 height 7
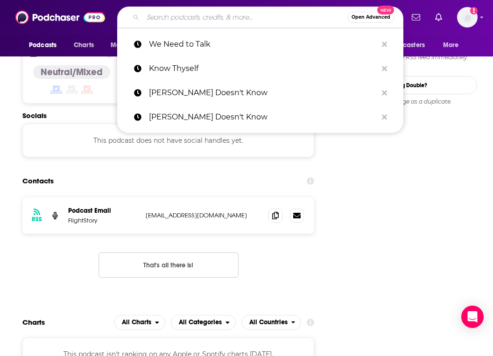
click at [240, 21] on input "Search podcasts, credits, & more..." at bounding box center [245, 17] width 205 height 15
paste input "TELUS Talks with [PERSON_NAME]"
type input "TELUS Talks with [PERSON_NAME]"
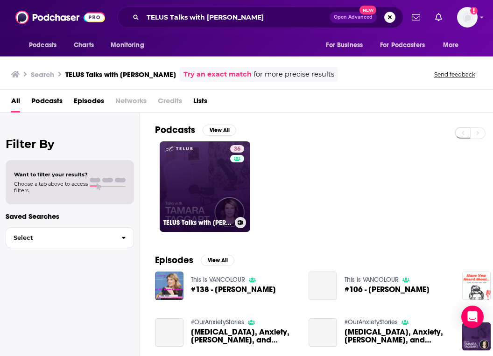
click at [196, 205] on link "36 TELUS Talks with [PERSON_NAME]" at bounding box center [205, 186] width 91 height 91
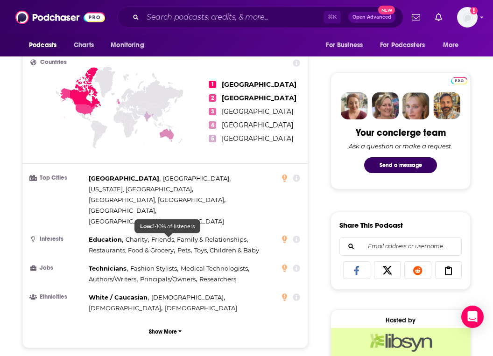
scroll to position [677, 0]
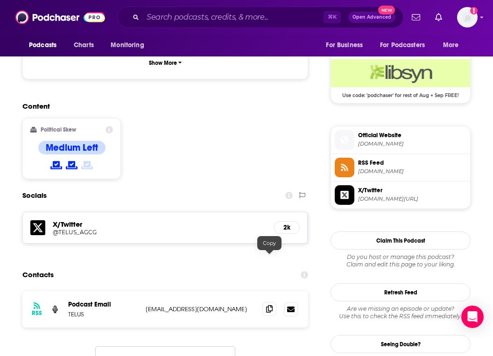
click at [269, 305] on icon at bounding box center [269, 308] width 7 height 7
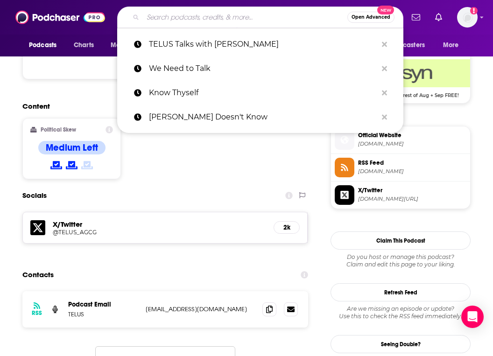
click at [212, 23] on input "Search podcasts, credits, & more..." at bounding box center [245, 17] width 205 height 15
paste input "Being Well"
type input "Being Well"
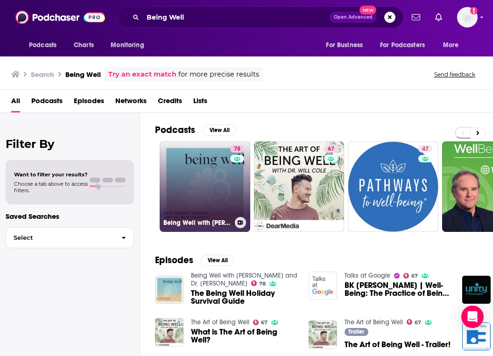
click at [204, 198] on link "78 Being Well with [PERSON_NAME] and Dr. [PERSON_NAME]" at bounding box center [205, 186] width 91 height 91
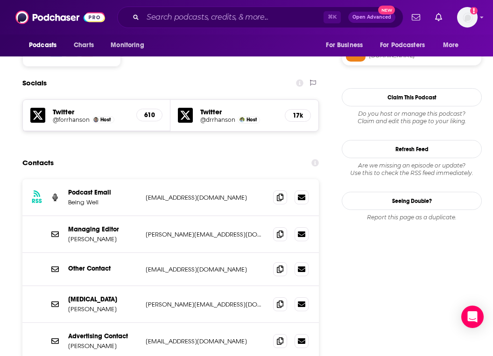
scroll to position [796, 0]
click at [277, 193] on icon at bounding box center [280, 196] width 7 height 7
click at [285, 226] on span at bounding box center [280, 233] width 14 height 14
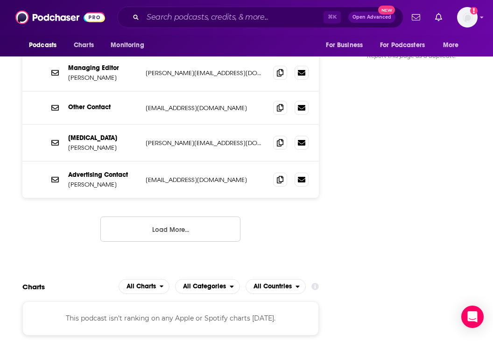
scroll to position [930, 0]
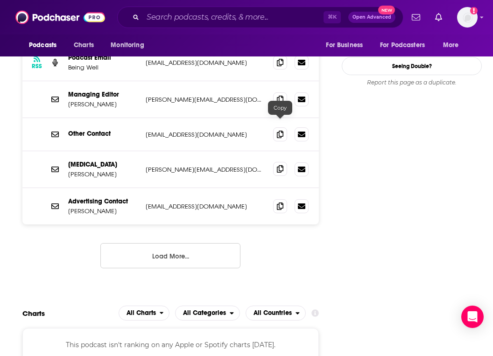
click at [279, 165] on icon at bounding box center [280, 168] width 7 height 7
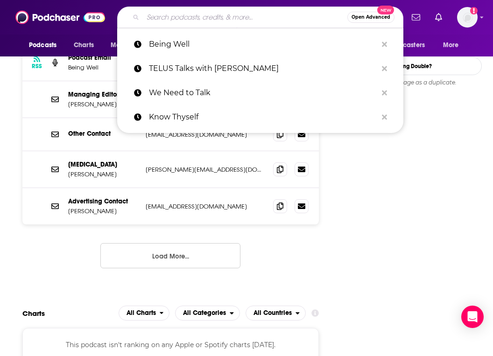
click at [232, 13] on input "Search podcasts, credits, & more..." at bounding box center [245, 17] width 205 height 15
paste input "[PERSON_NAME] Happy Place"
type input "[PERSON_NAME] Happy Place"
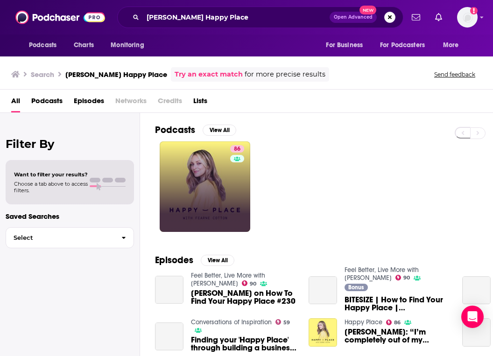
click at [229, 170] on link "86" at bounding box center [205, 186] width 91 height 91
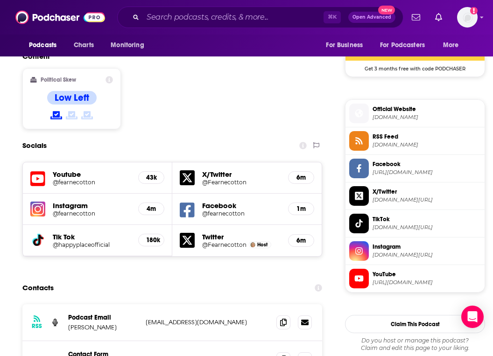
scroll to position [920, 0]
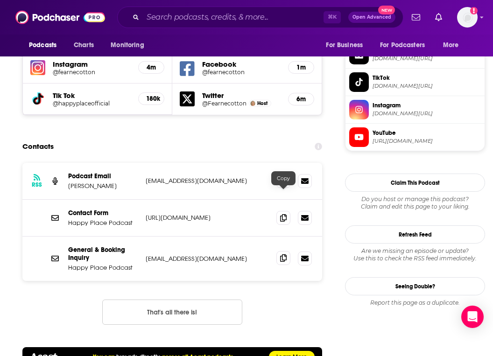
click at [279, 251] on span at bounding box center [283, 258] width 14 height 14
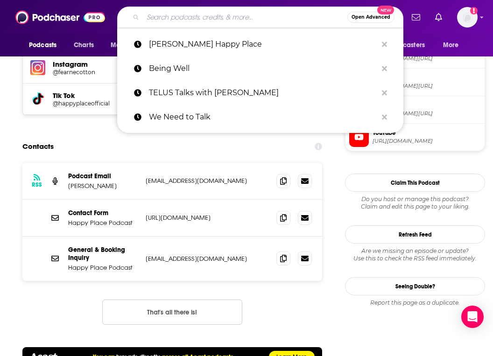
click at [255, 20] on input "Search podcasts, credits, & more..." at bounding box center [245, 17] width 205 height 15
paste input "Impact Theory"
type input "Impact Theory"
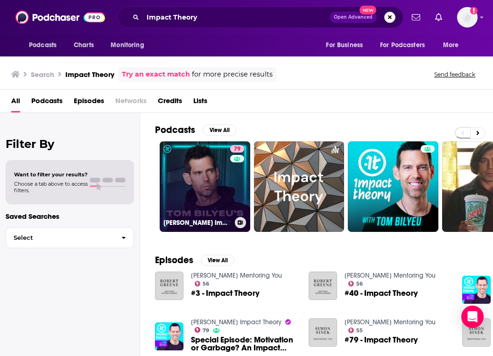
click at [238, 187] on div "79" at bounding box center [238, 181] width 16 height 72
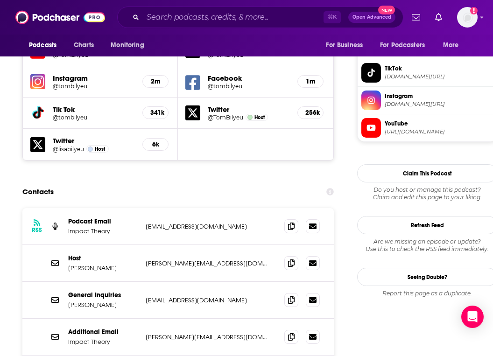
scroll to position [945, 0]
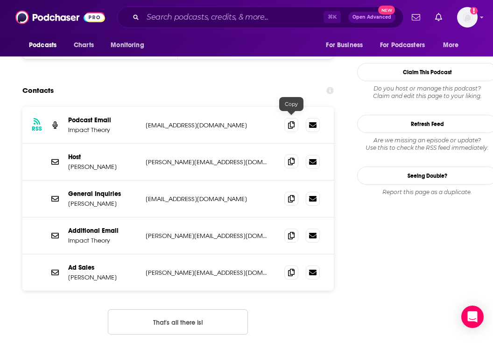
click at [289, 158] on icon at bounding box center [291, 161] width 7 height 7
